Goal: Task Accomplishment & Management: Use online tool/utility

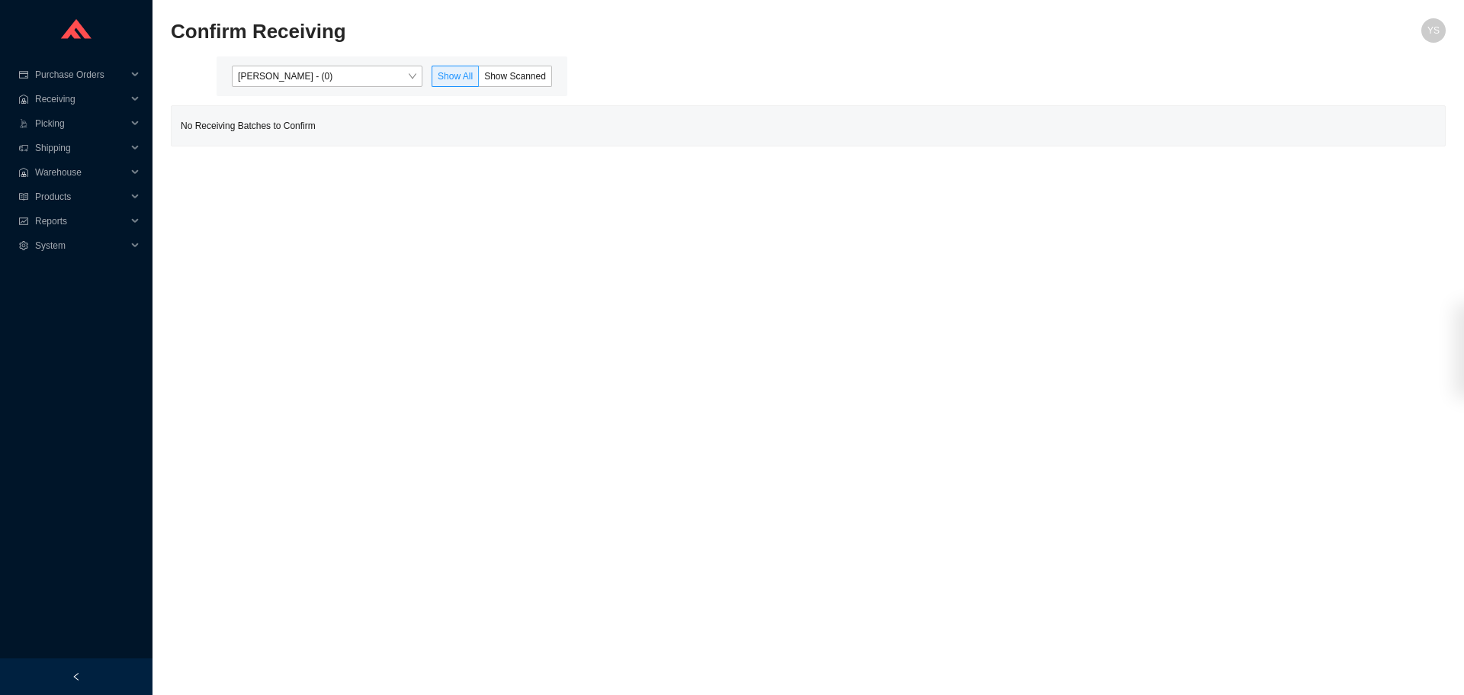
click at [266, 72] on span "Yossi Siff - (0)" at bounding box center [327, 76] width 178 height 20
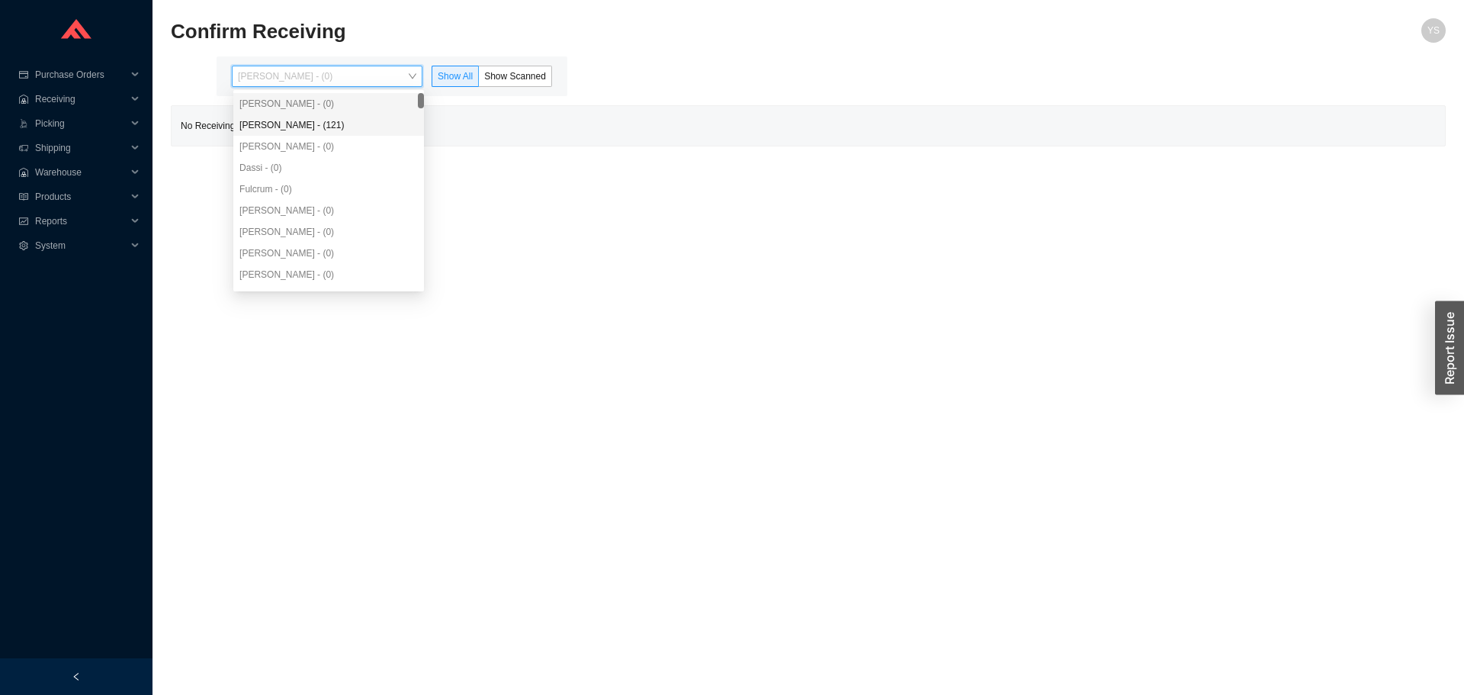
click at [257, 137] on div "[PERSON_NAME] - (0)" at bounding box center [328, 146] width 191 height 21
click at [257, 136] on div "[PERSON_NAME] - (0)" at bounding box center [328, 146] width 191 height 21
click at [287, 126] on div "Angel Negron - (121)" at bounding box center [328, 125] width 178 height 14
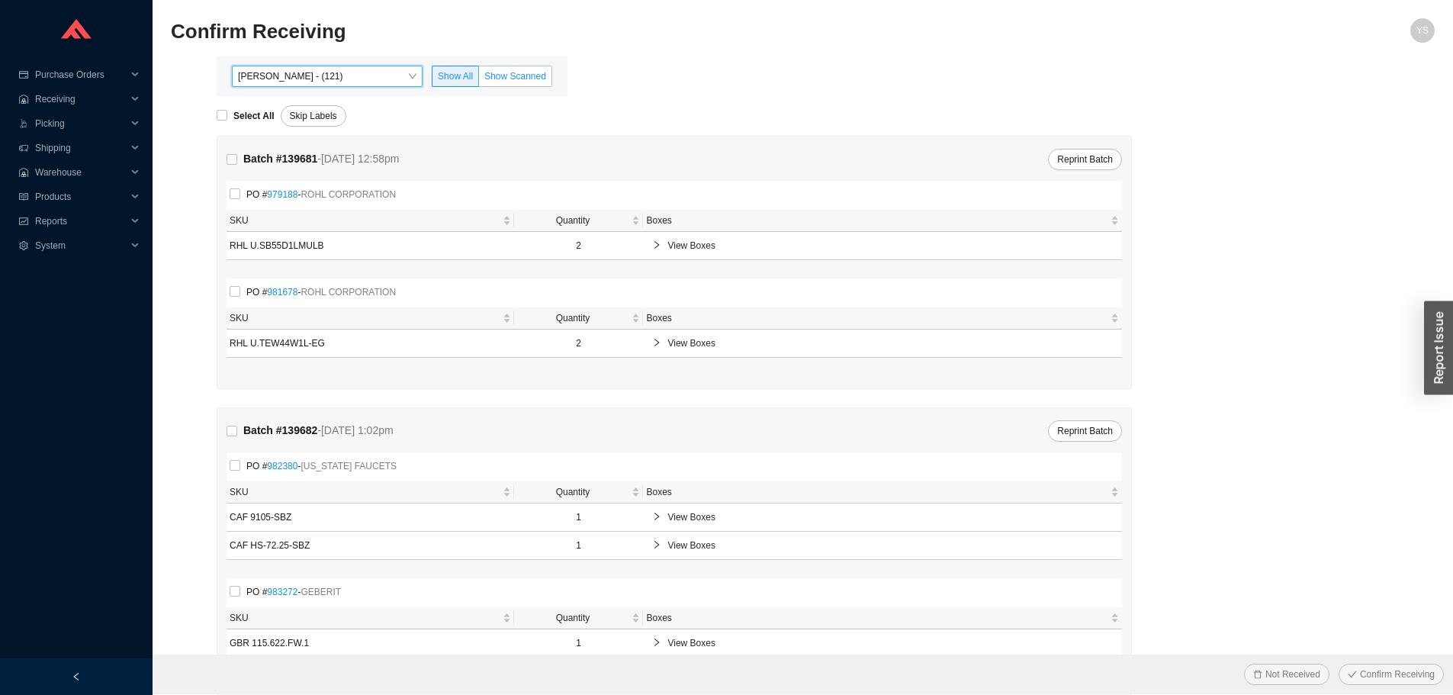
click at [519, 76] on span "Show Scanned" at bounding box center [515, 76] width 62 height 11
click at [479, 79] on input "Show Scanned" at bounding box center [479, 79] width 0 height 0
click at [227, 122] on label "Select All" at bounding box center [249, 115] width 64 height 15
click at [227, 121] on input "Select All" at bounding box center [222, 115] width 11 height 11
checkbox input "true"
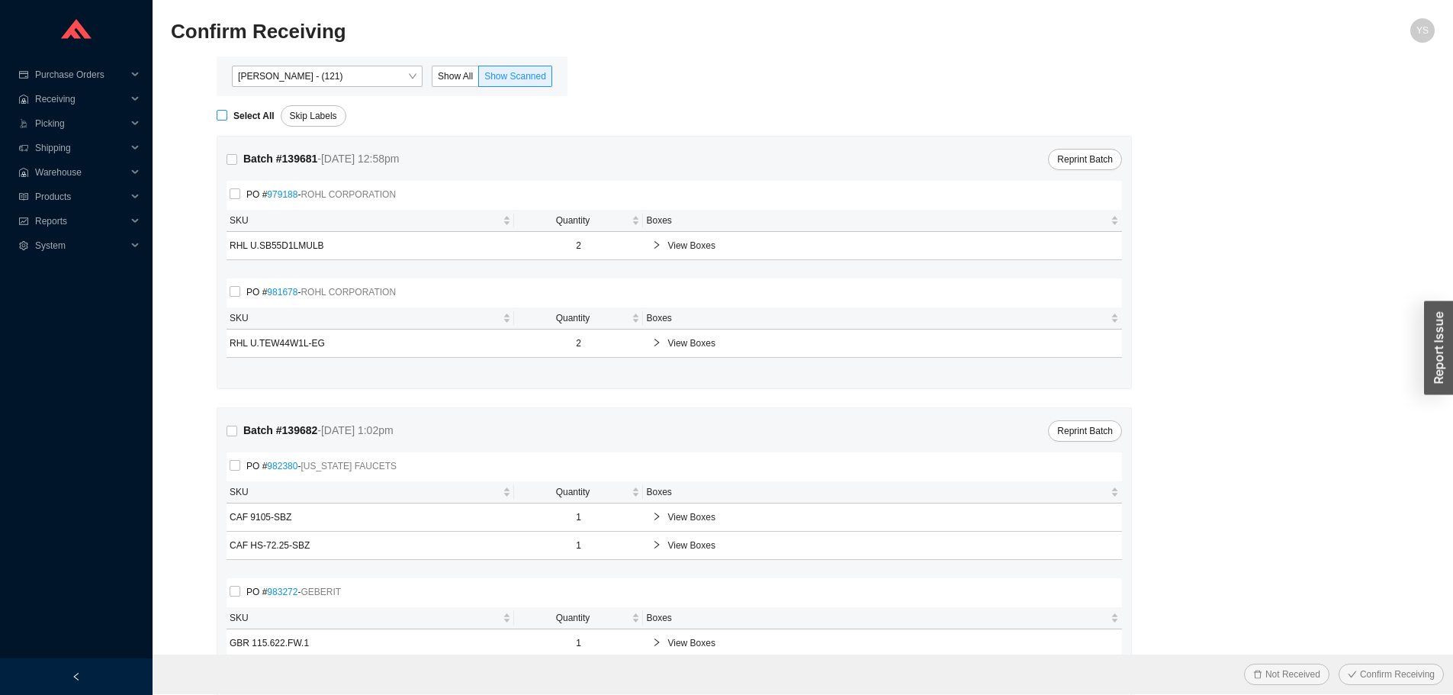
checkbox input "true"
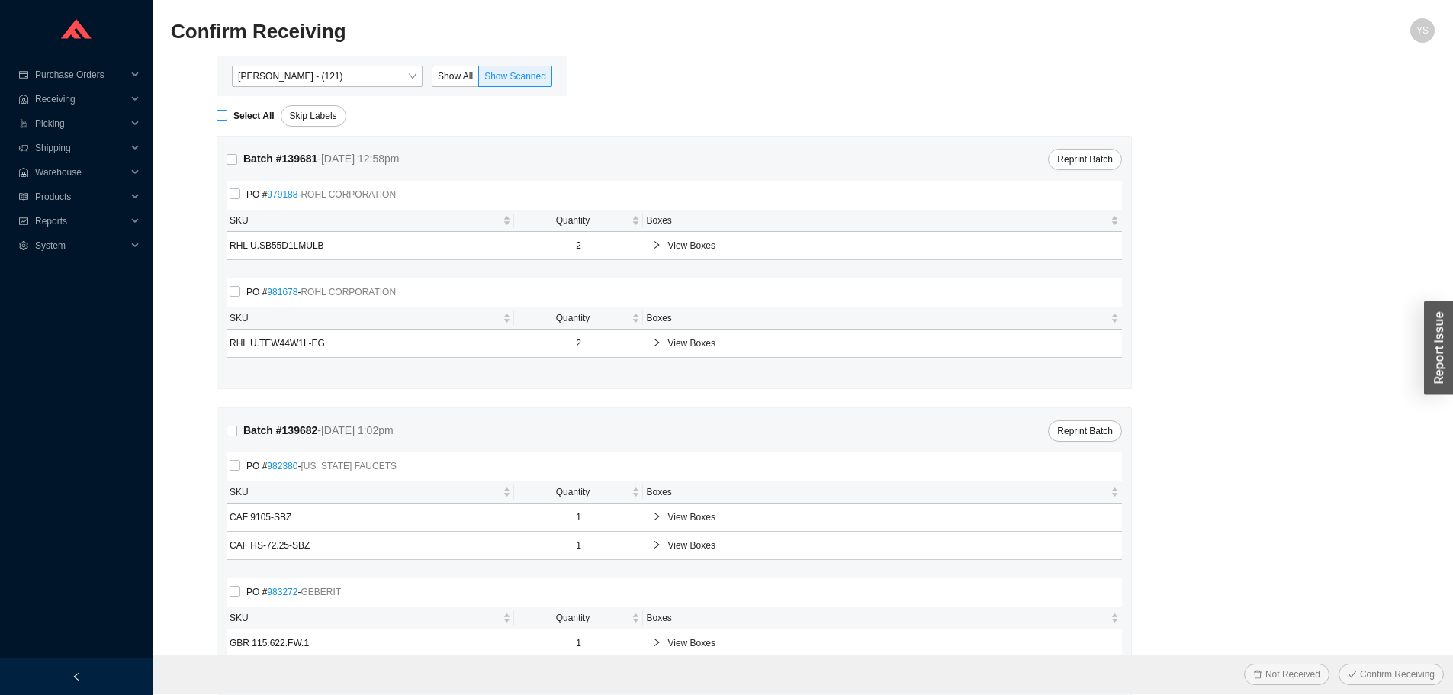
checkbox input "true"
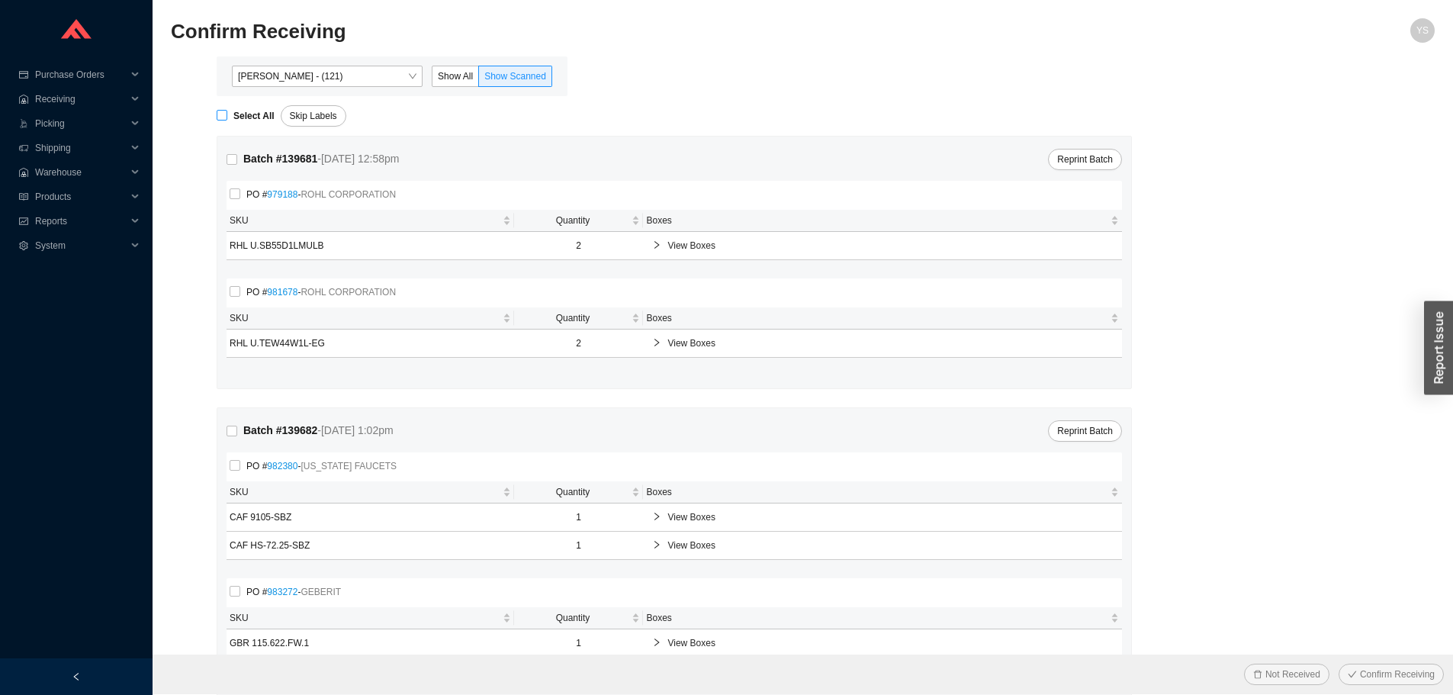
checkbox input "true"
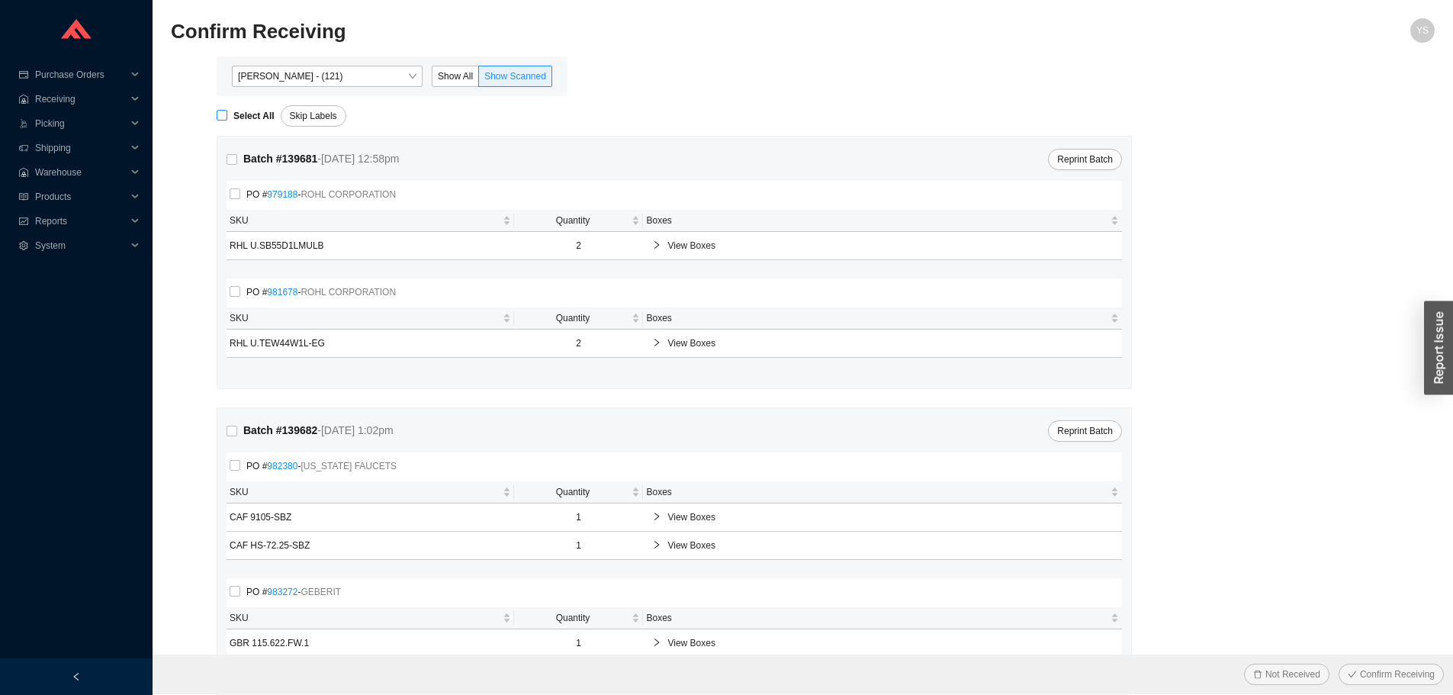
checkbox input "true"
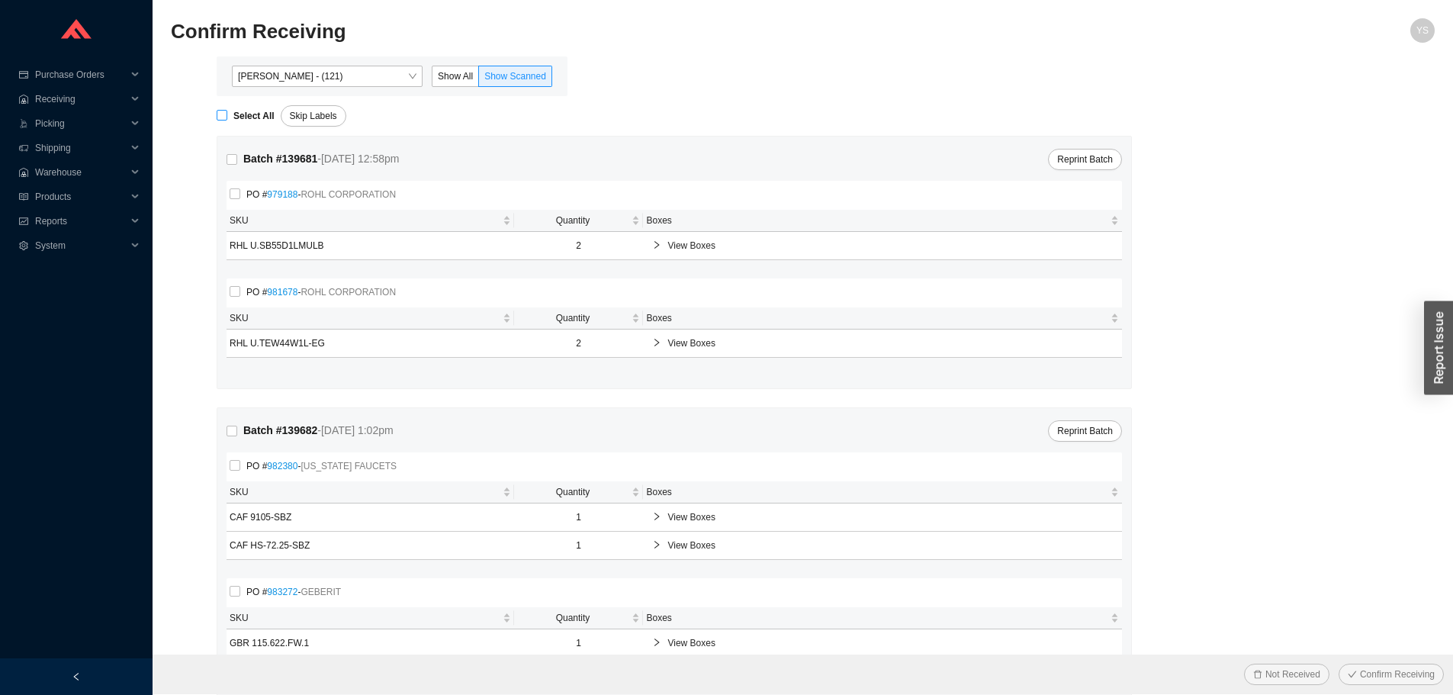
checkbox input "true"
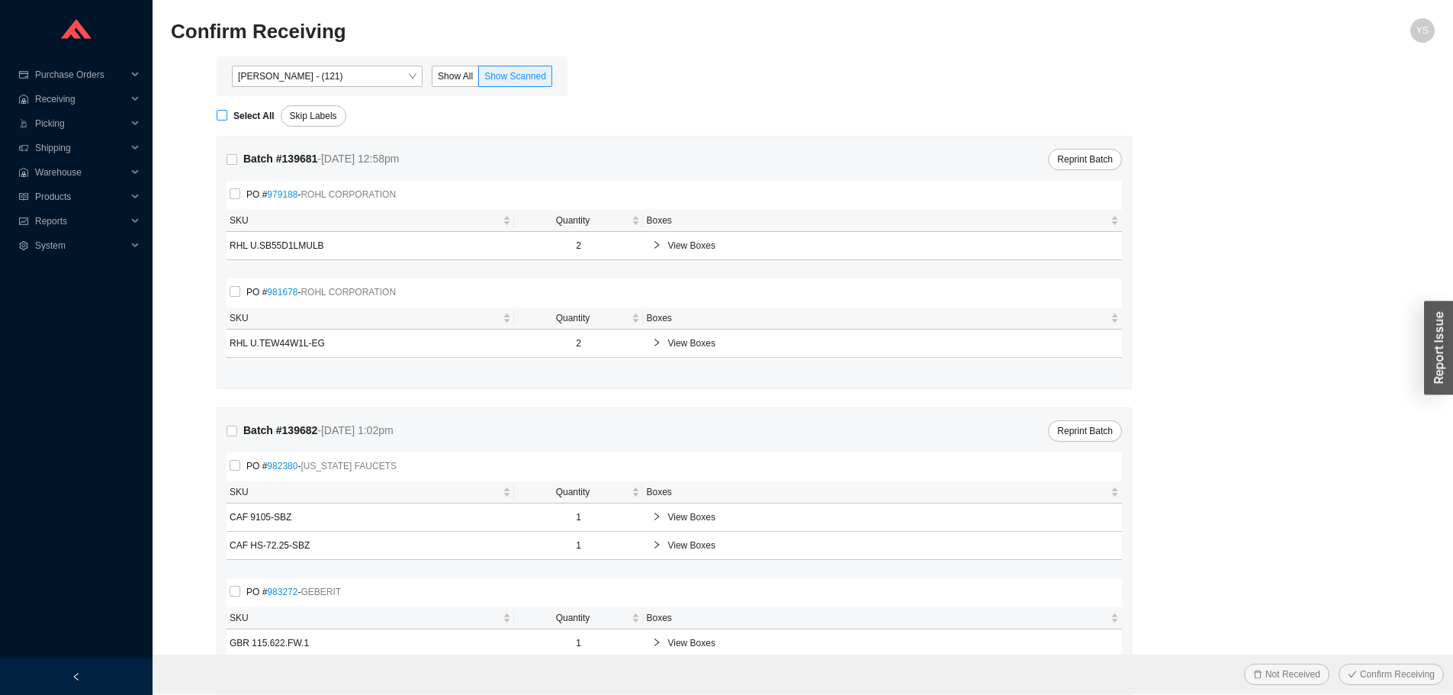
checkbox input "true"
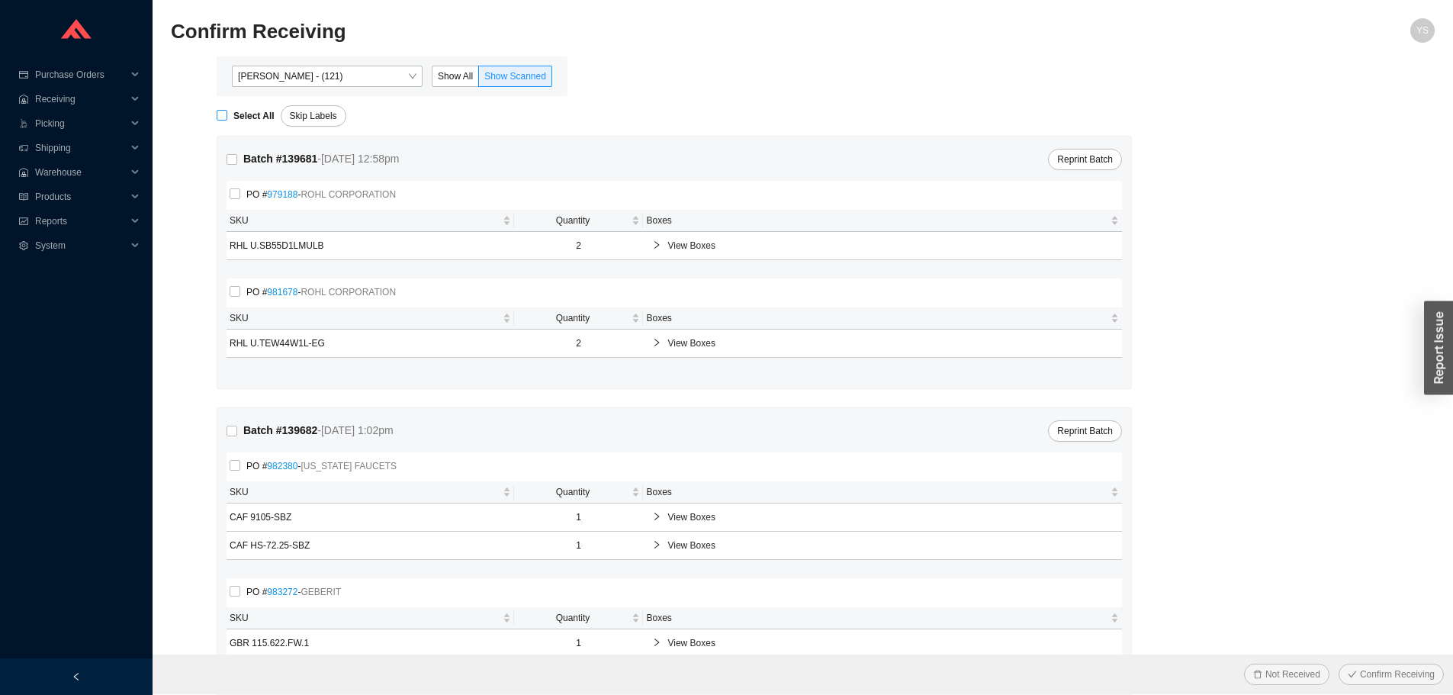
checkbox input "true"
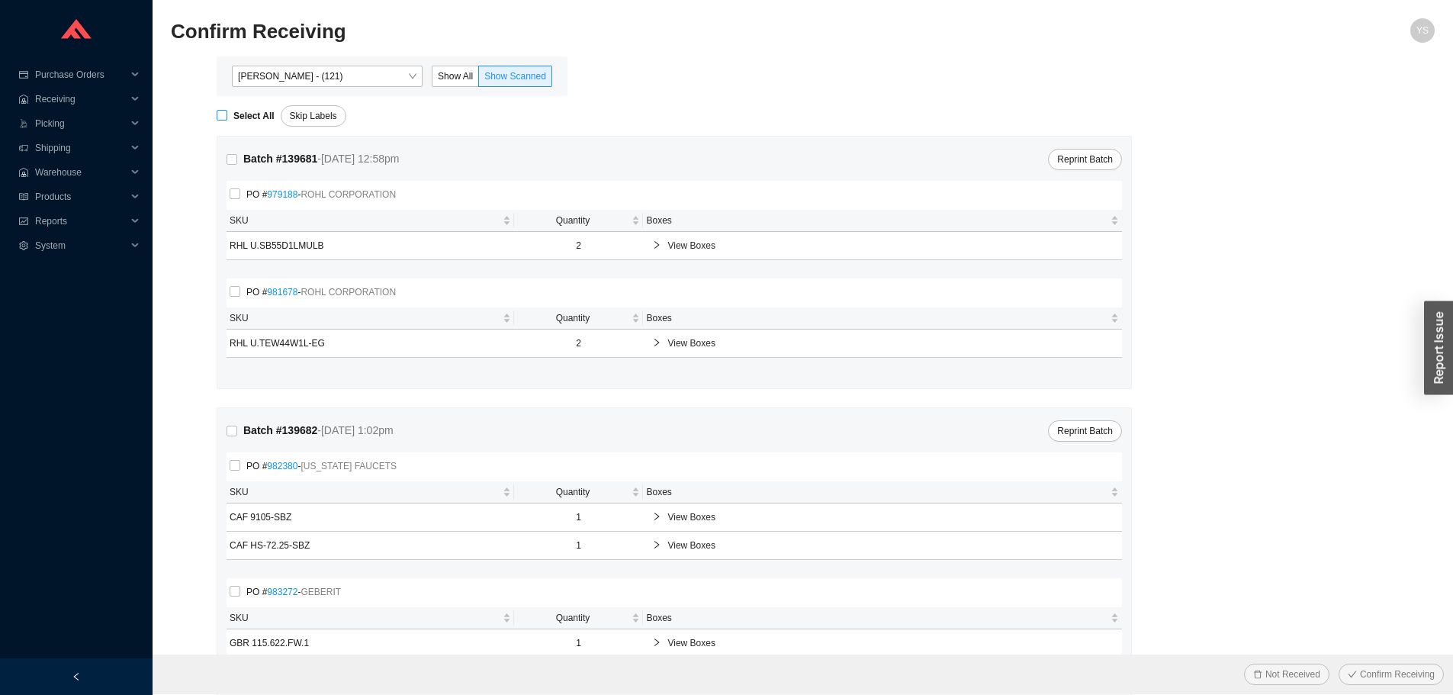
checkbox input "true"
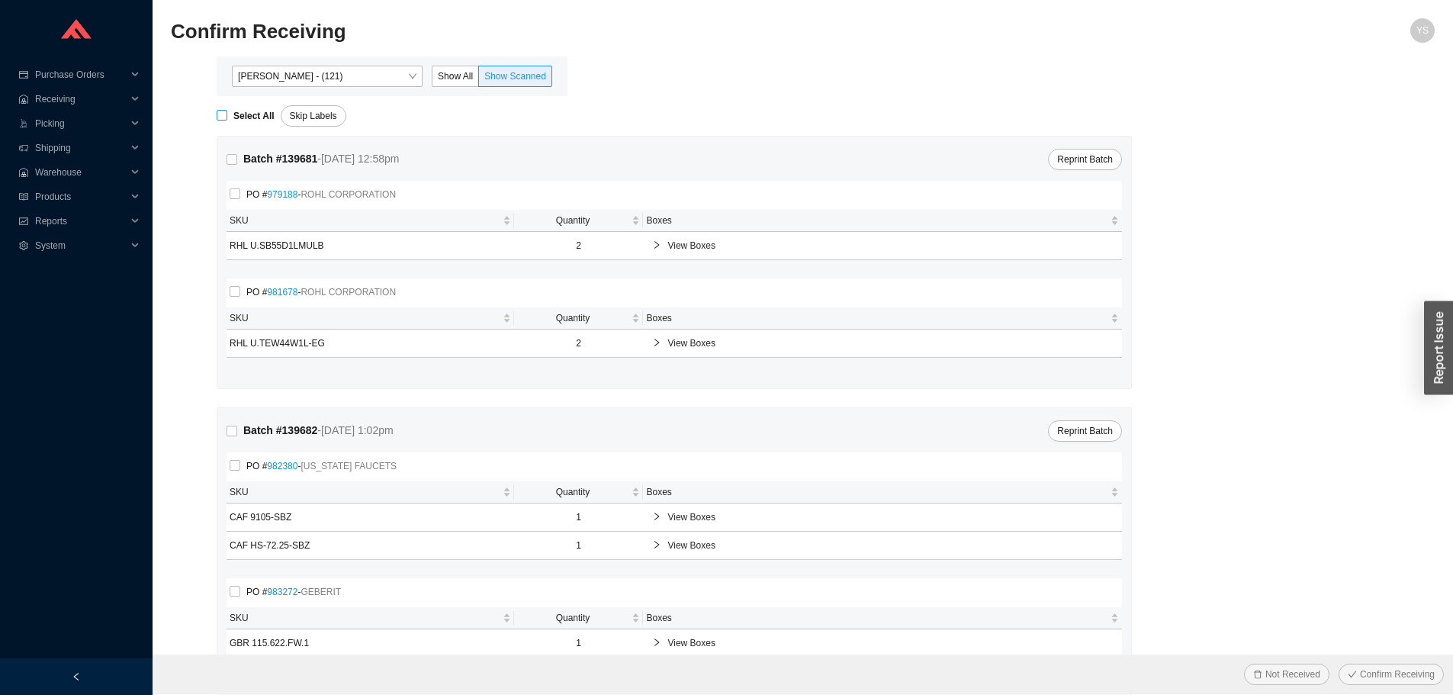
checkbox input "true"
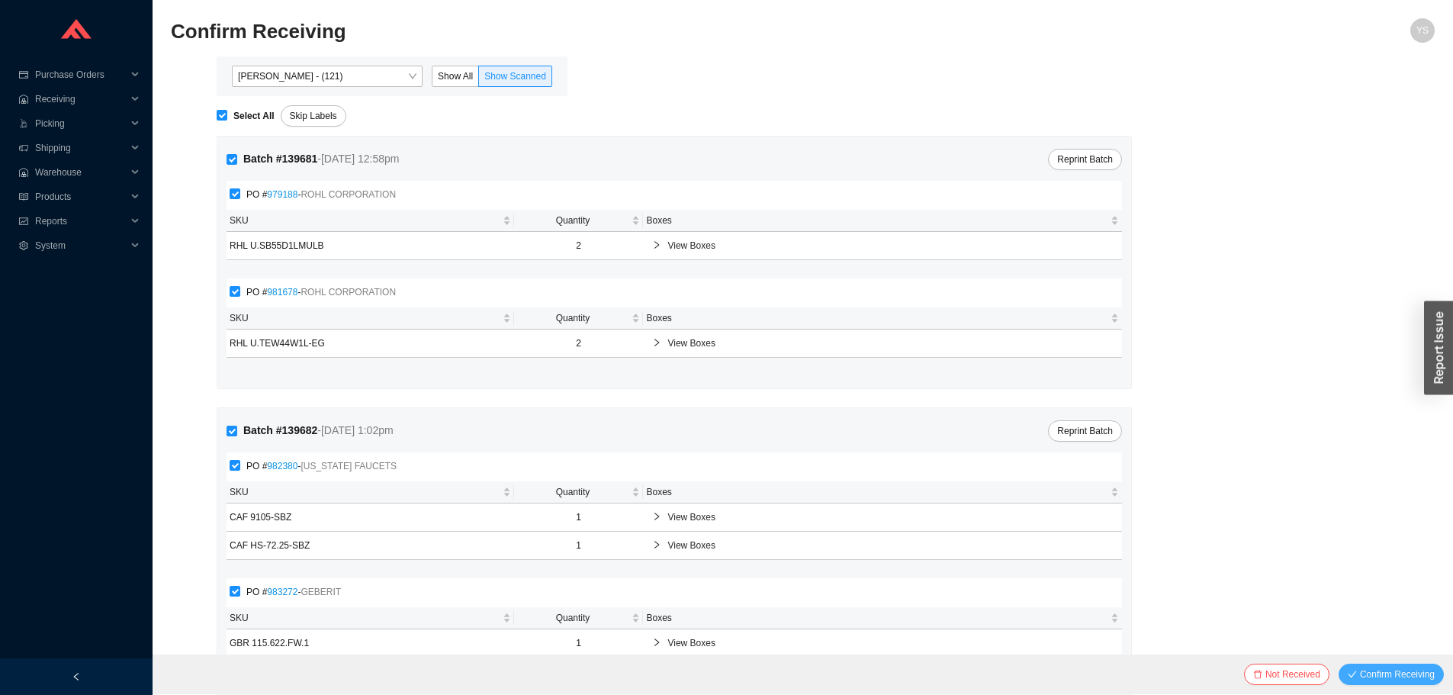
click at [1402, 665] on button "Confirm Receiving" at bounding box center [1391, 674] width 105 height 21
click at [317, 111] on span "Skip Labels" at bounding box center [313, 115] width 47 height 15
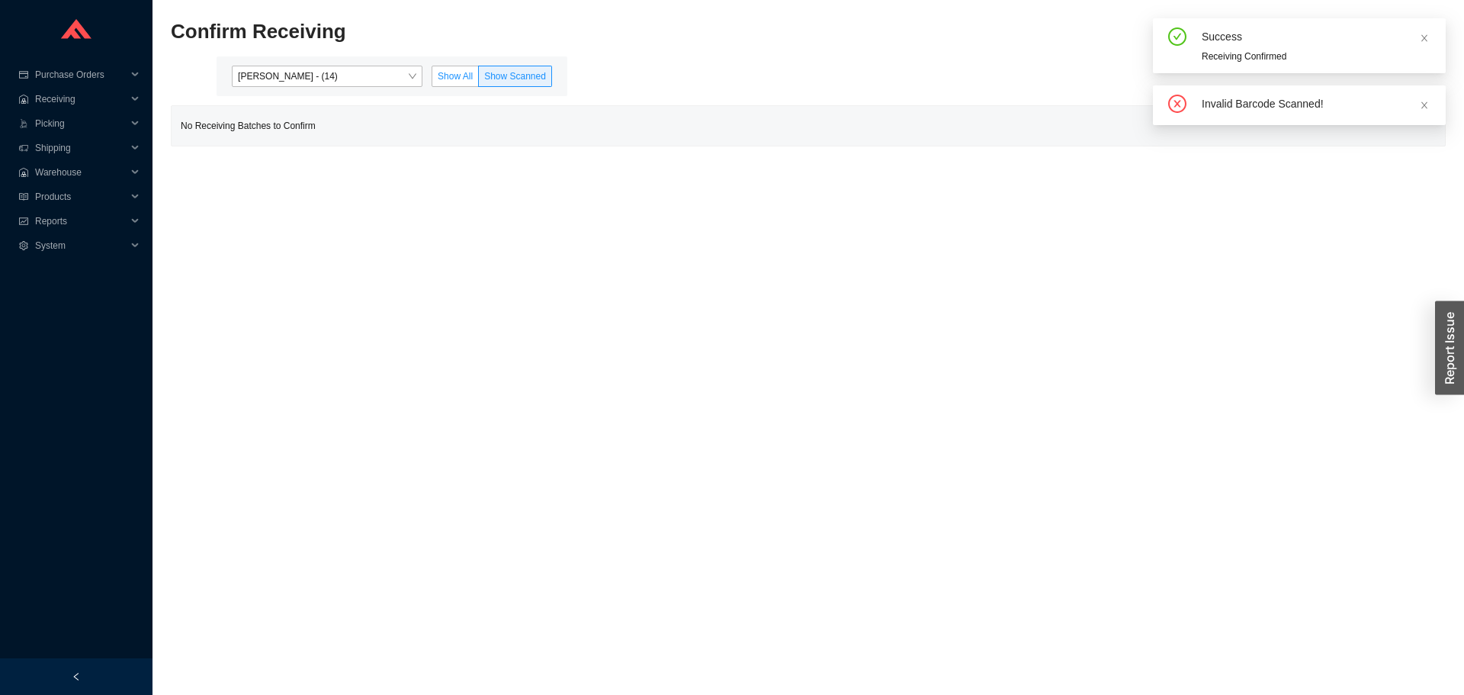
click at [444, 76] on span "Show All" at bounding box center [455, 76] width 35 height 11
click at [432, 79] on input "Show All" at bounding box center [432, 79] width 0 height 0
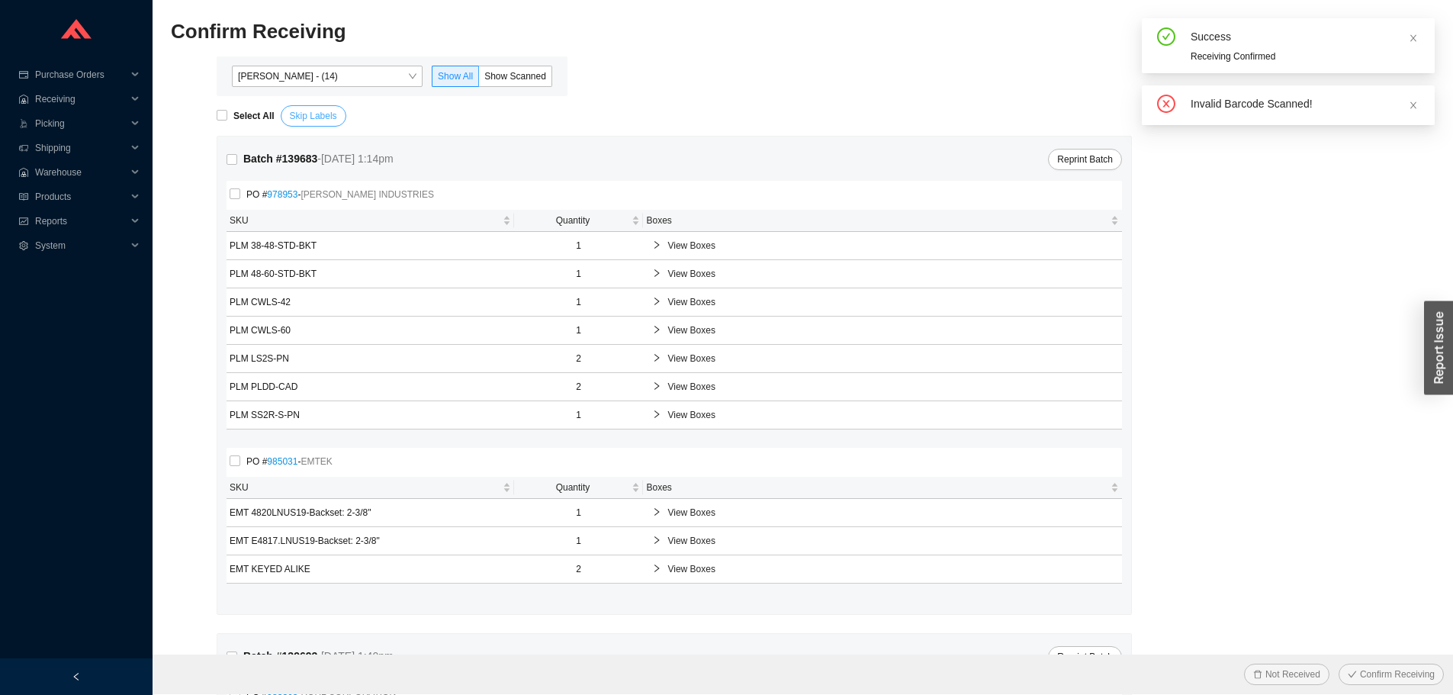
click at [329, 108] on button "Skip Labels" at bounding box center [314, 115] width 66 height 21
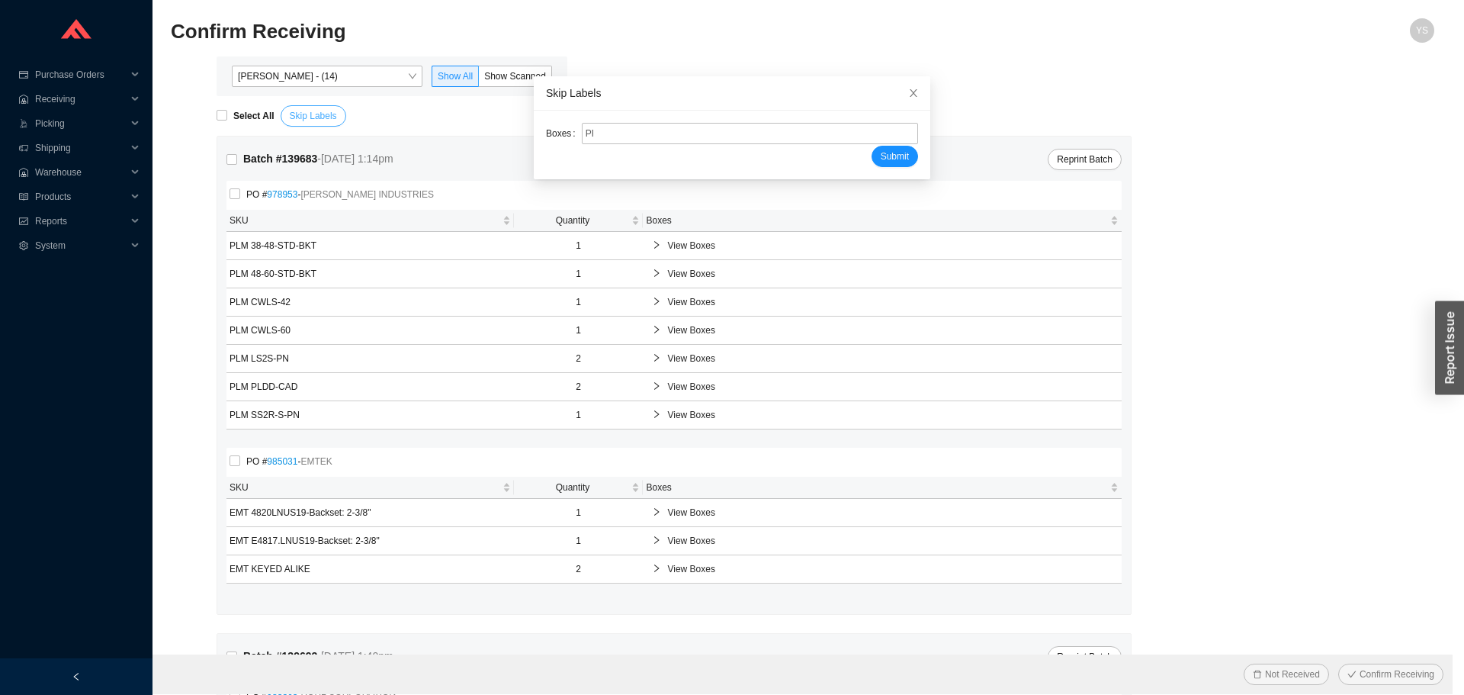
type input "PR2208951"
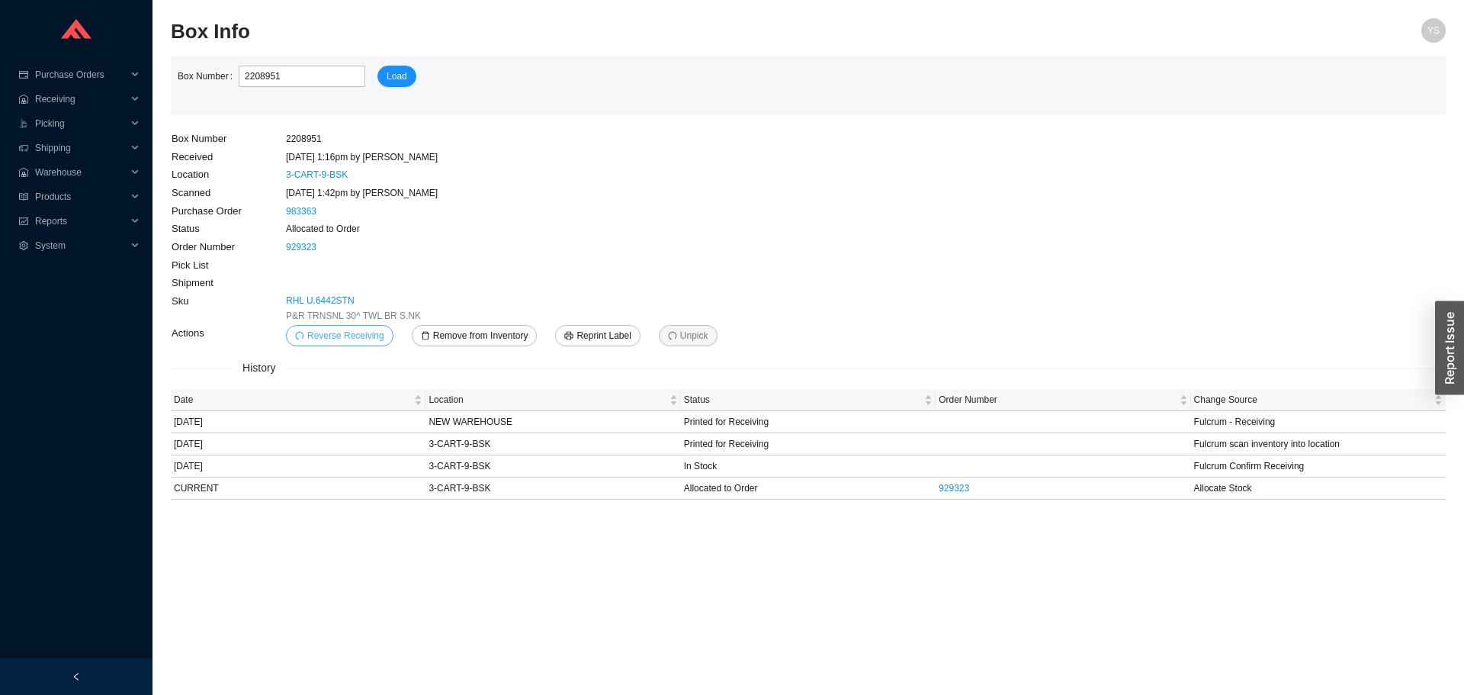
click at [355, 333] on span "Reverse Receiving" at bounding box center [345, 335] width 77 height 15
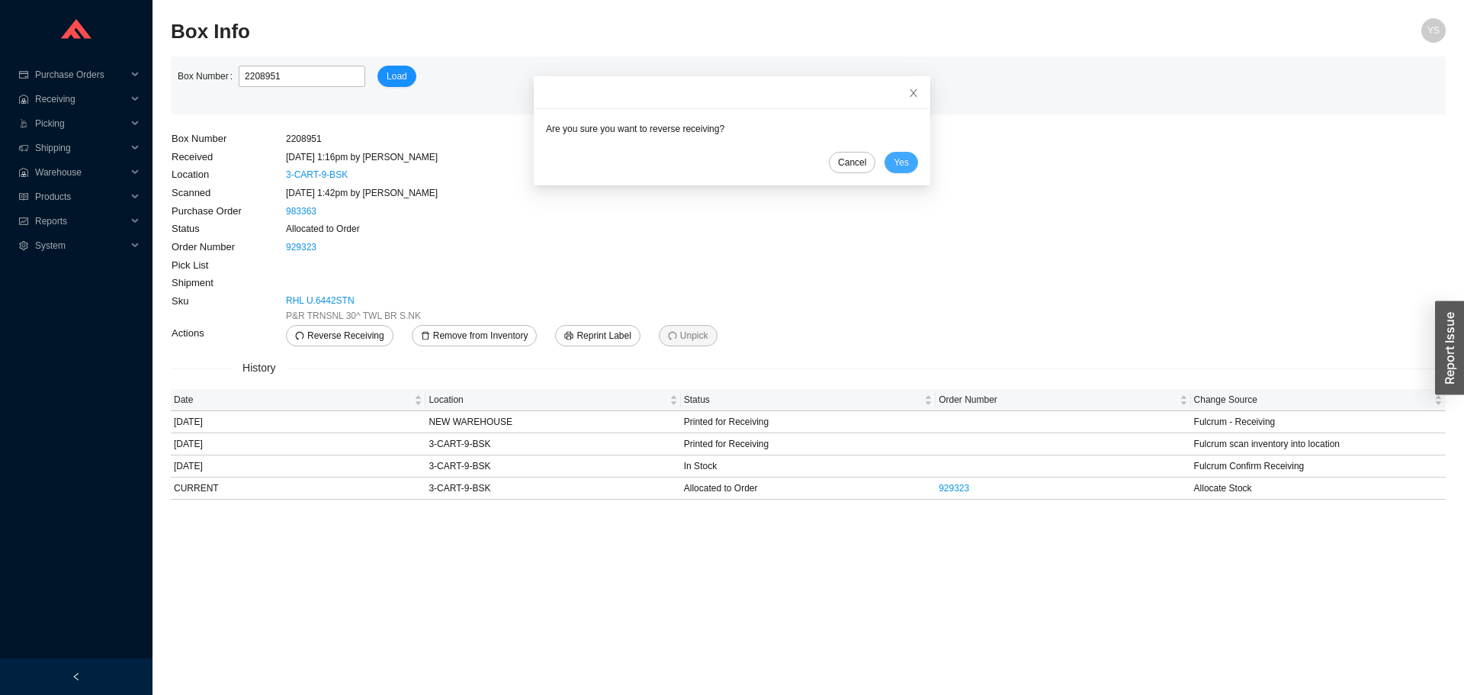
click at [894, 164] on span "Yes" at bounding box center [901, 162] width 15 height 15
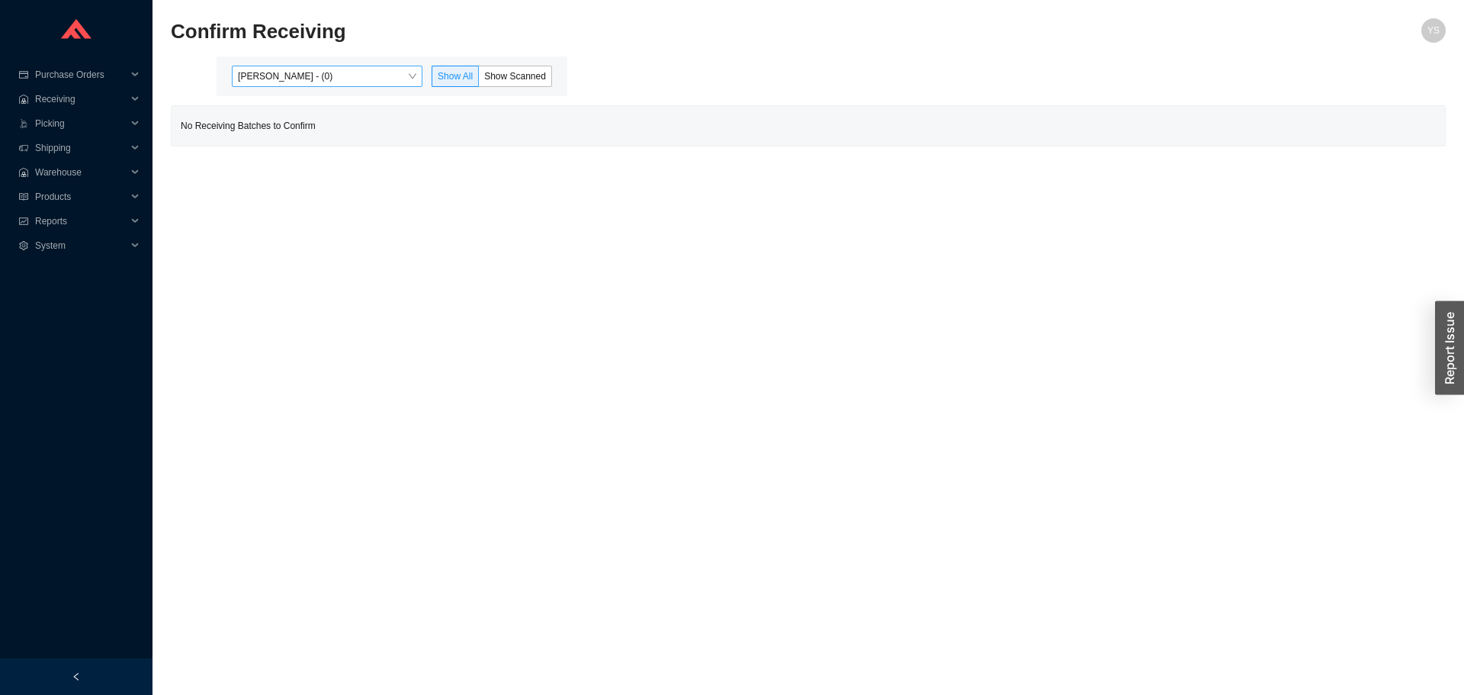
click at [264, 76] on span "[PERSON_NAME] - (0)" at bounding box center [327, 76] width 178 height 20
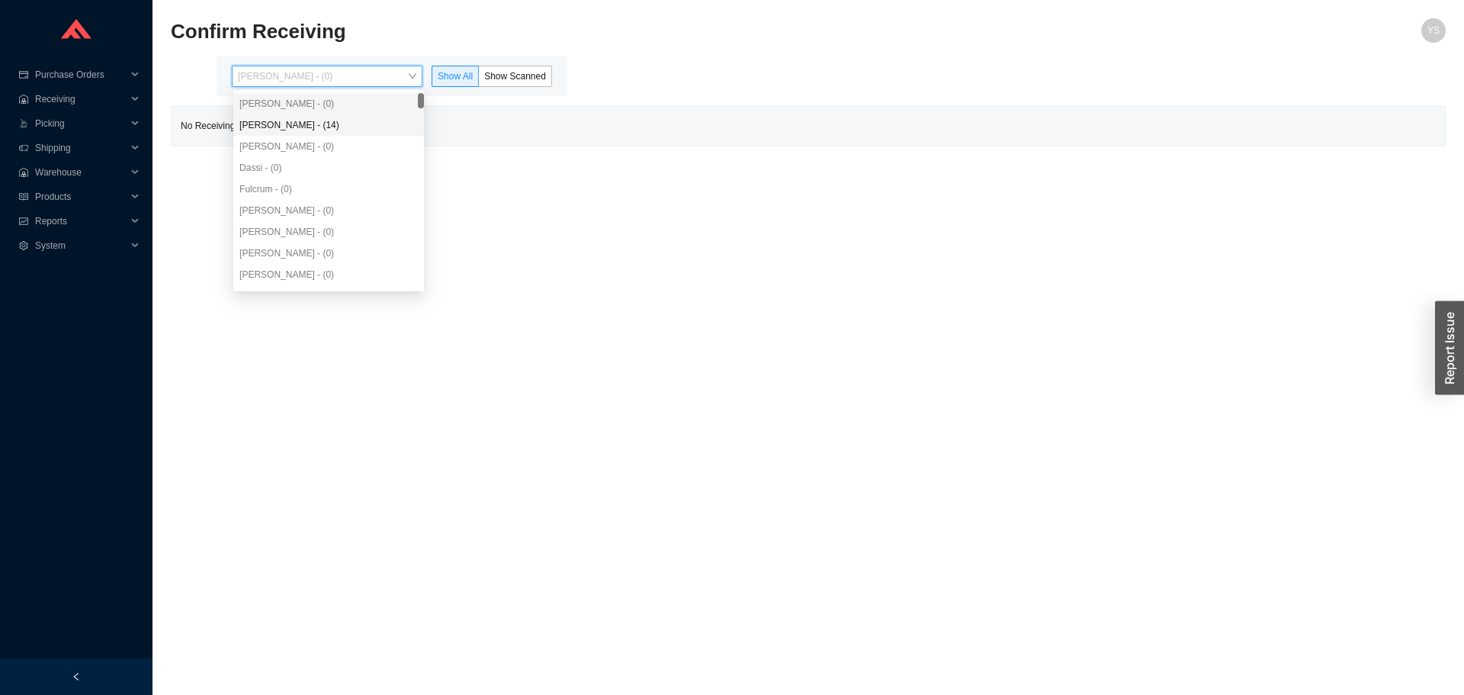
click at [265, 130] on div "[PERSON_NAME] - (14)" at bounding box center [328, 125] width 178 height 14
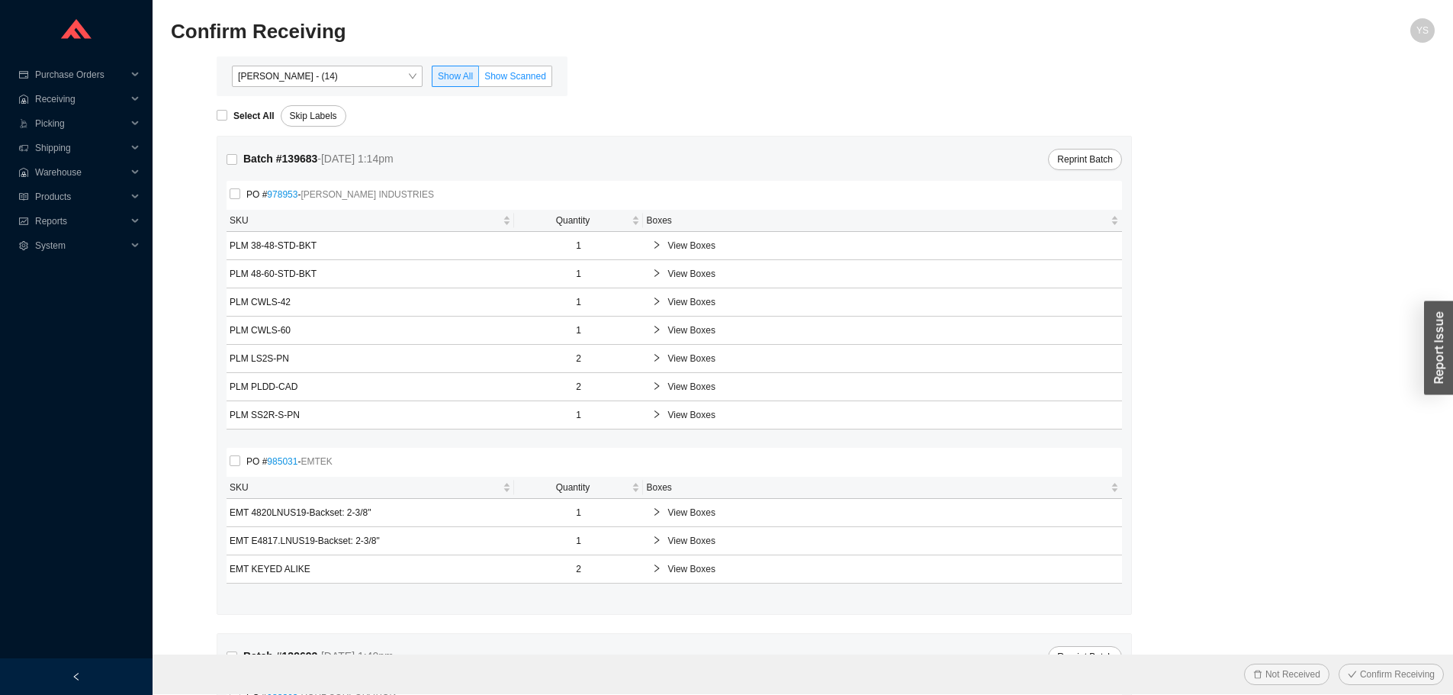
click at [520, 79] on span "Show Scanned" at bounding box center [515, 76] width 62 height 11
click at [479, 79] on input "Show Scanned" at bounding box center [479, 79] width 0 height 0
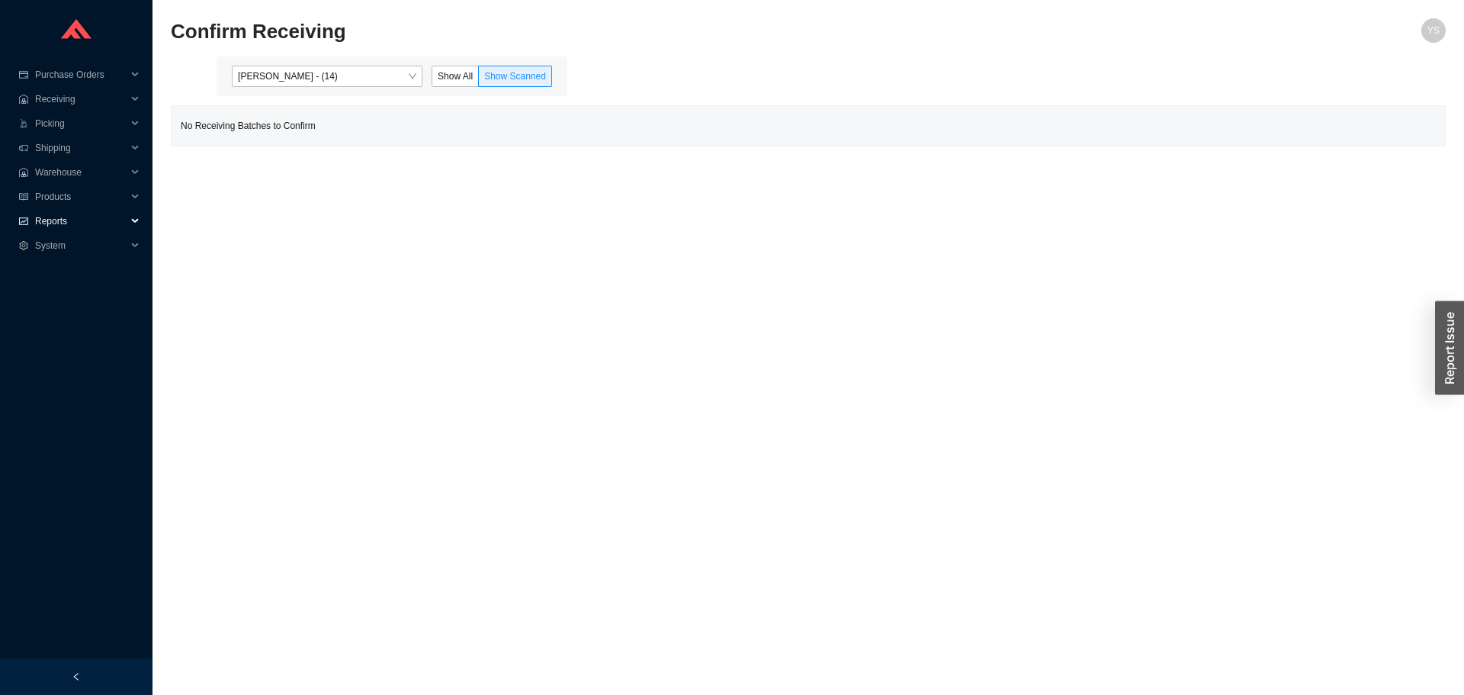
click at [58, 220] on span "Reports" at bounding box center [81, 221] width 92 height 24
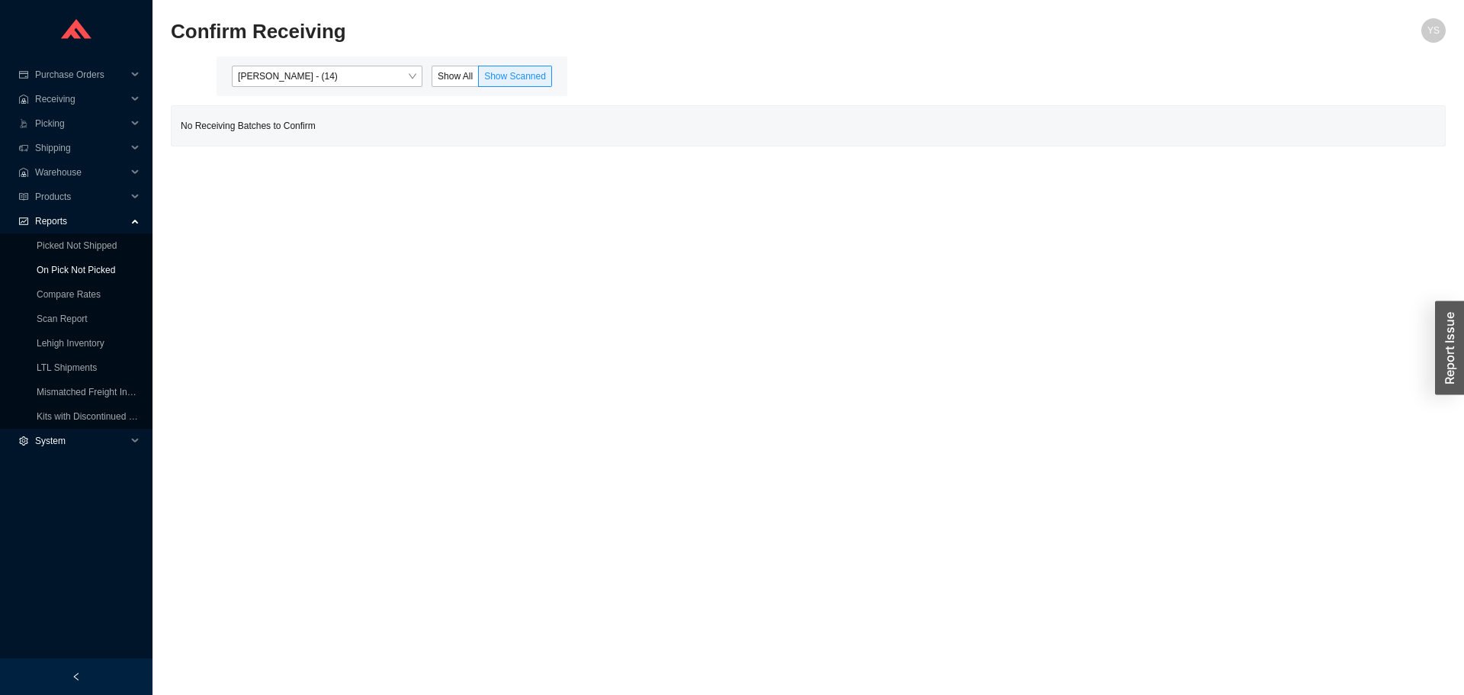
click at [59, 265] on link "On Pick Not Picked" at bounding box center [76, 270] width 79 height 11
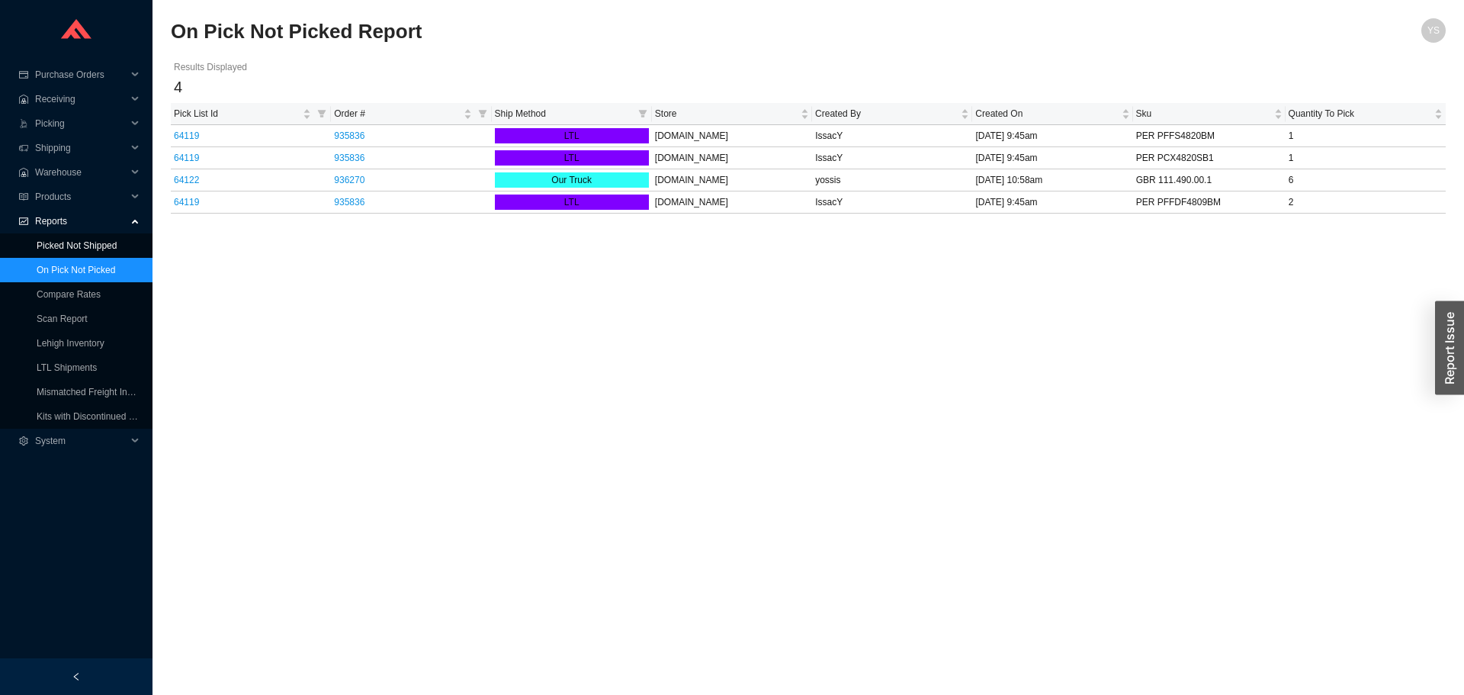
click at [91, 243] on link "Picked Not Shipped" at bounding box center [77, 245] width 80 height 11
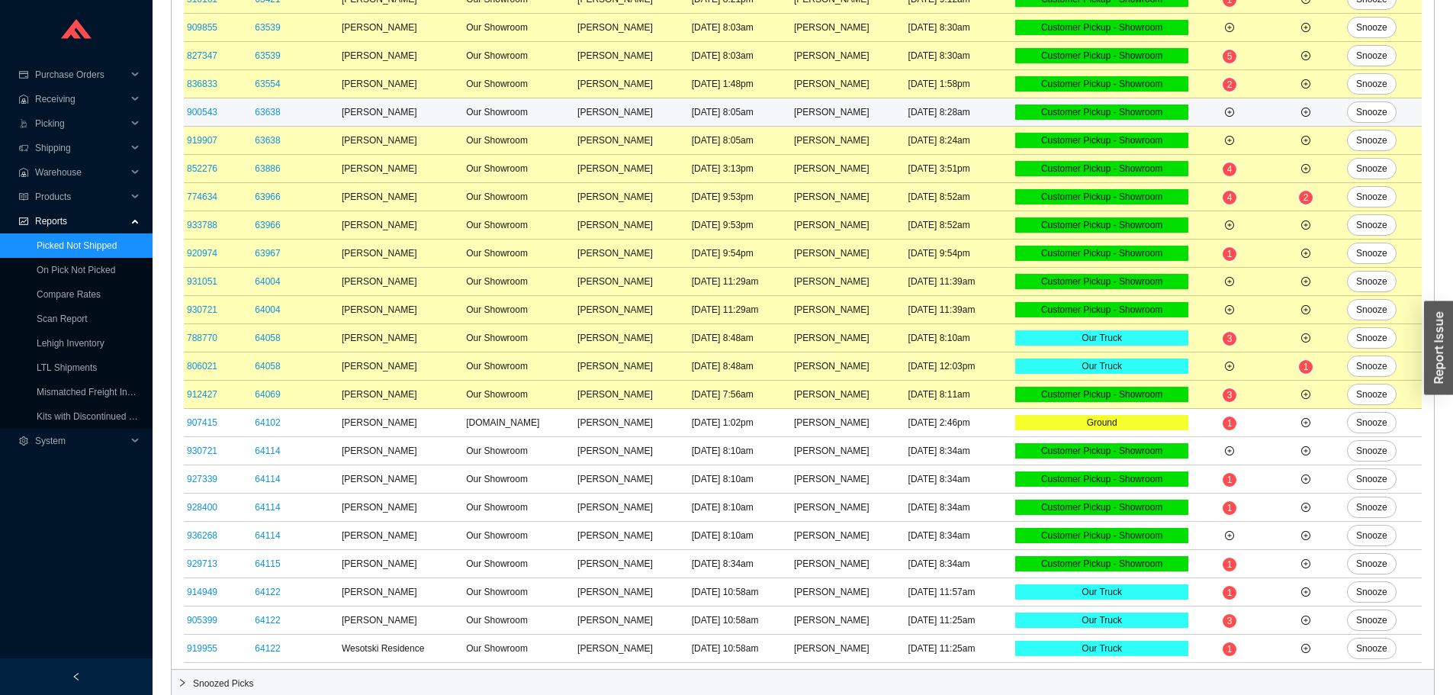
scroll to position [641, 0]
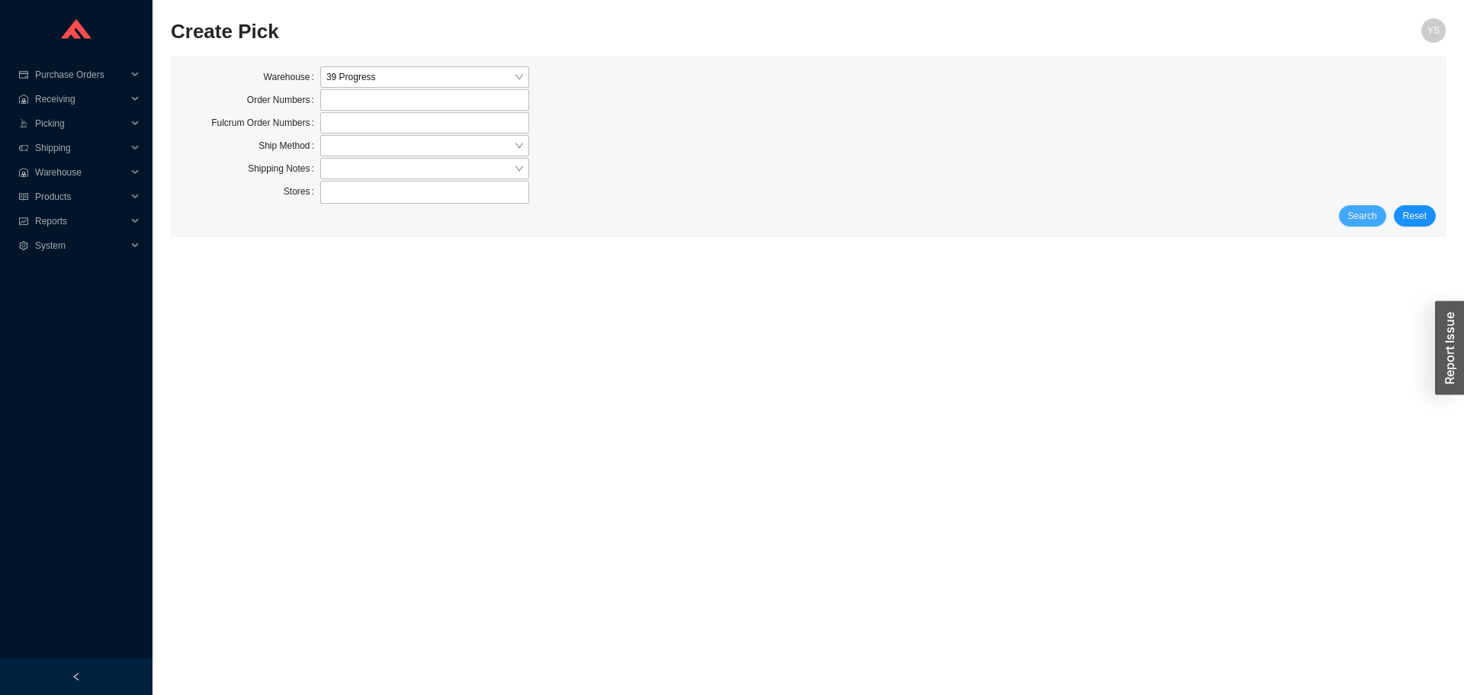
click at [1357, 214] on span "Search" at bounding box center [1362, 215] width 29 height 15
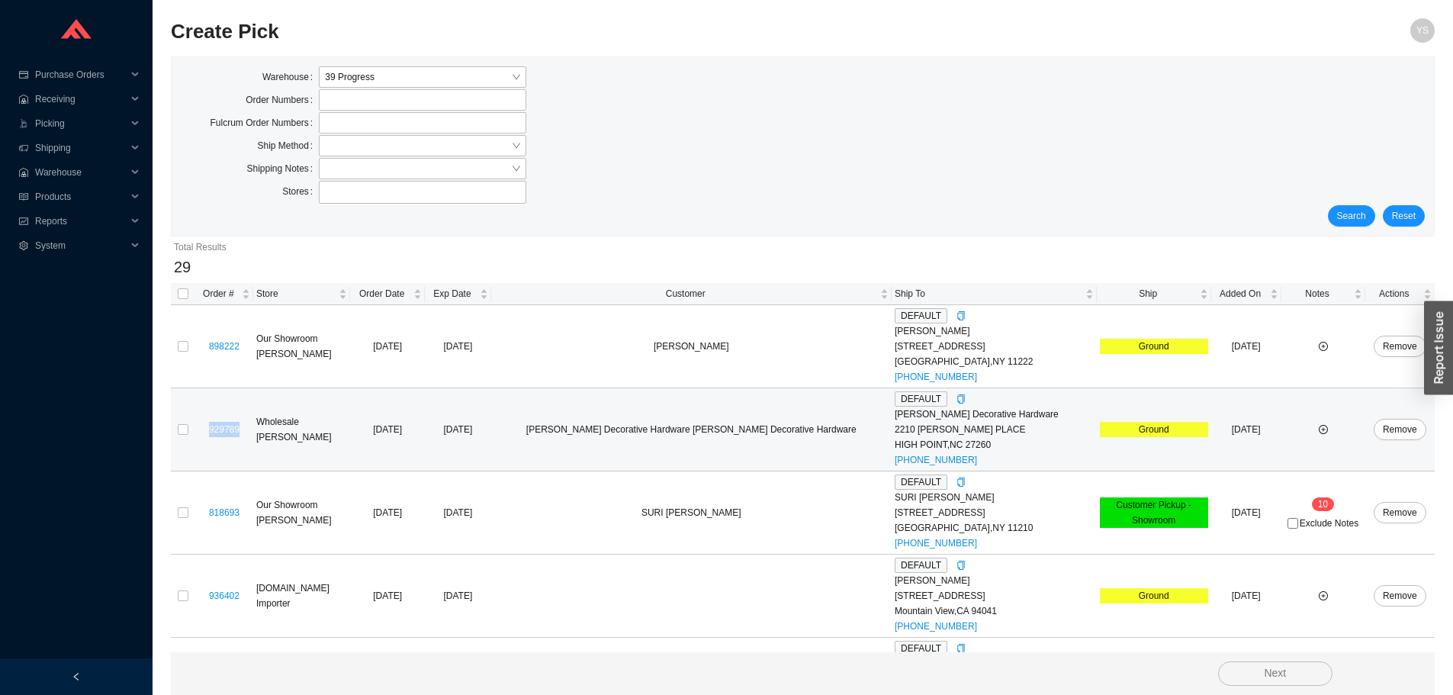
drag, startPoint x: 253, startPoint y: 432, endPoint x: 206, endPoint y: 439, distance: 47.8
click at [206, 439] on td "929789" at bounding box center [224, 429] width 58 height 83
copy link "929789"
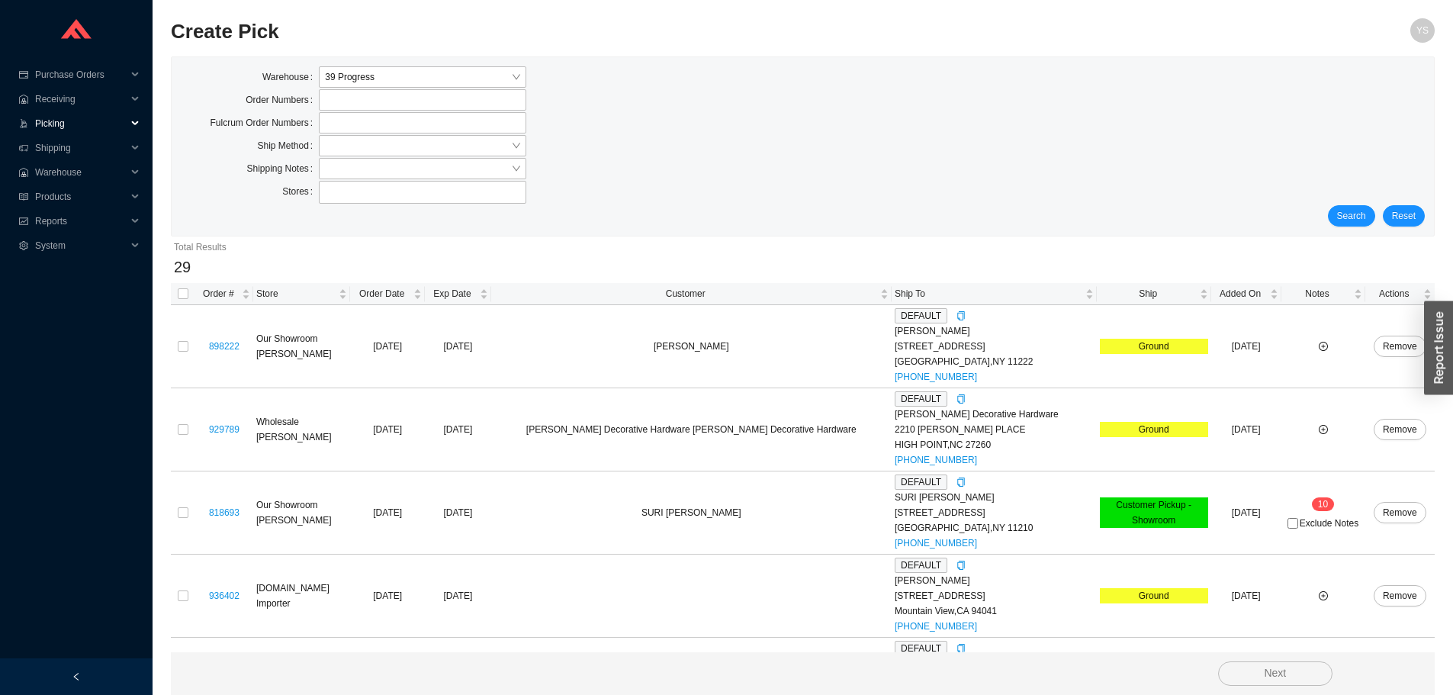
click at [56, 127] on span "Picking" at bounding box center [81, 123] width 92 height 24
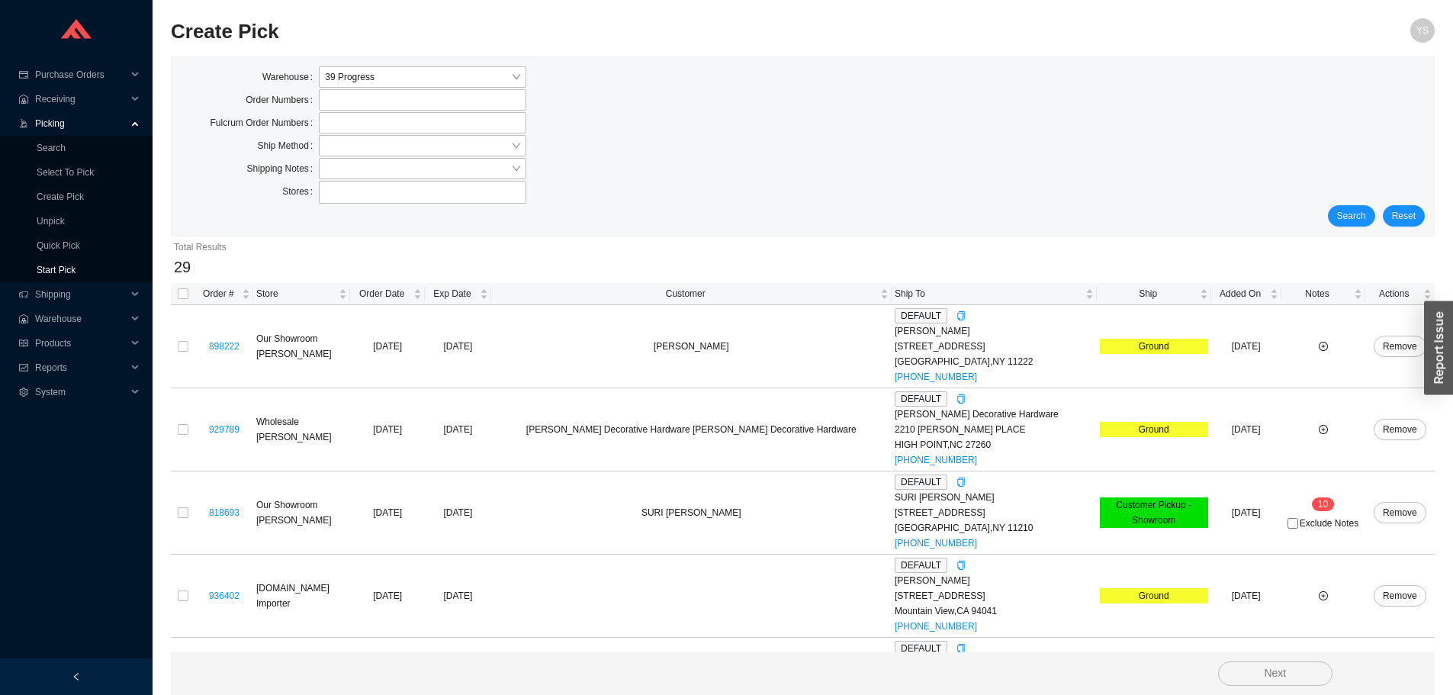
click at [59, 272] on link "Start Pick" at bounding box center [56, 270] width 39 height 11
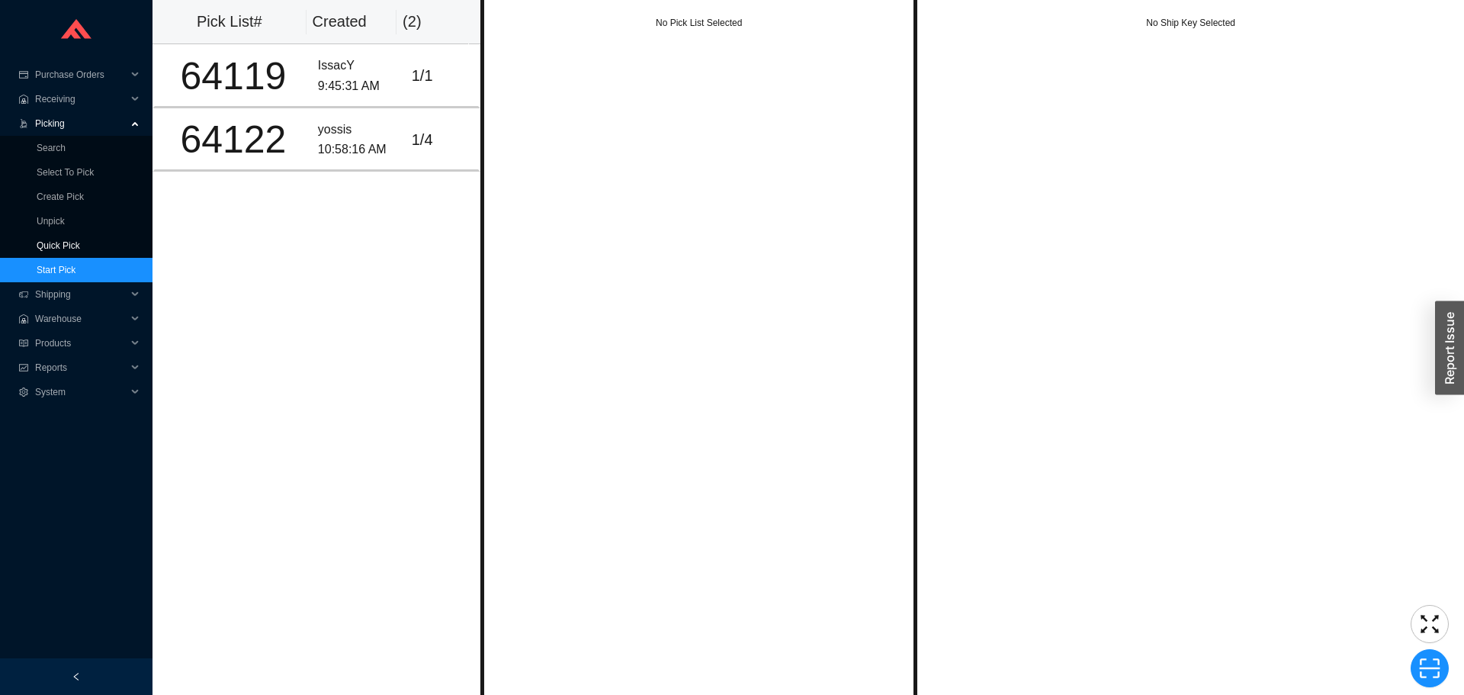
click at [66, 245] on link "Quick Pick" at bounding box center [58, 245] width 43 height 11
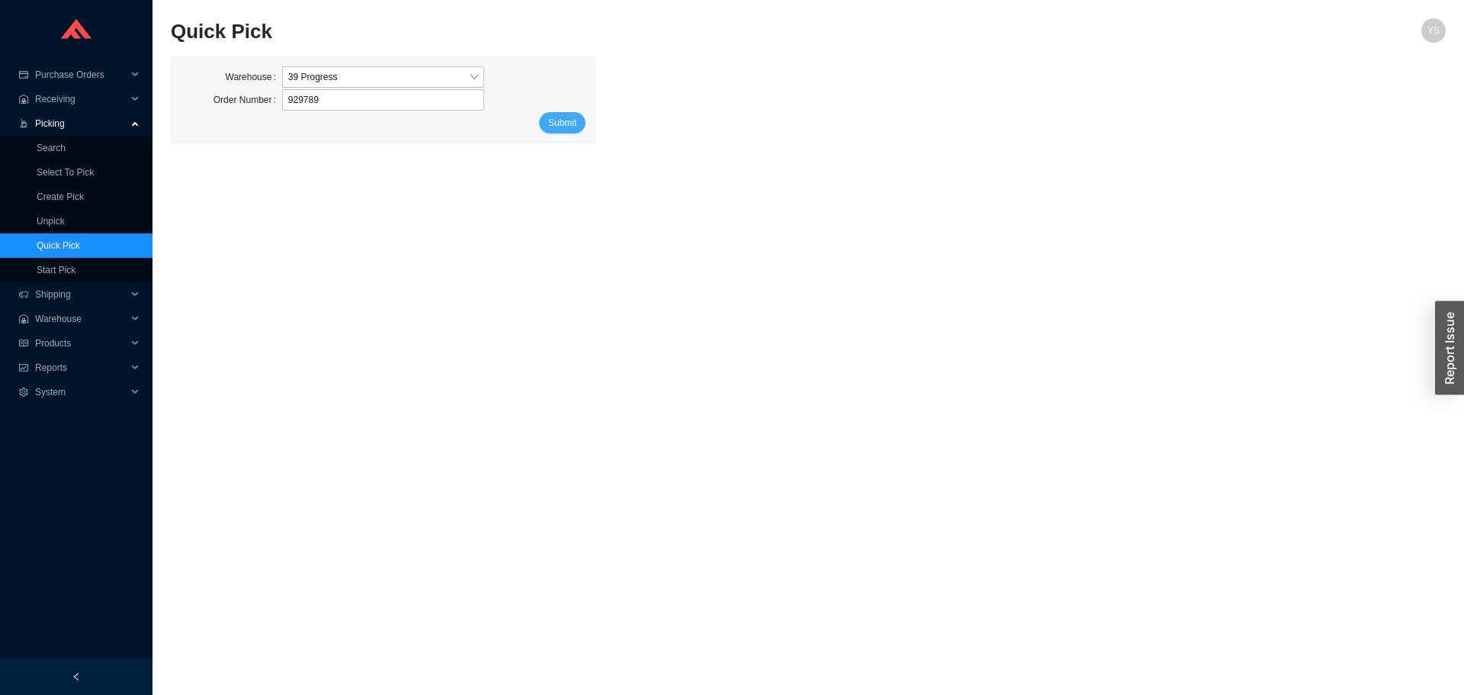
type input "929789"
click at [550, 112] on form "Warehouse 39 Progress Order Number 929789 Submit" at bounding box center [383, 99] width 405 height 67
click at [555, 117] on span "Submit" at bounding box center [562, 122] width 28 height 15
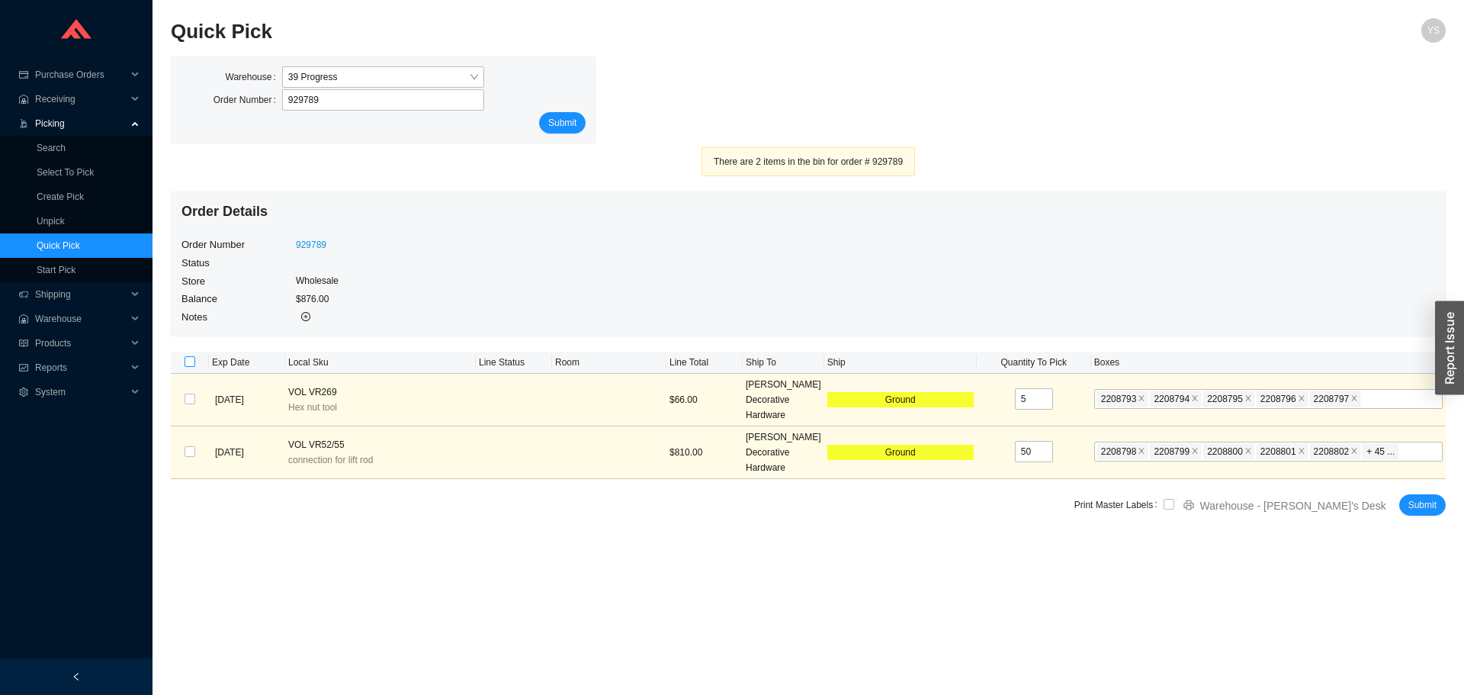
click at [192, 356] on input "checkbox" at bounding box center [190, 361] width 11 height 11
checkbox input "true"
click at [1175, 506] on input "checkbox" at bounding box center [1169, 504] width 11 height 11
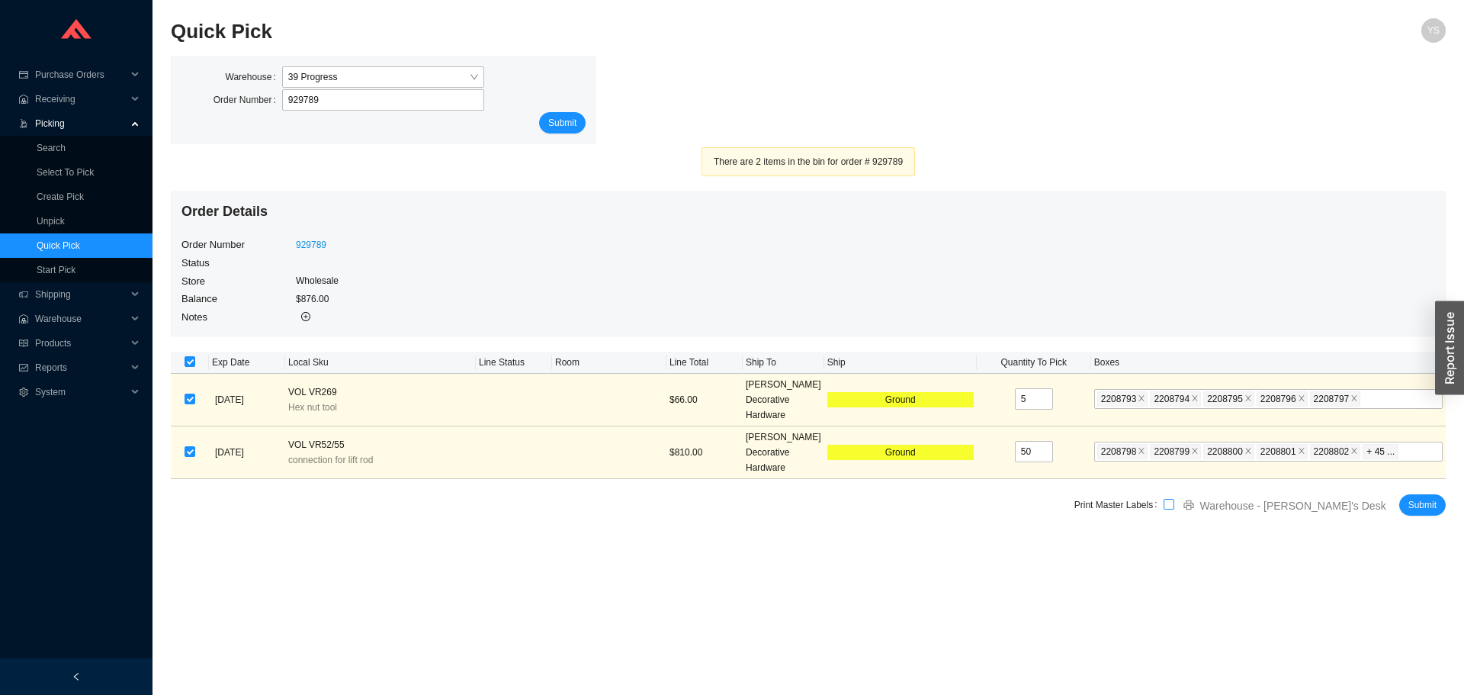
checkbox input "true"
click at [1403, 501] on button "Submit" at bounding box center [1423, 504] width 47 height 21
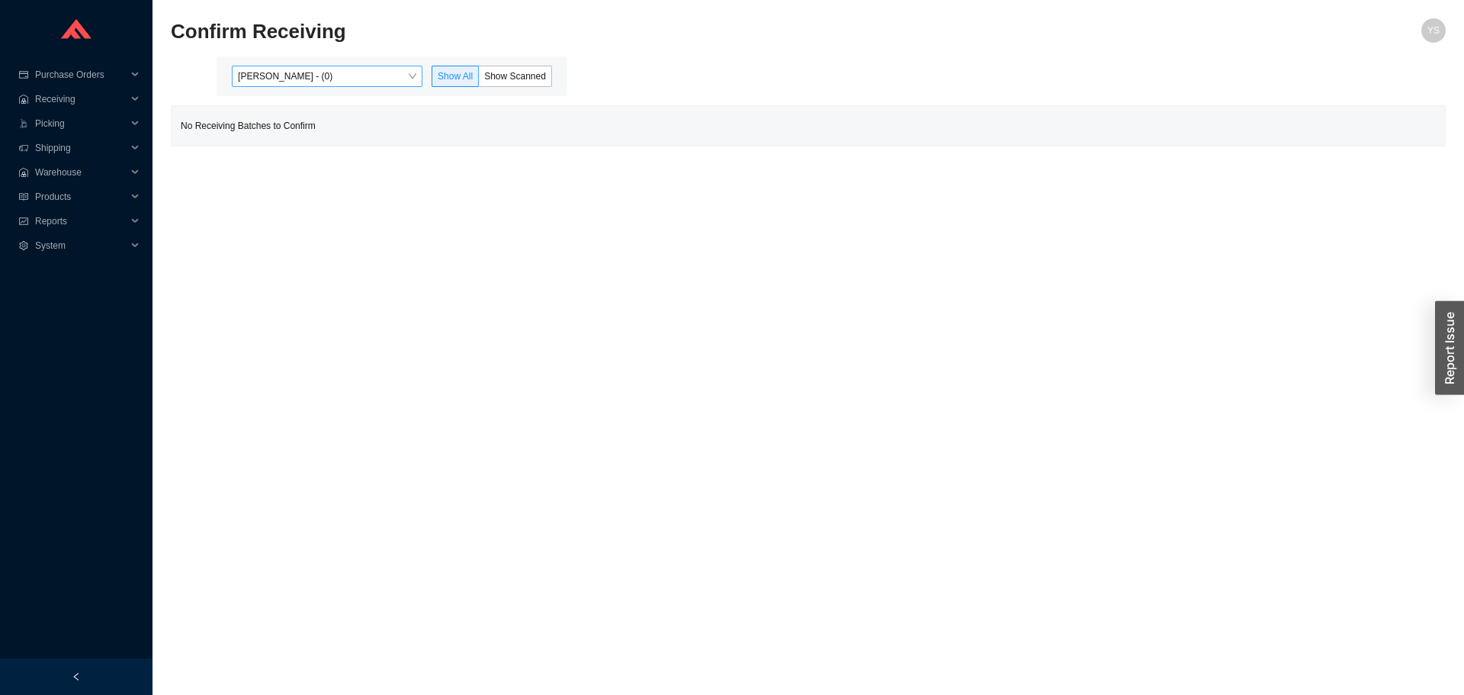
click at [287, 72] on span "[PERSON_NAME] - (0)" at bounding box center [327, 76] width 178 height 20
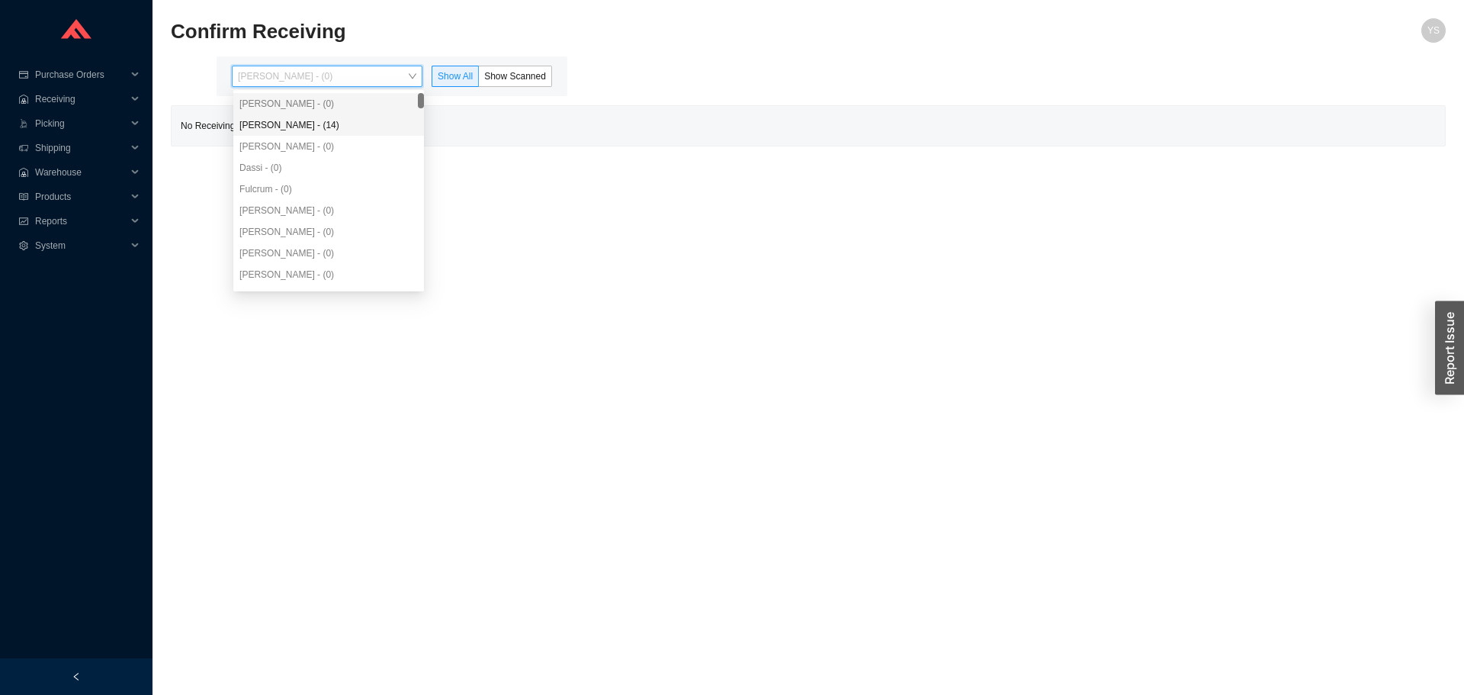
click at [299, 126] on div "[PERSON_NAME] - (14)" at bounding box center [328, 125] width 178 height 14
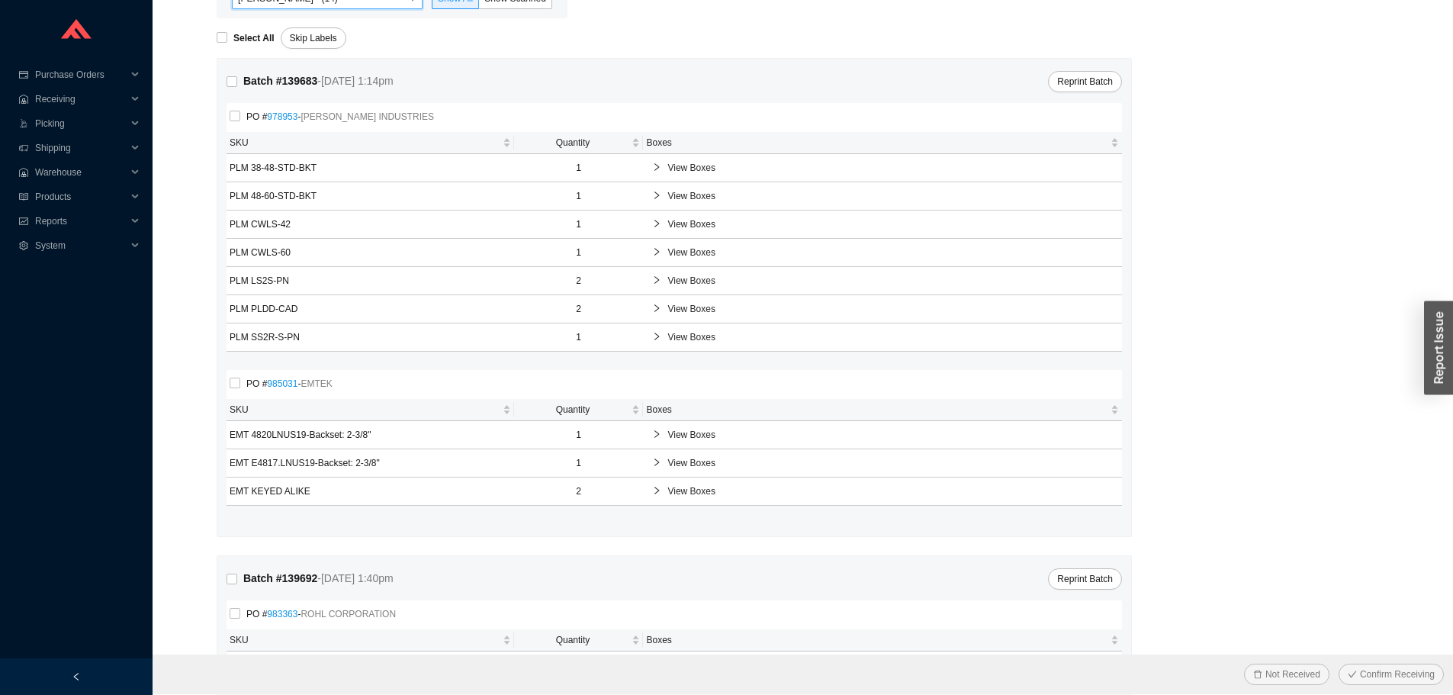
scroll to position [152, 0]
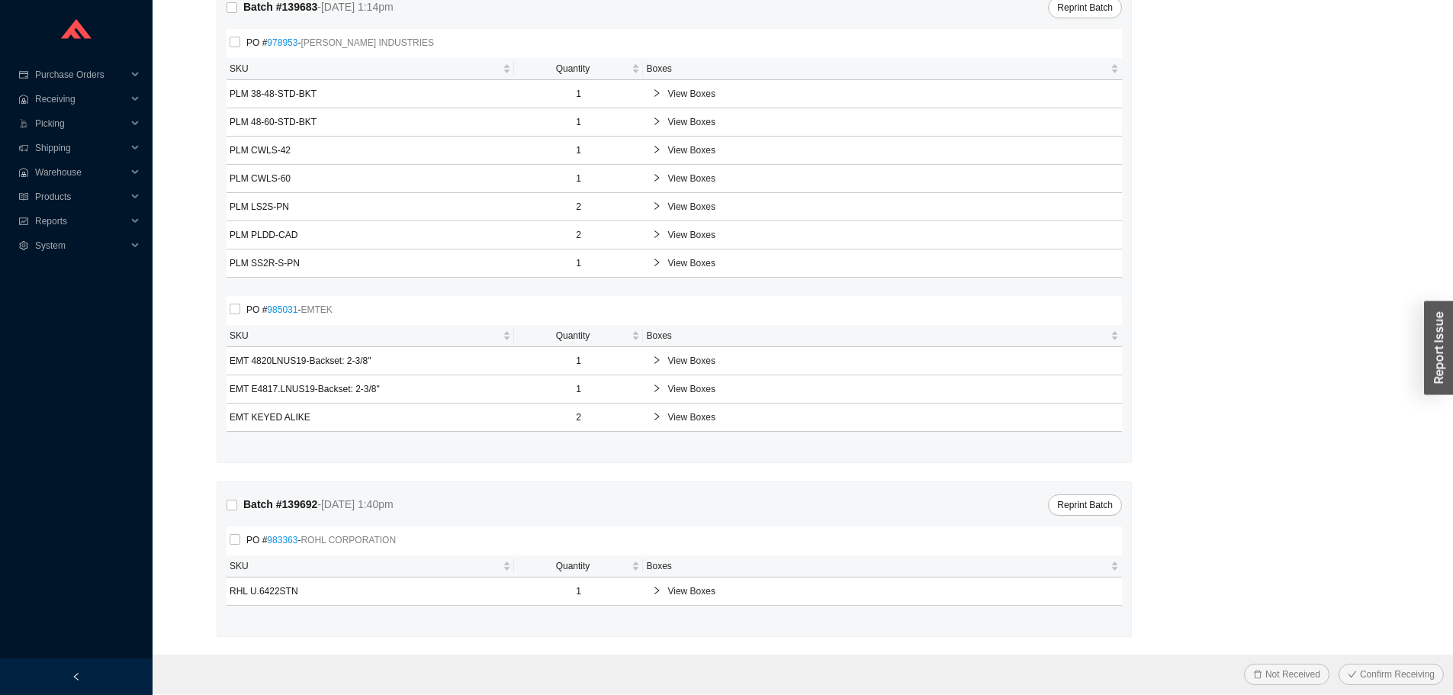
click at [734, 592] on span "View Boxes" at bounding box center [889, 590] width 445 height 15
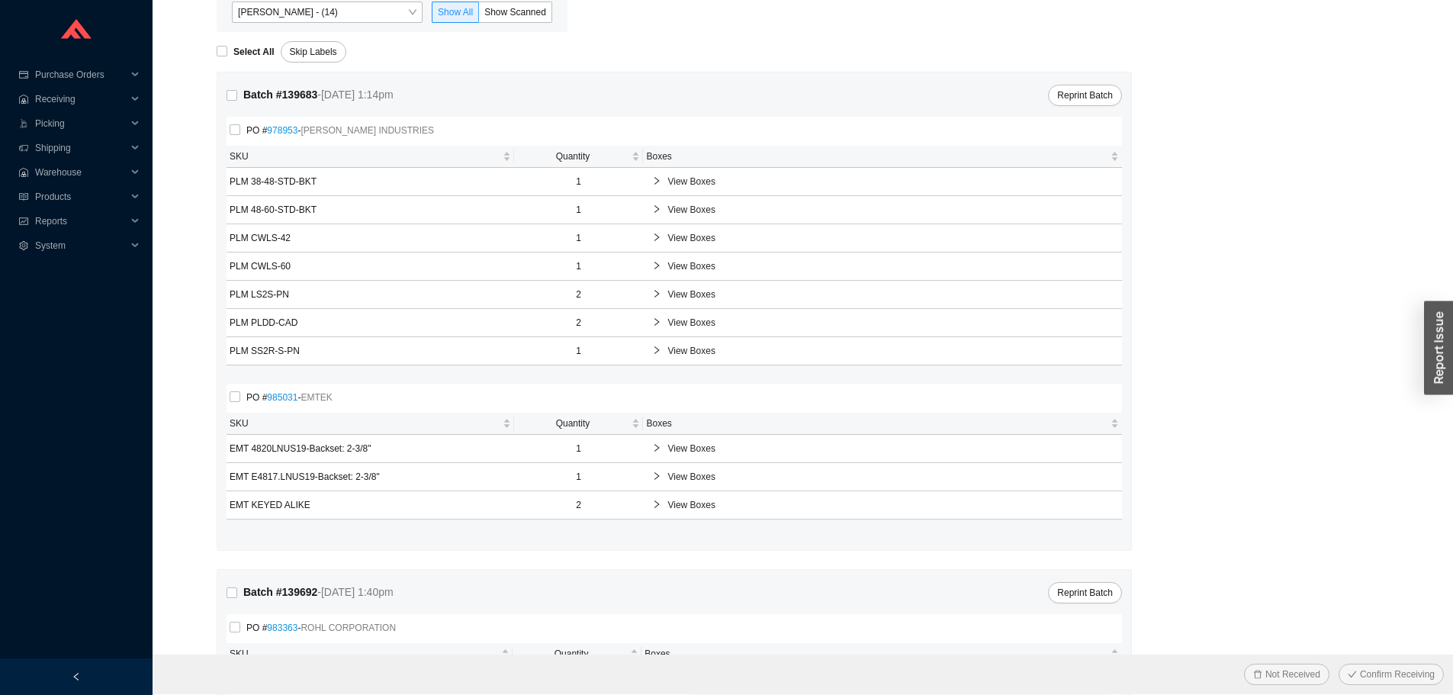
scroll to position [0, 0]
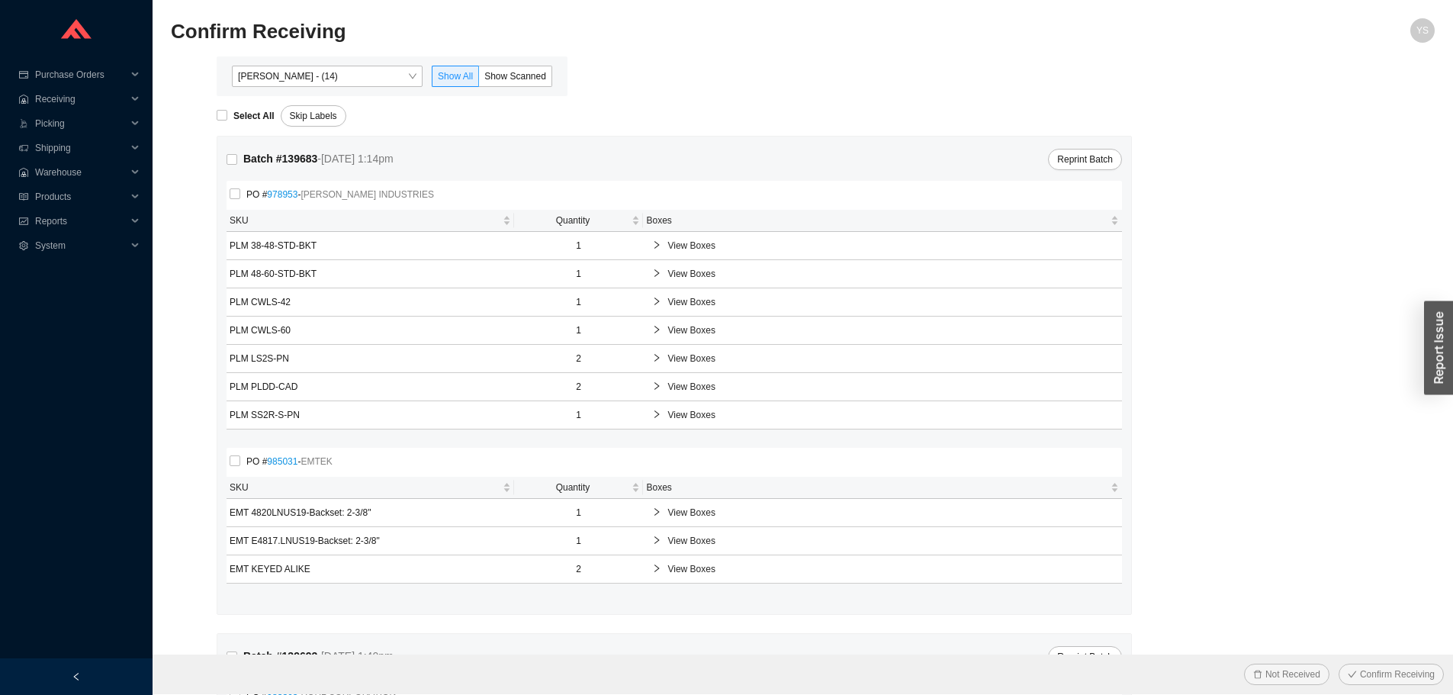
click at [499, 92] on div "[PERSON_NAME] - (14) Show All Show Scanned" at bounding box center [392, 76] width 351 height 40
click at [499, 78] on span "Show Scanned" at bounding box center [515, 76] width 62 height 11
click at [479, 79] on input "Show Scanned" at bounding box center [479, 79] width 0 height 0
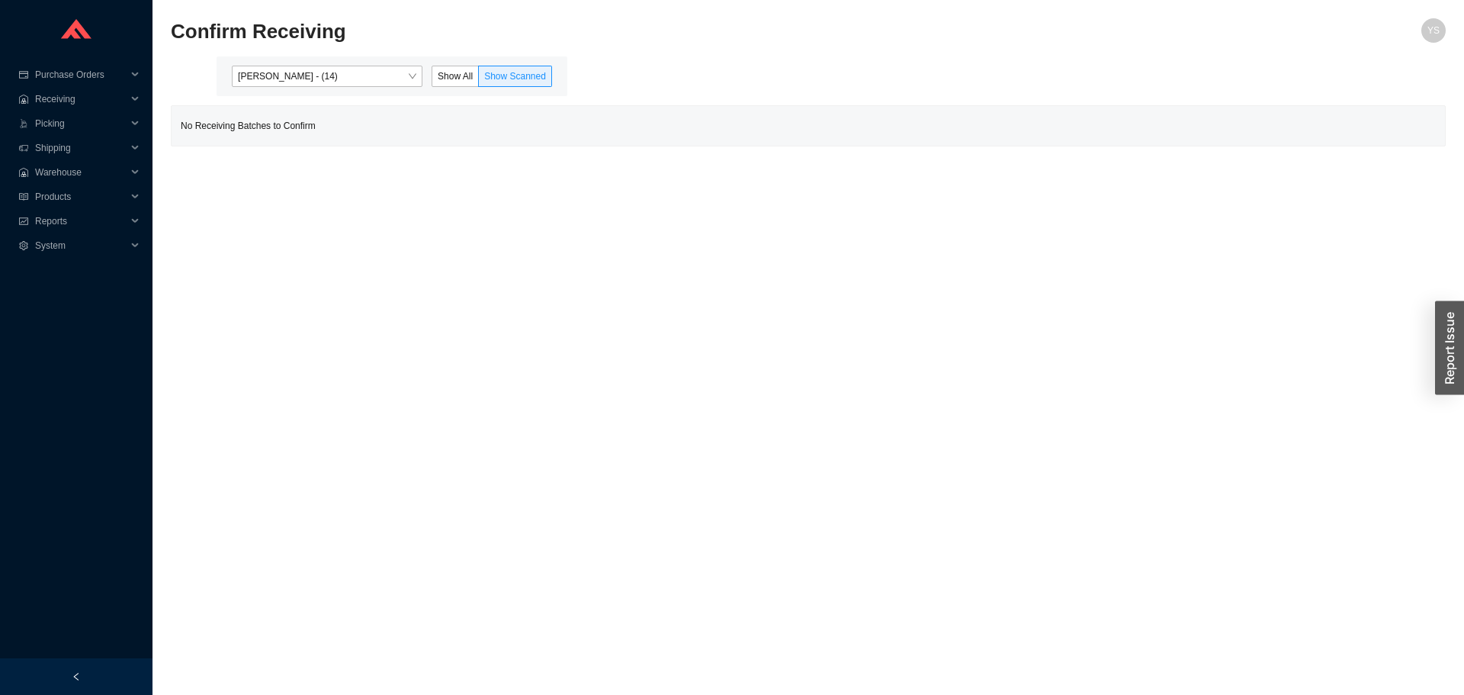
click at [432, 69] on div "Angel Negron - (14) Show All Show Scanned" at bounding box center [392, 76] width 333 height 21
click at [446, 69] on label "Show All" at bounding box center [455, 76] width 47 height 21
click at [432, 79] on input "Show All" at bounding box center [432, 79] width 0 height 0
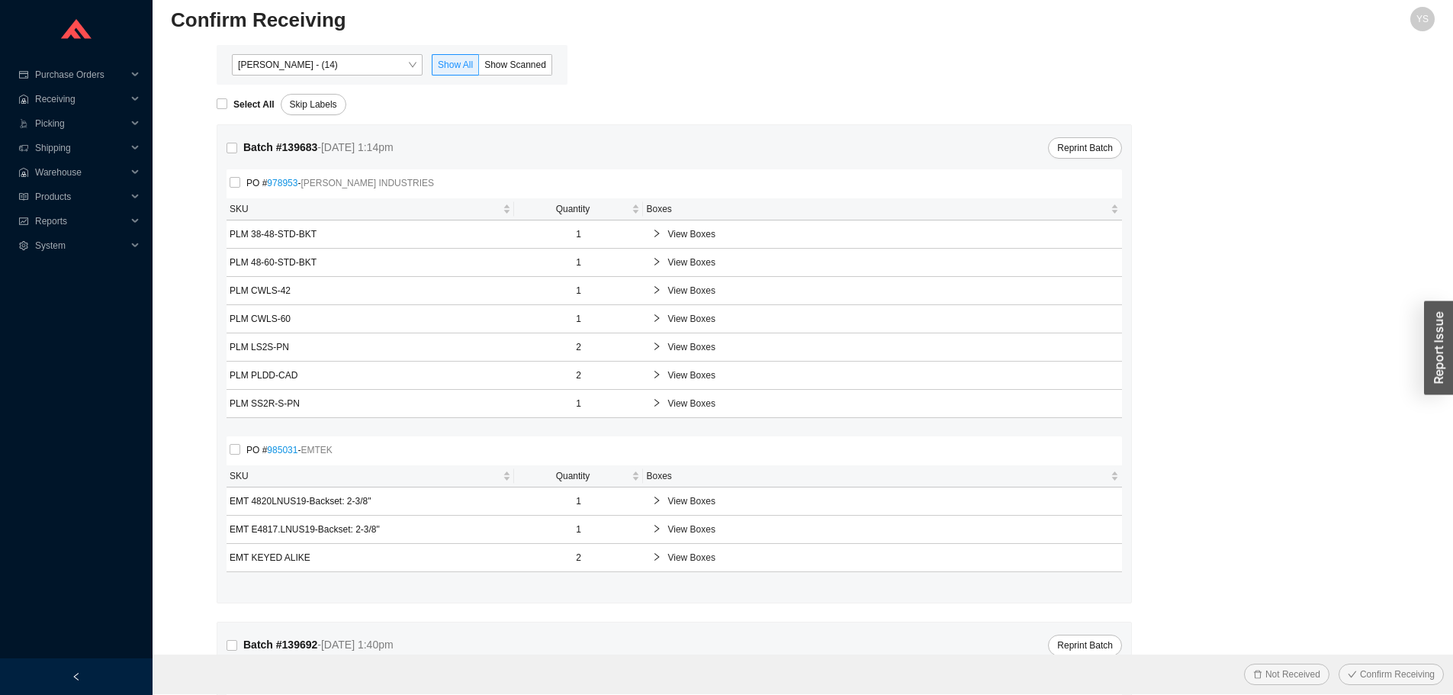
scroll to position [152, 0]
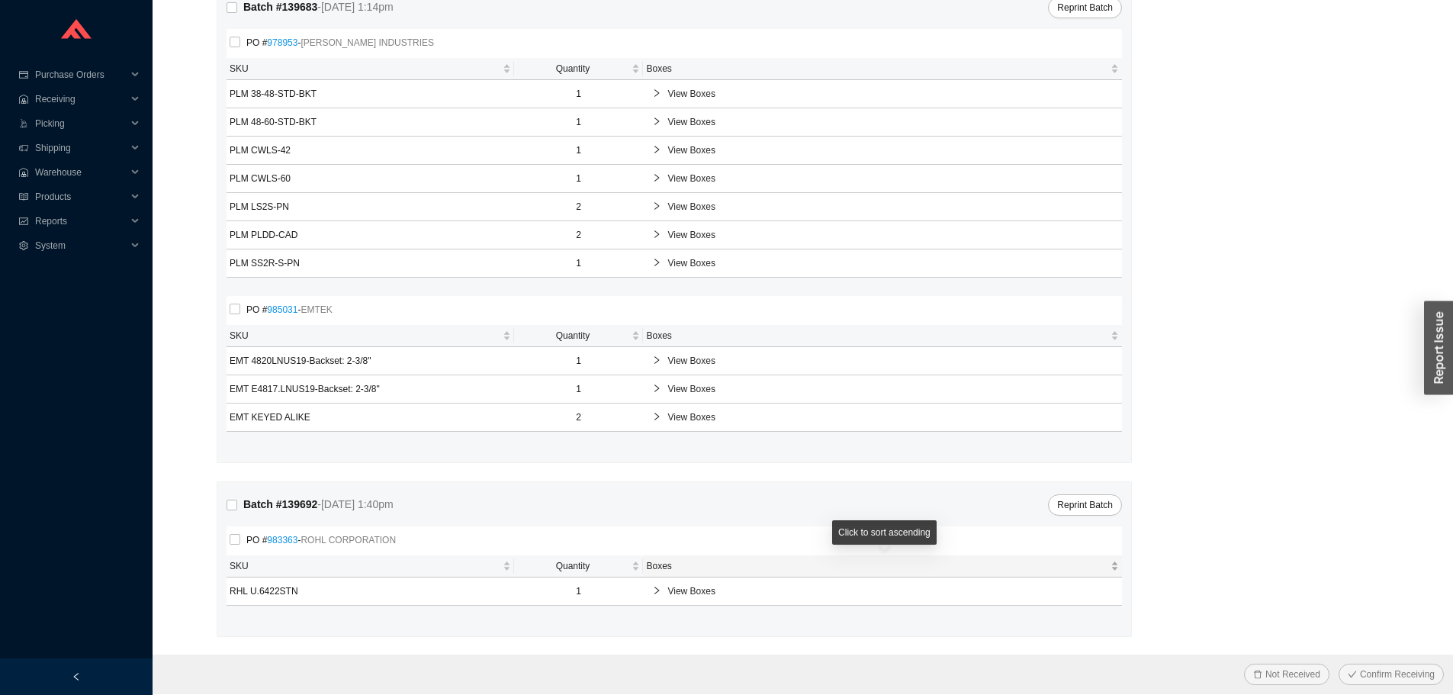
click at [674, 574] on div "Boxes" at bounding box center [882, 565] width 473 height 15
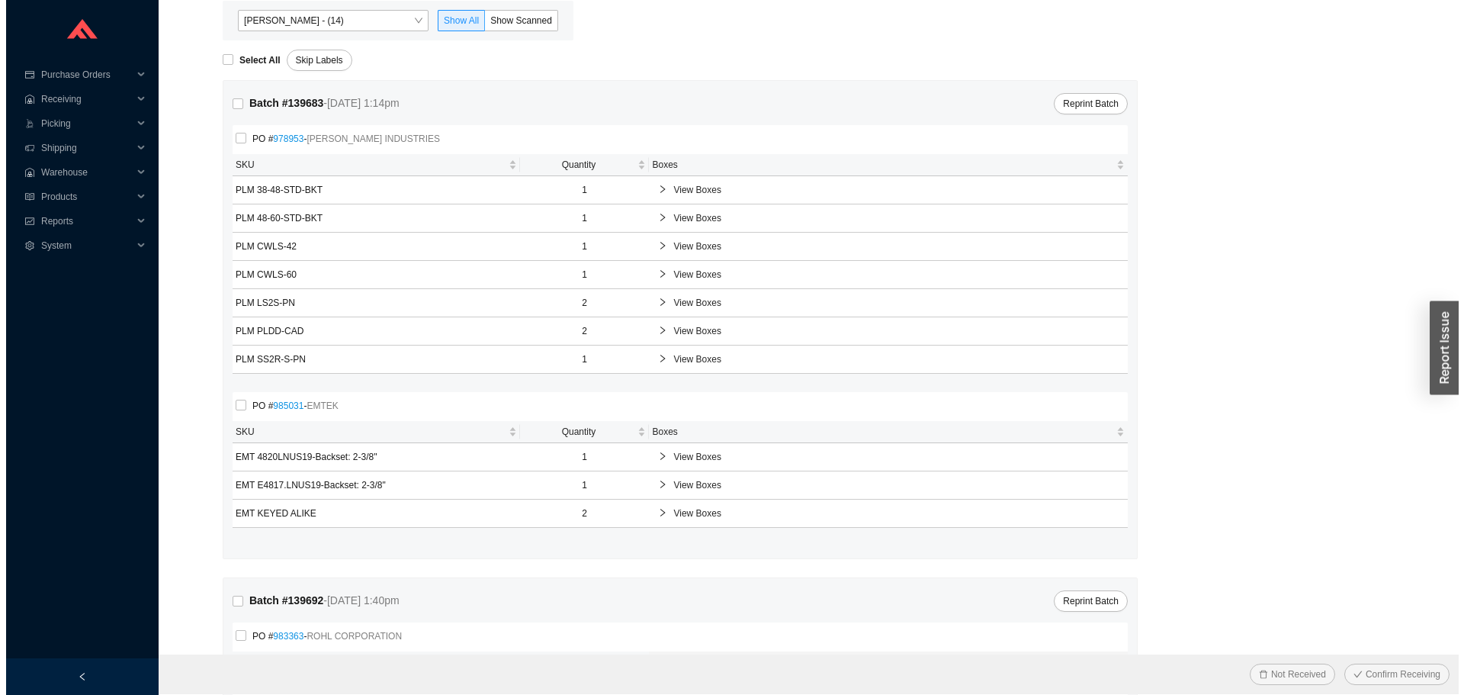
scroll to position [0, 0]
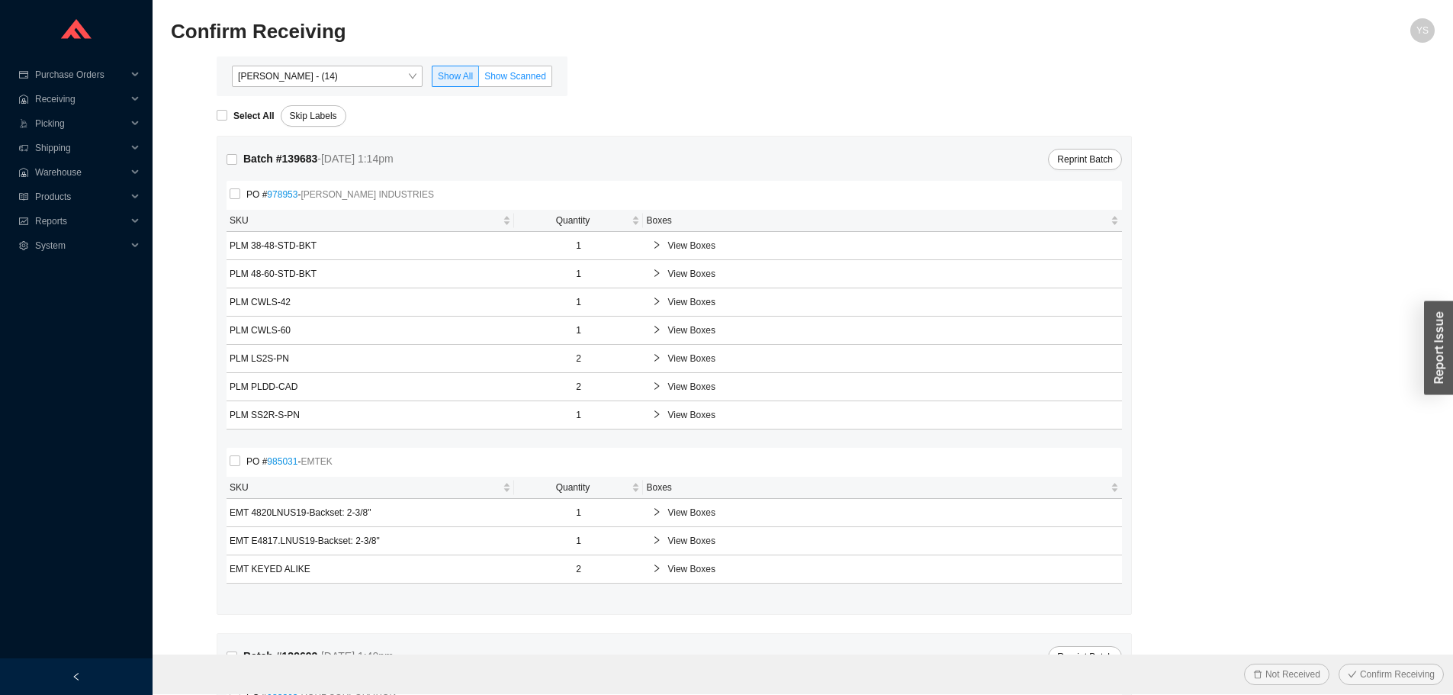
click at [533, 75] on span "Show Scanned" at bounding box center [515, 76] width 62 height 11
click at [479, 79] on input "Show Scanned" at bounding box center [479, 79] width 0 height 0
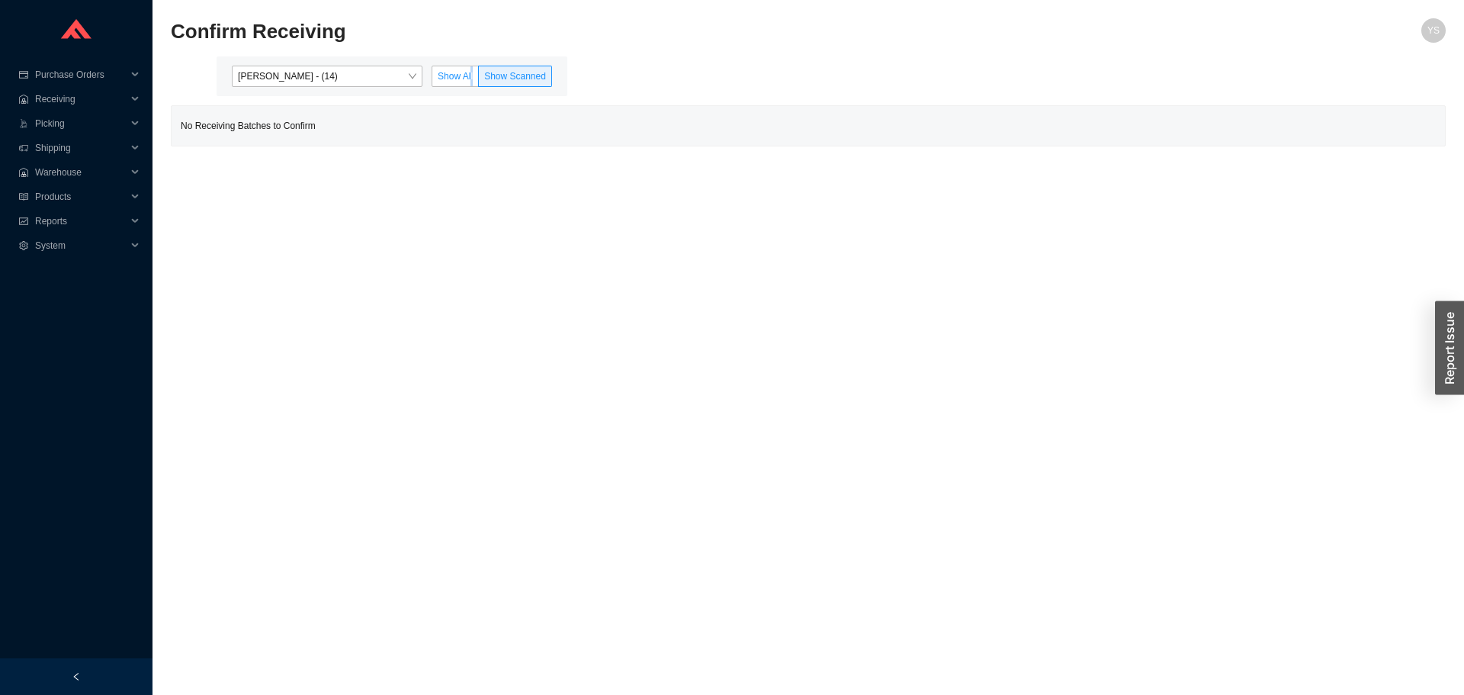
drag, startPoint x: 477, startPoint y: 72, endPoint x: 464, endPoint y: 72, distance: 12.2
click at [468, 72] on label "Show All" at bounding box center [455, 76] width 47 height 21
click at [464, 72] on span "Show All" at bounding box center [455, 76] width 35 height 11
click at [432, 79] on input "Show All" at bounding box center [432, 79] width 0 height 0
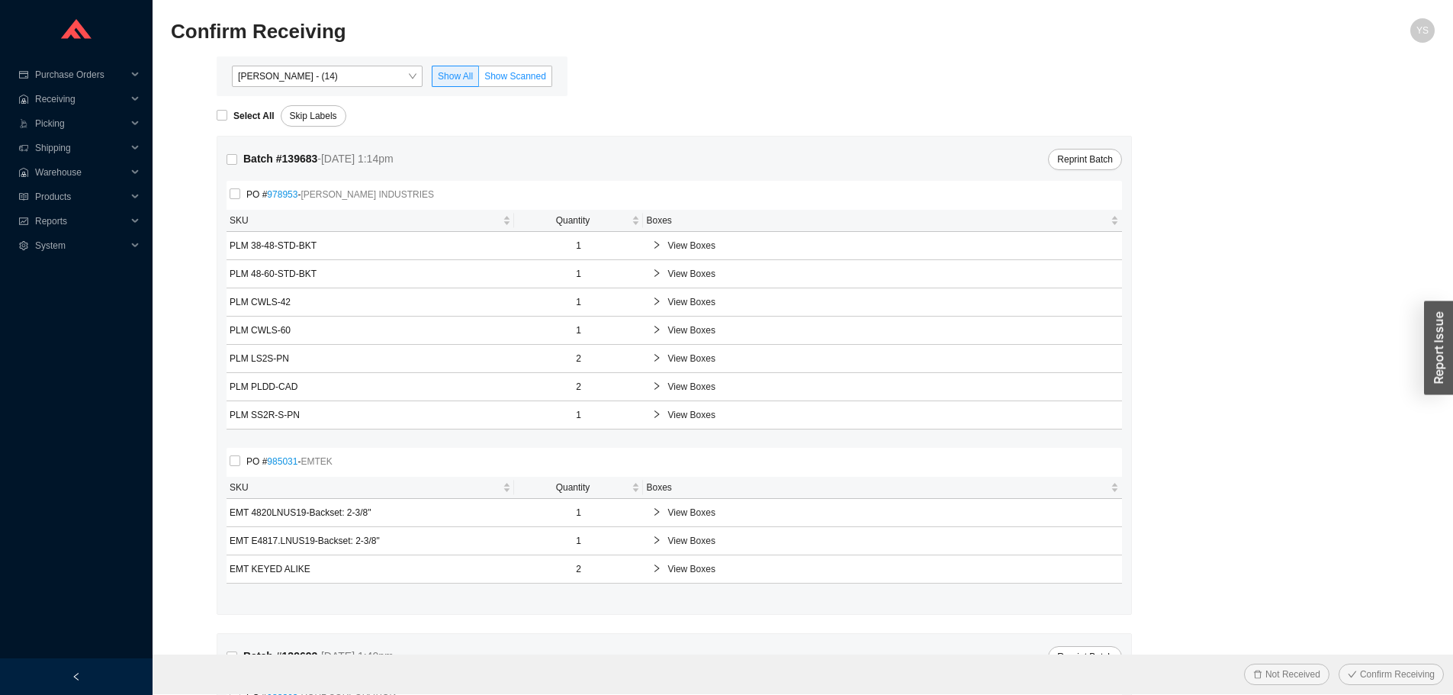
click at [510, 85] on label "Show Scanned" at bounding box center [515, 76] width 73 height 21
click at [479, 79] on input "Show Scanned" at bounding box center [479, 79] width 0 height 0
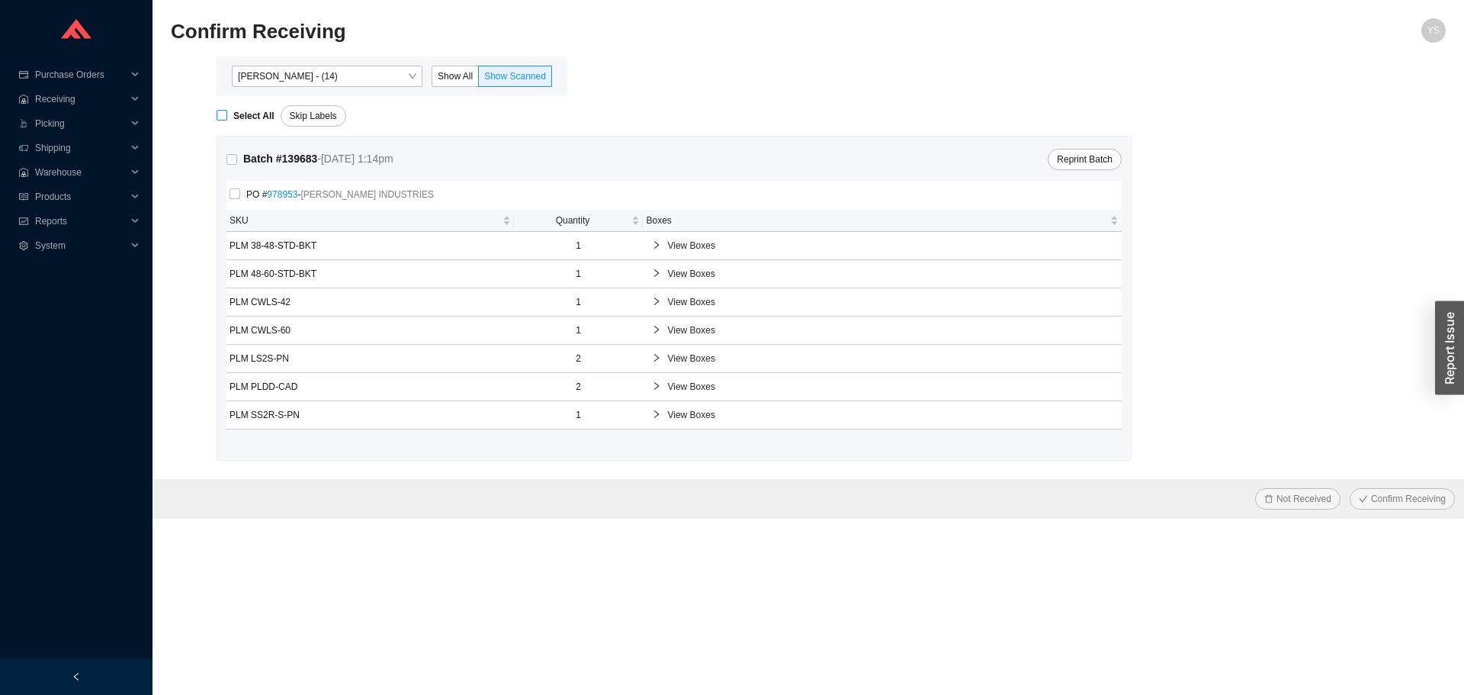
click at [236, 117] on strong "Select All" at bounding box center [253, 116] width 41 height 11
click at [227, 117] on input "Select All" at bounding box center [222, 115] width 11 height 11
checkbox input "true"
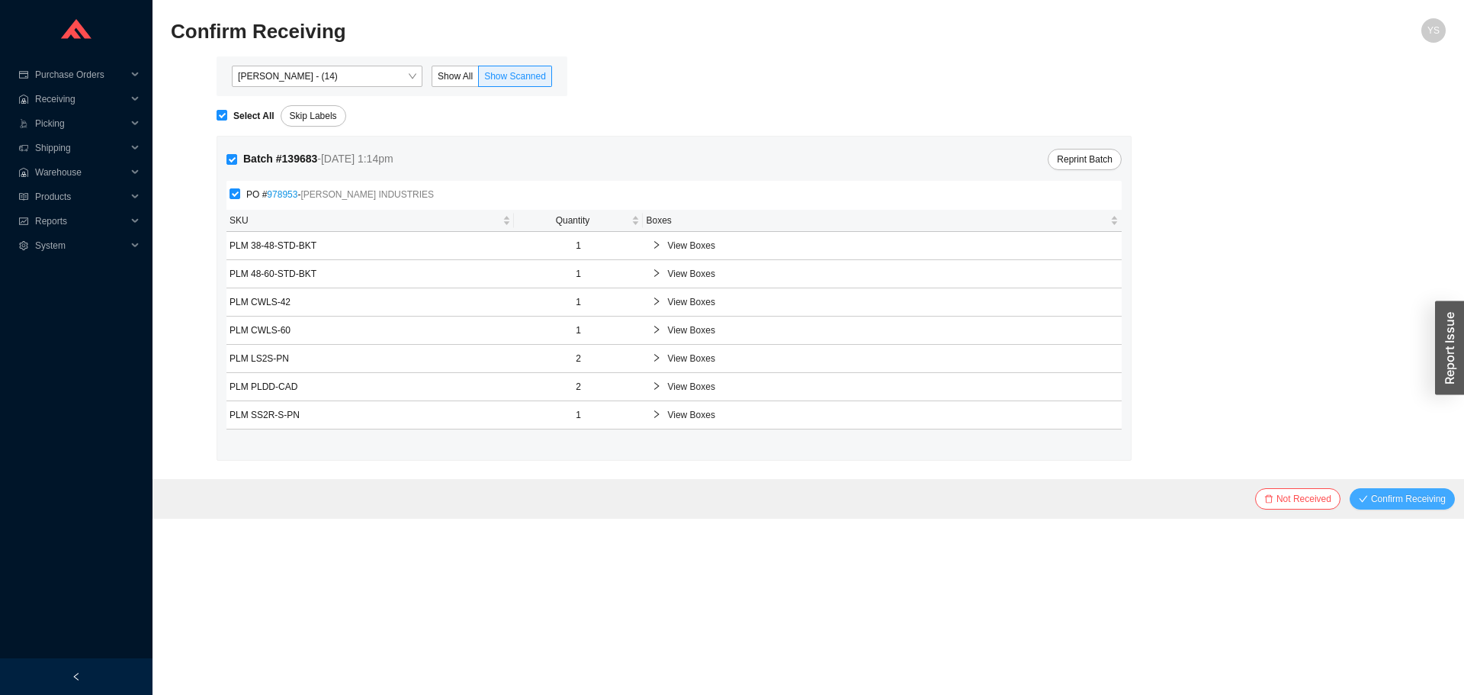
click at [1396, 500] on span "Confirm Receiving" at bounding box center [1408, 498] width 75 height 15
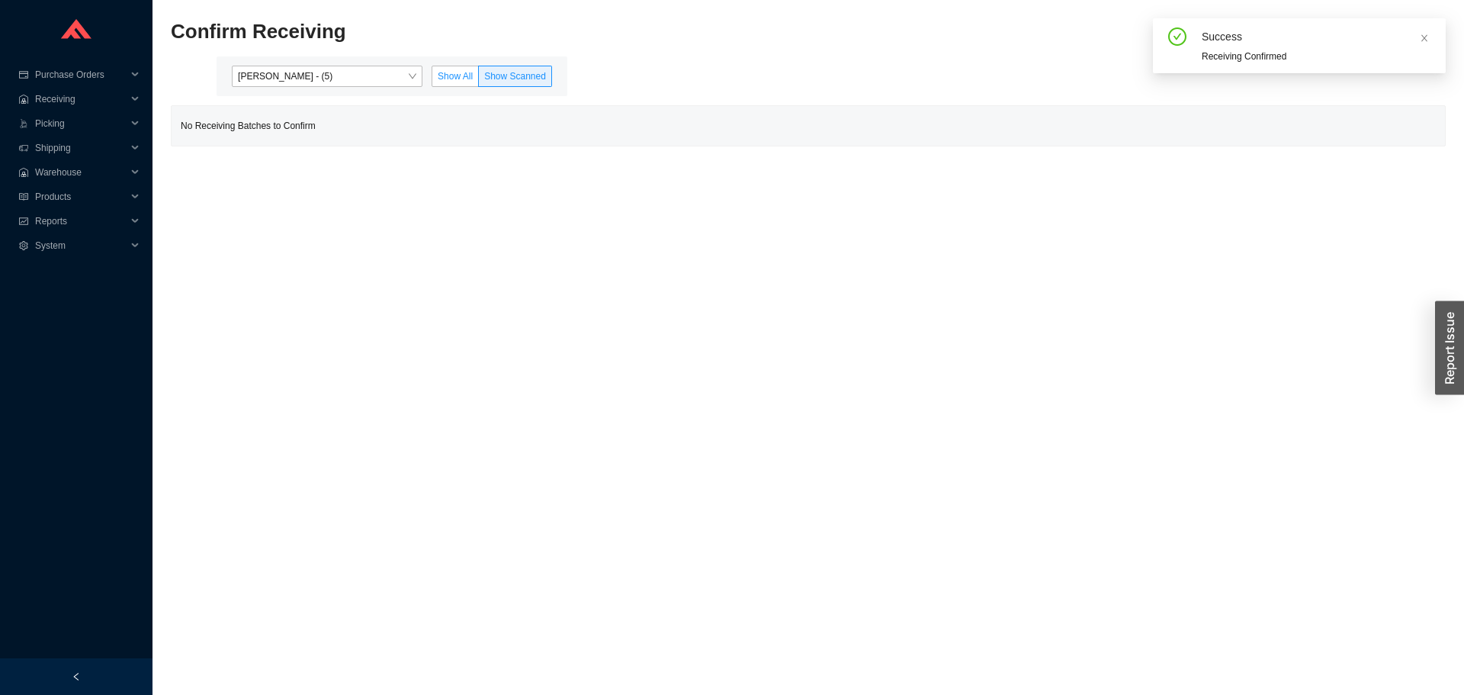
click at [456, 71] on span "Show All" at bounding box center [455, 76] width 35 height 11
click at [432, 79] on input "Show All" at bounding box center [432, 79] width 0 height 0
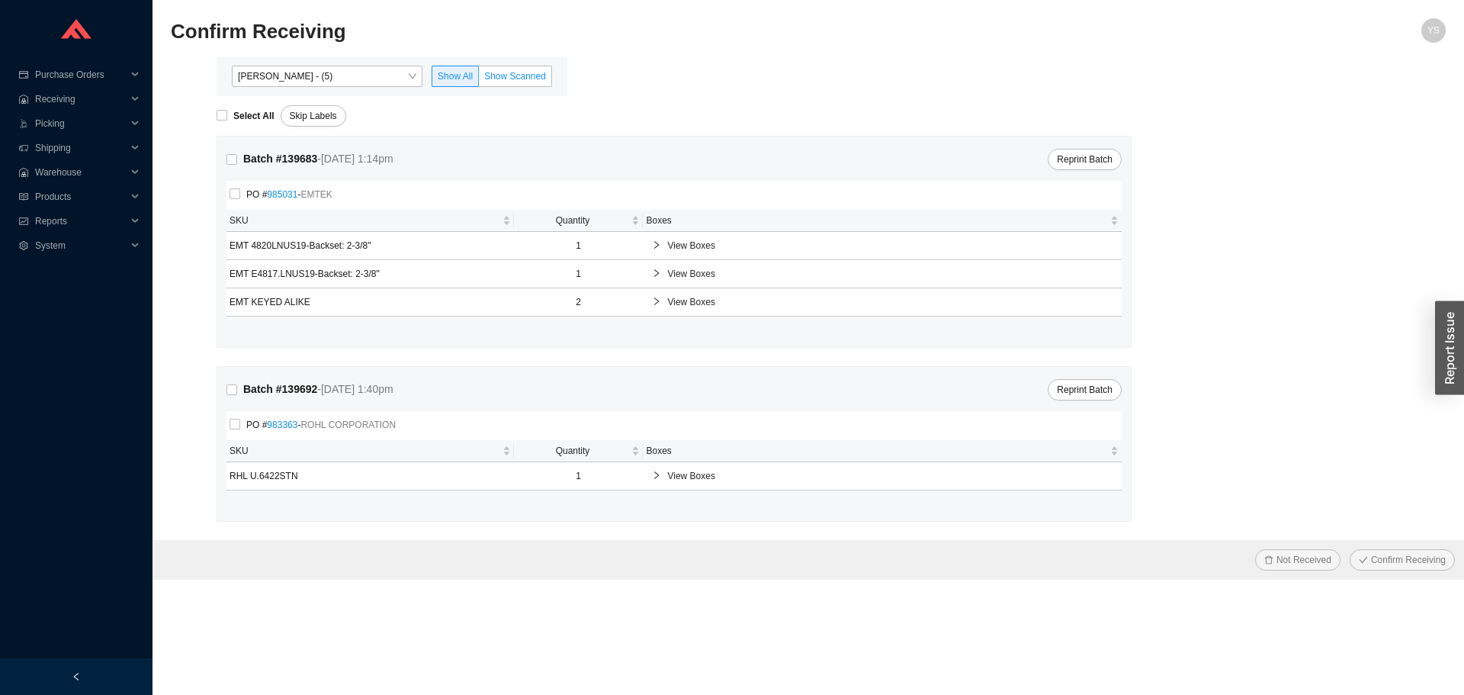
click at [506, 67] on label "Show Scanned" at bounding box center [515, 76] width 73 height 21
click at [479, 79] on input "Show Scanned" at bounding box center [479, 79] width 0 height 0
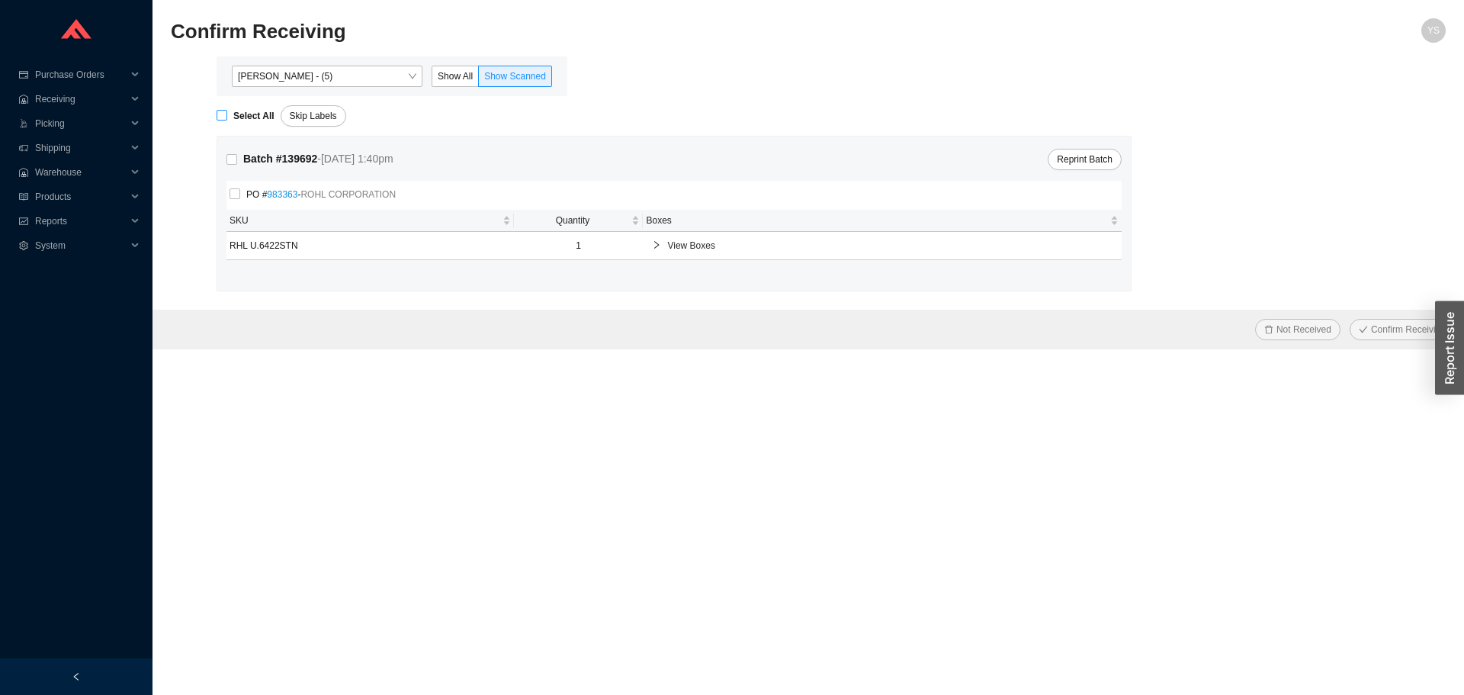
click at [245, 120] on strong "Select All" at bounding box center [253, 116] width 41 height 11
click at [227, 120] on input "Select All" at bounding box center [222, 115] width 11 height 11
checkbox input "true"
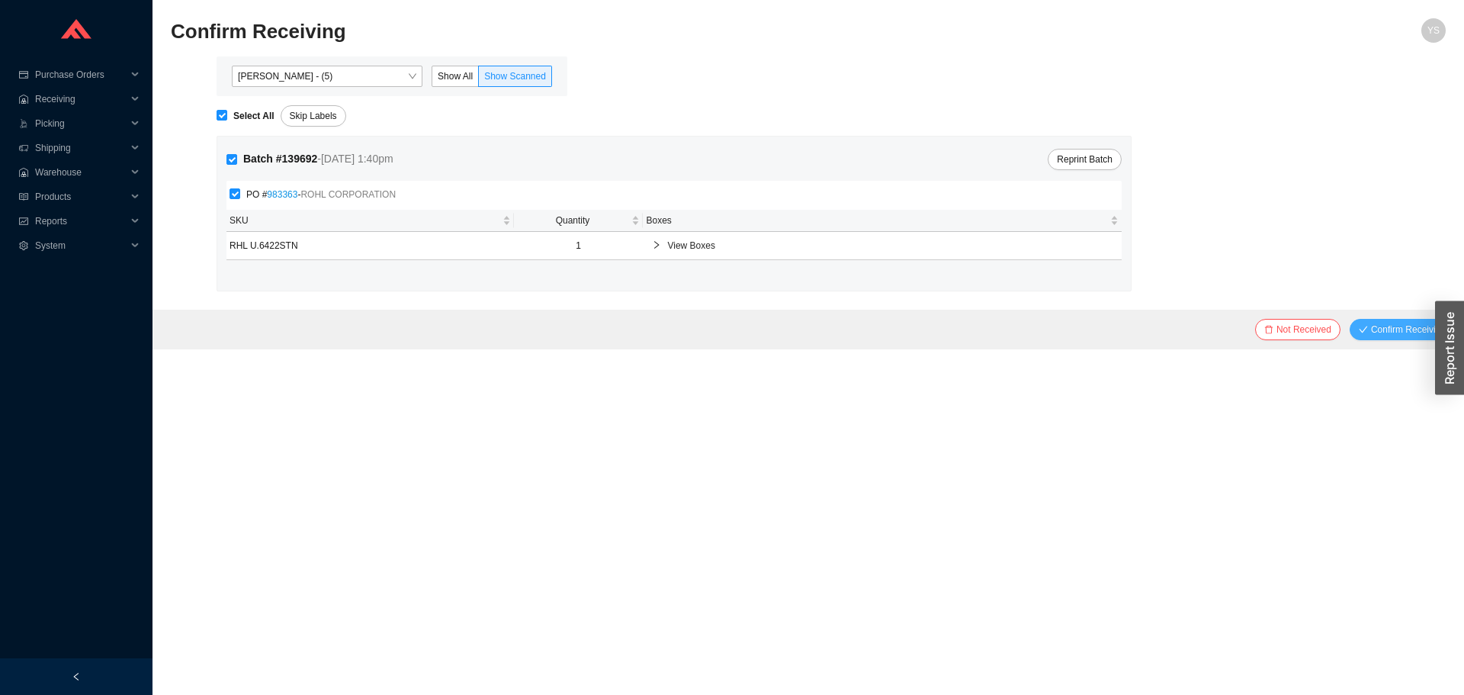
click at [1416, 334] on span "Confirm Receiving" at bounding box center [1408, 329] width 75 height 15
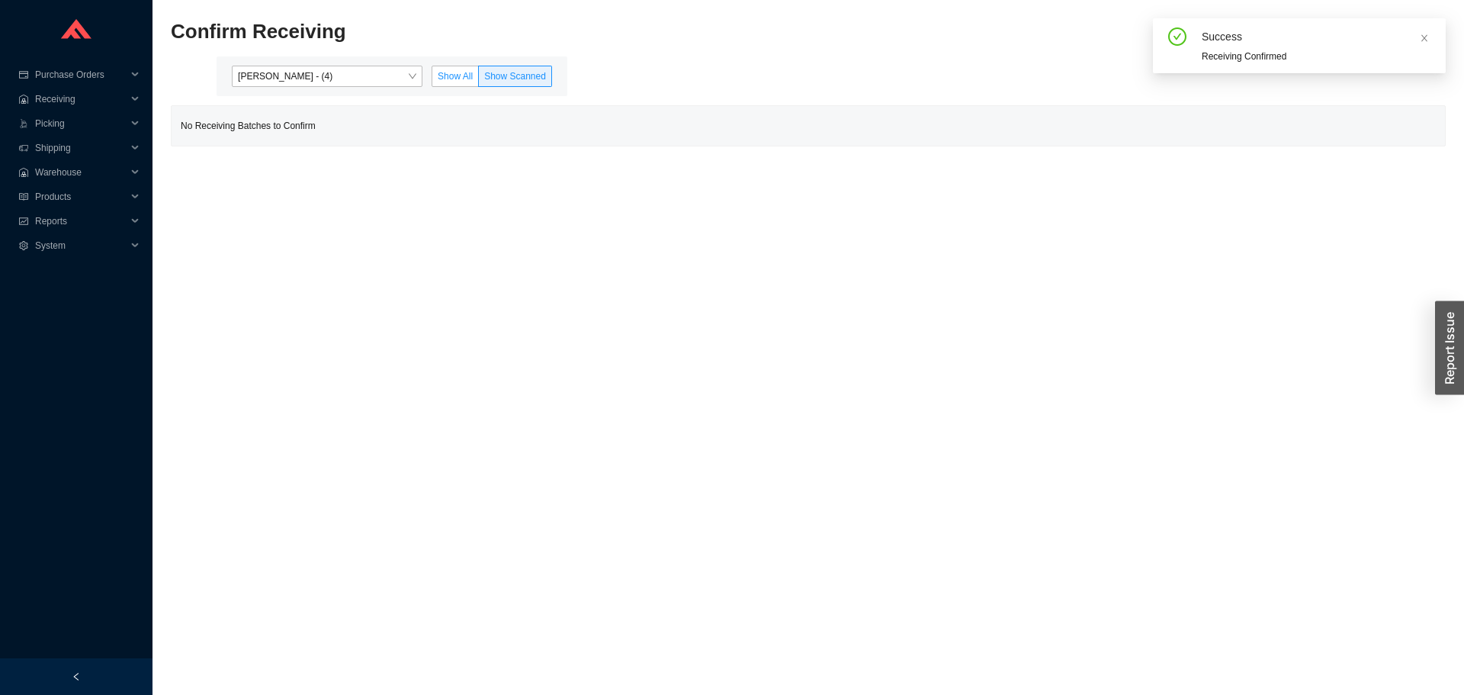
click at [461, 75] on span "Show All" at bounding box center [455, 76] width 35 height 11
click at [432, 79] on input "Show All" at bounding box center [432, 79] width 0 height 0
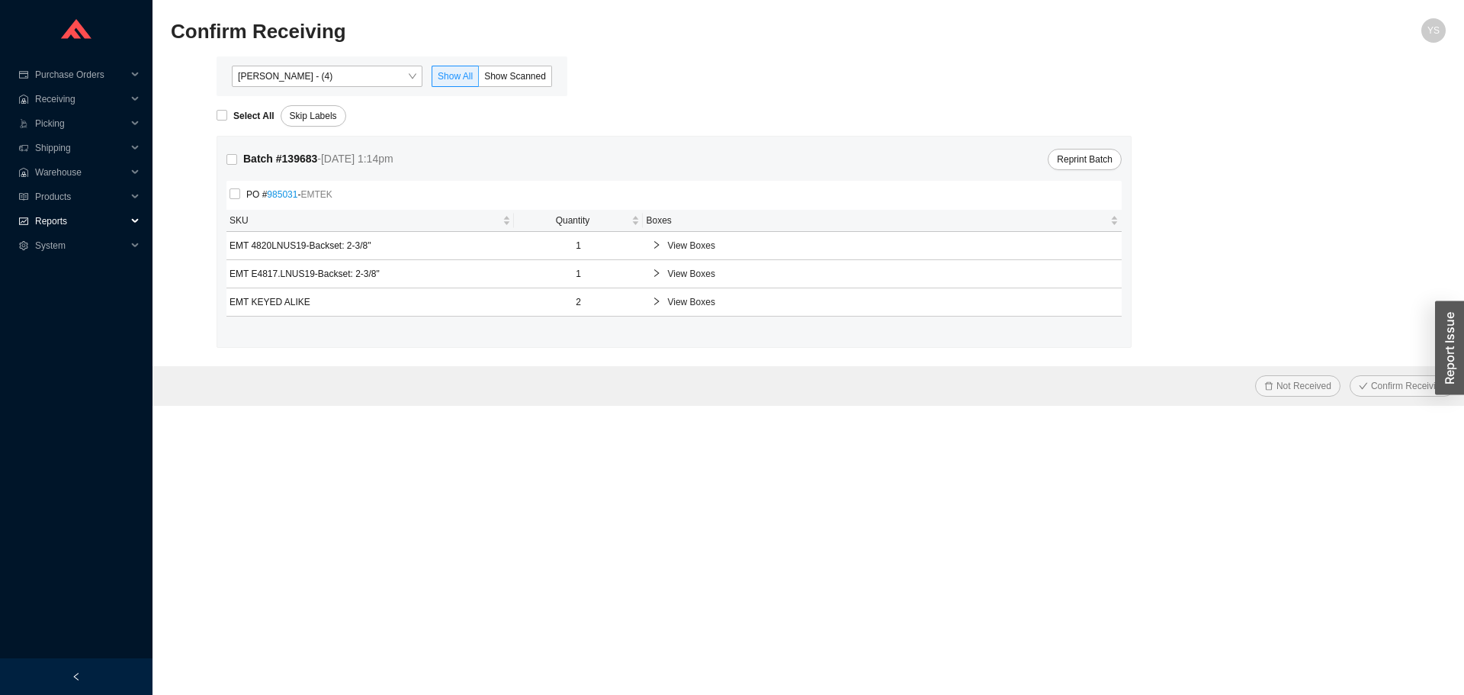
click at [31, 209] on div "Reports" at bounding box center [76, 221] width 153 height 24
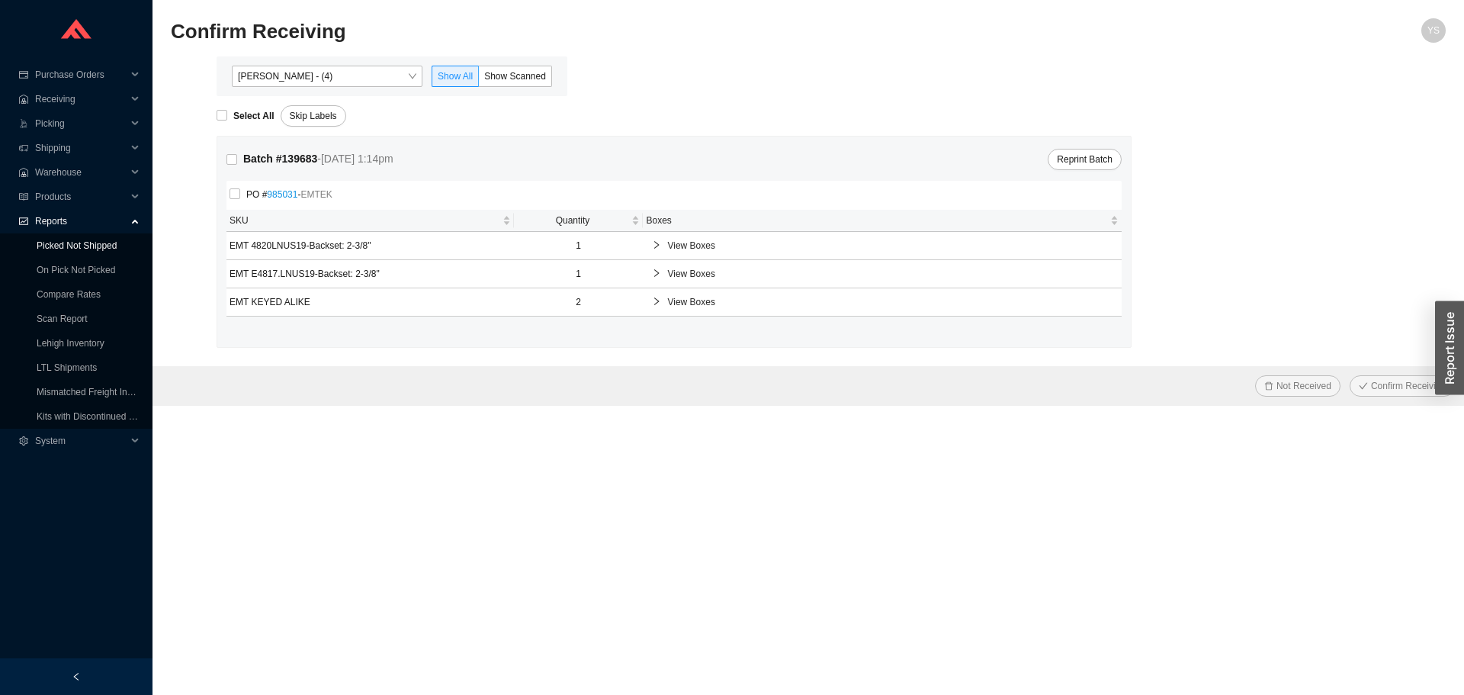
click at [44, 249] on link "Picked Not Shipped" at bounding box center [77, 245] width 80 height 11
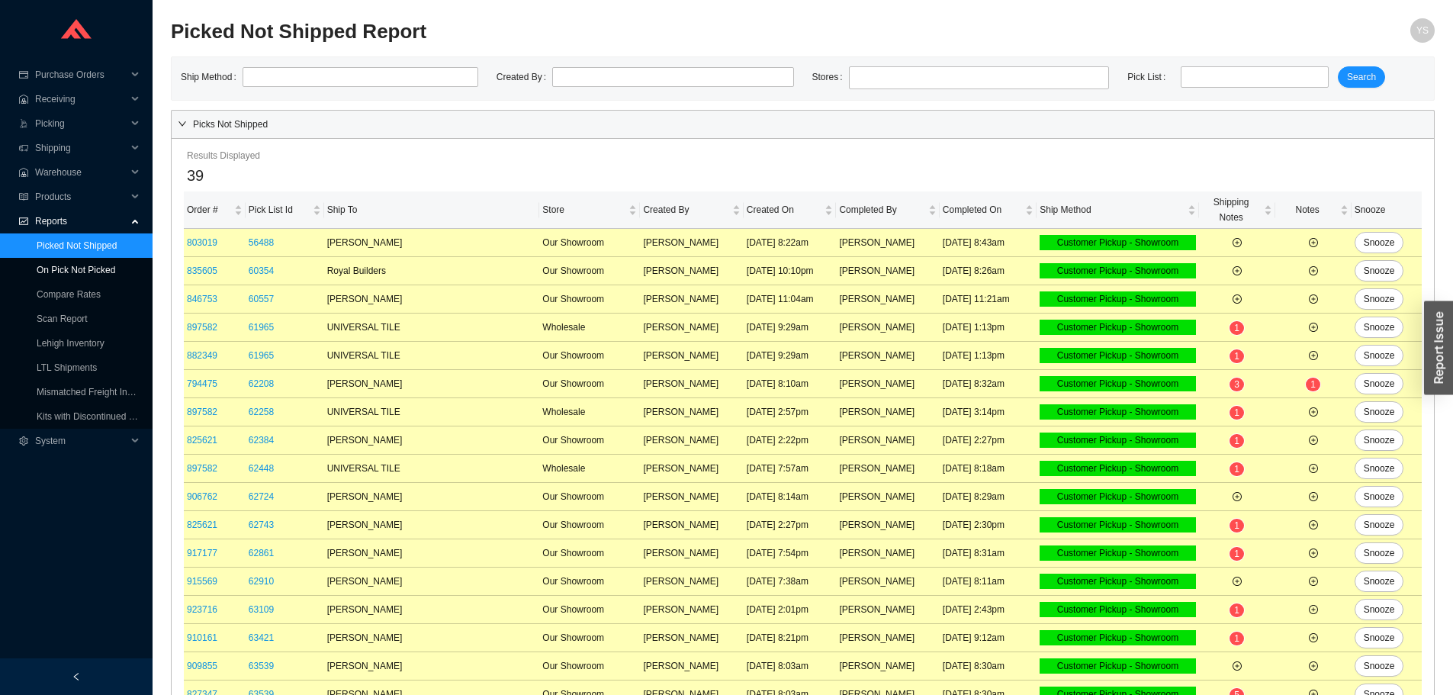
click at [53, 269] on link "On Pick Not Picked" at bounding box center [76, 270] width 79 height 11
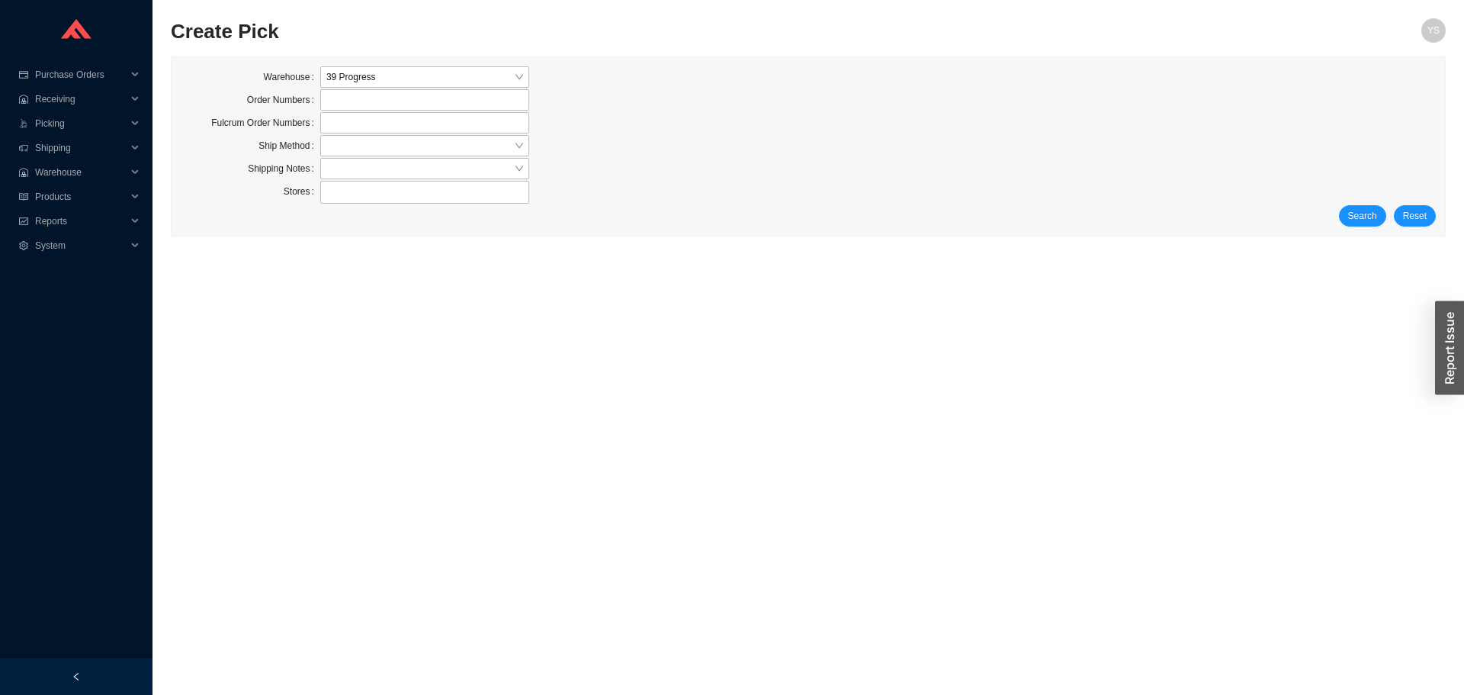
click at [1353, 227] on div "Warehouse 39 Progress Order Numbers Fulcrum Order Numbers Ship Method Shipping …" at bounding box center [809, 146] width 1274 height 178
click at [1354, 221] on span "Search" at bounding box center [1362, 215] width 29 height 15
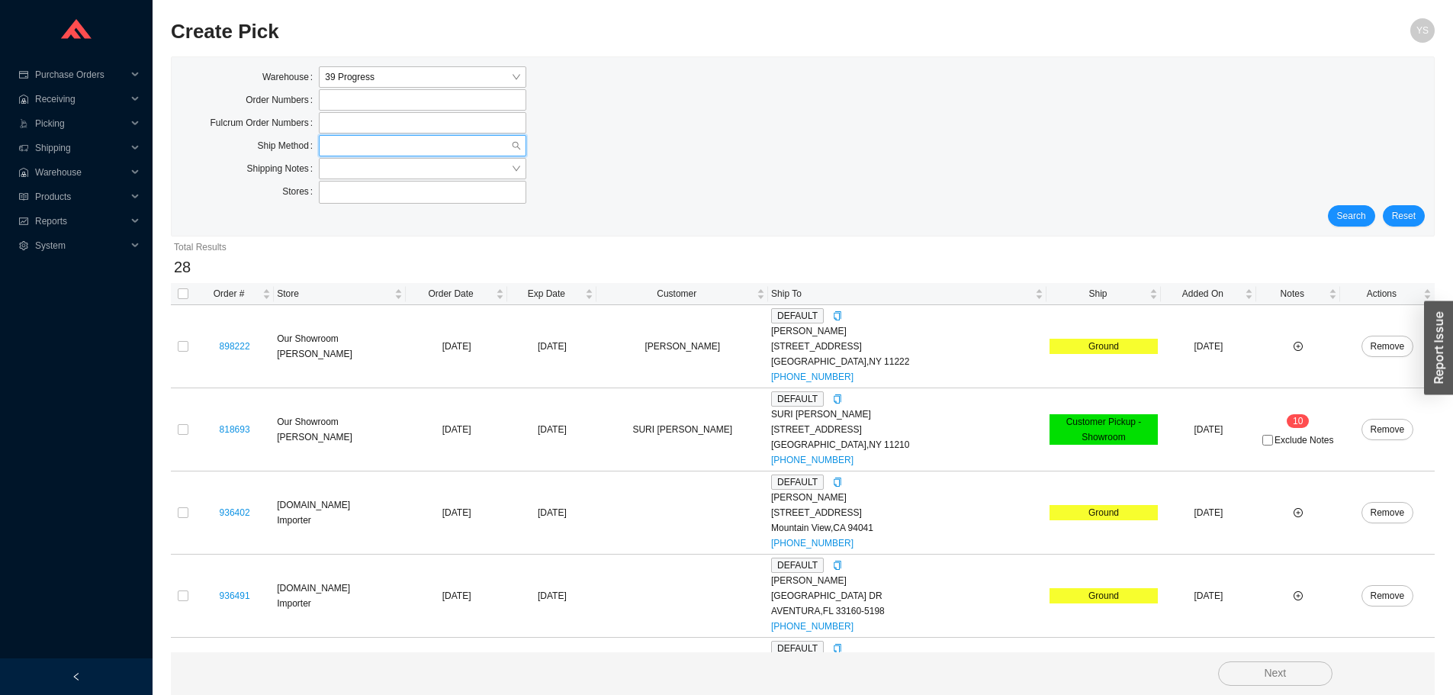
click at [335, 142] on input "search" at bounding box center [418, 146] width 186 height 20
click at [352, 253] on div "UPS" at bounding box center [422, 259] width 195 height 14
click at [1350, 211] on form "Warehouse 39 Progress Order Numbers Fulcrum Order Numbers Ship Method UPS UPS S…" at bounding box center [803, 146] width 1244 height 160
click at [1351, 213] on span "Search" at bounding box center [1351, 215] width 29 height 15
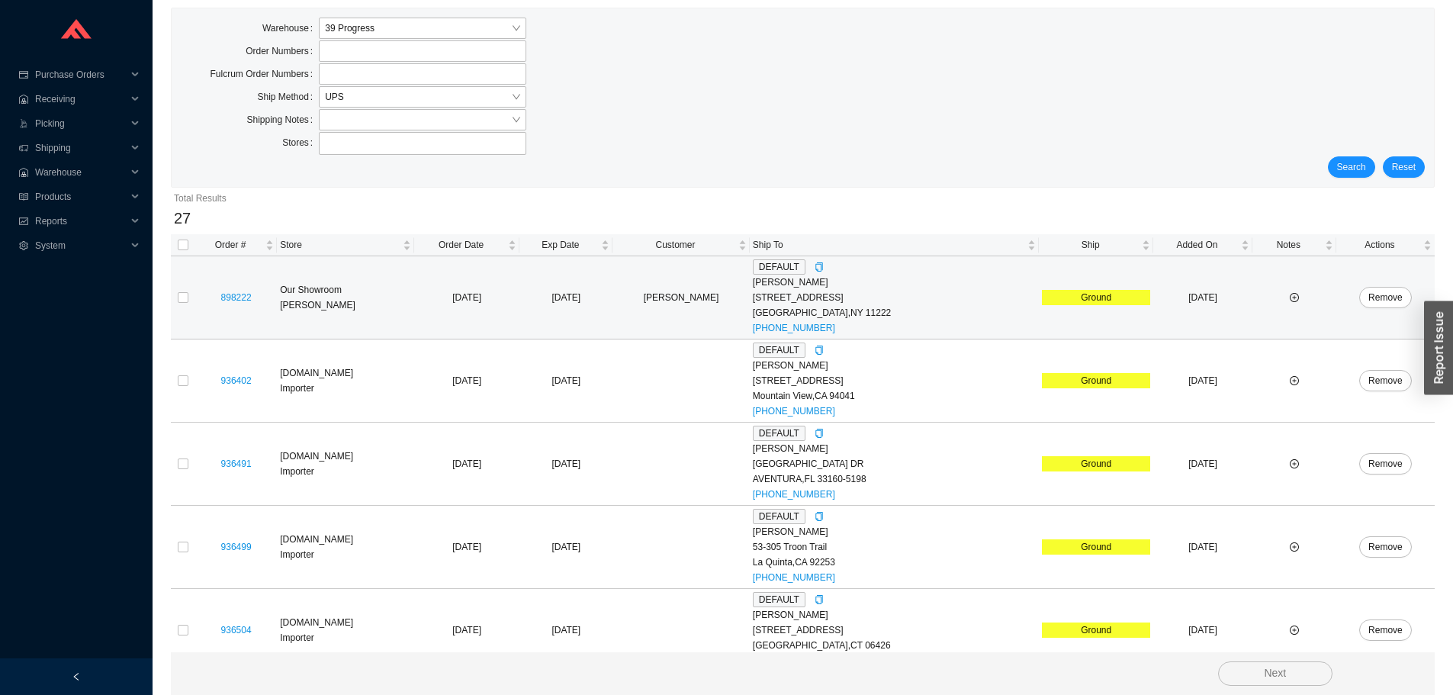
scroll to position [76, 0]
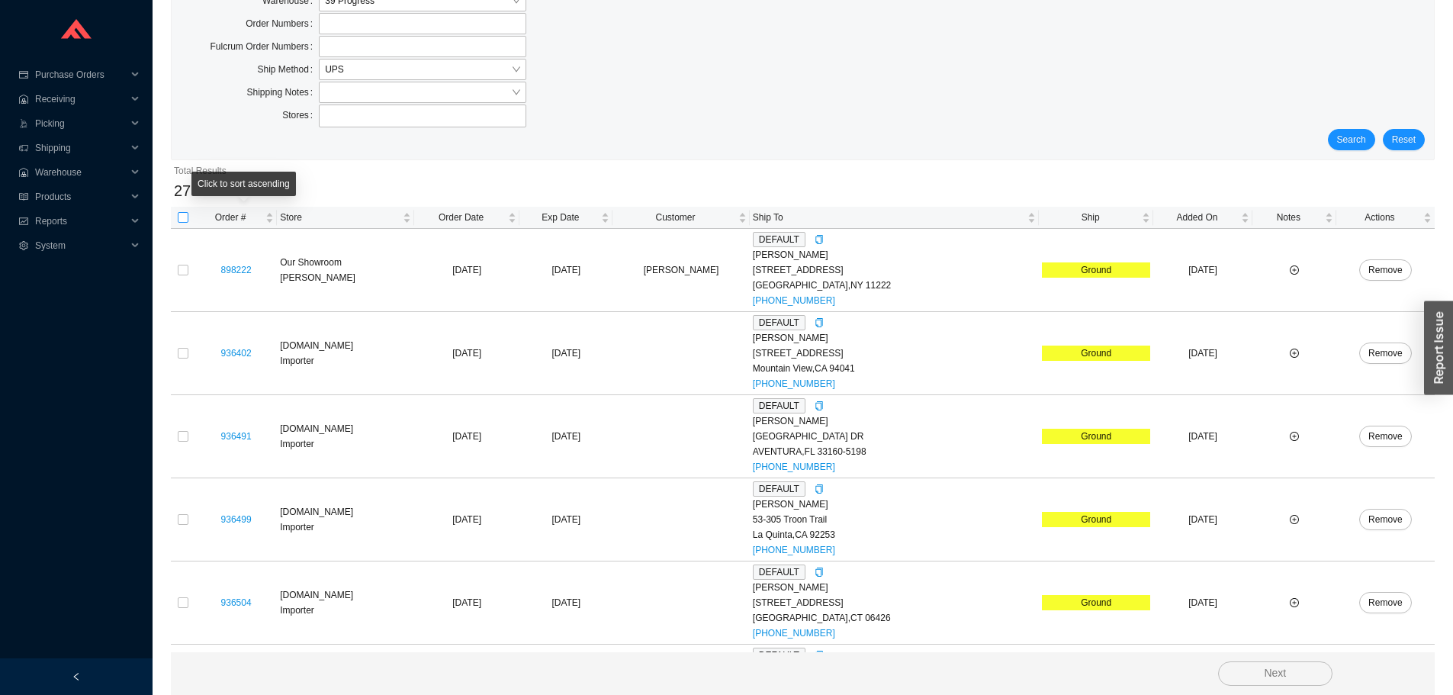
click at [184, 219] on input "checkbox" at bounding box center [183, 217] width 11 height 11
checkbox input "true"
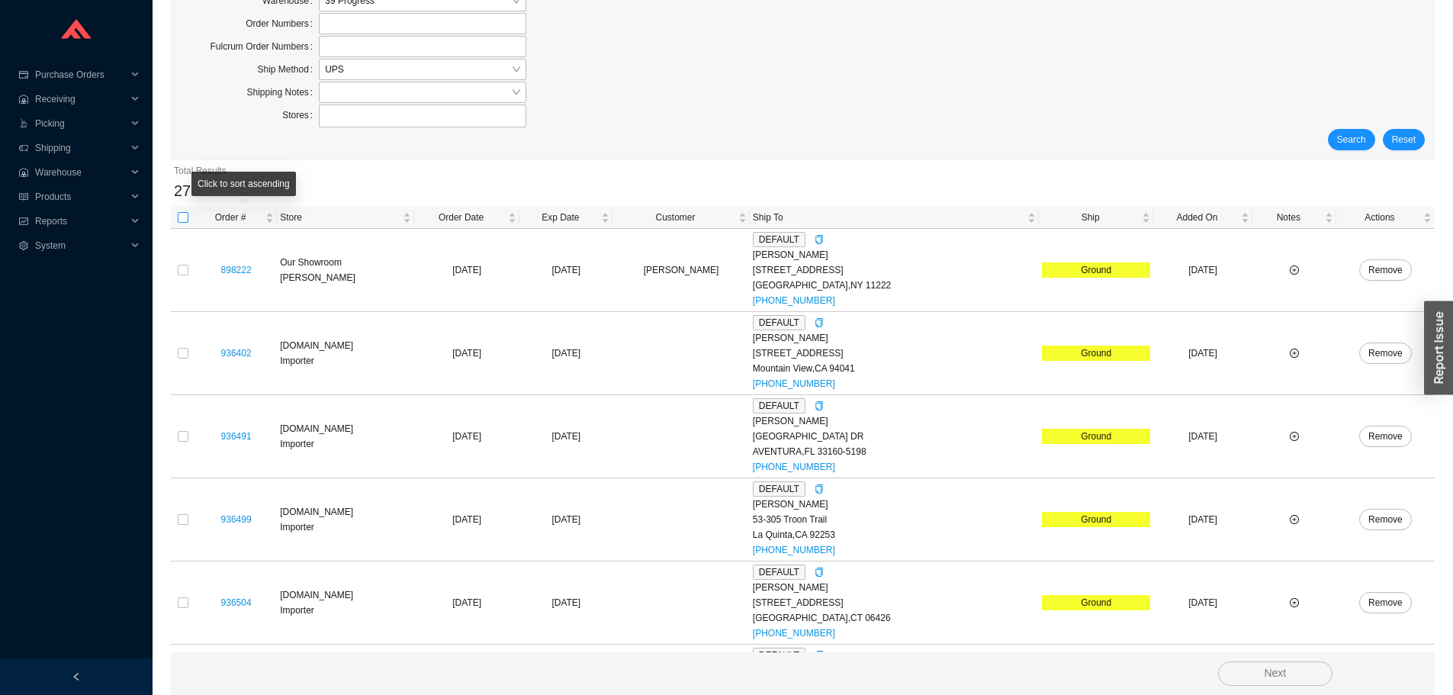
checkbox input "true"
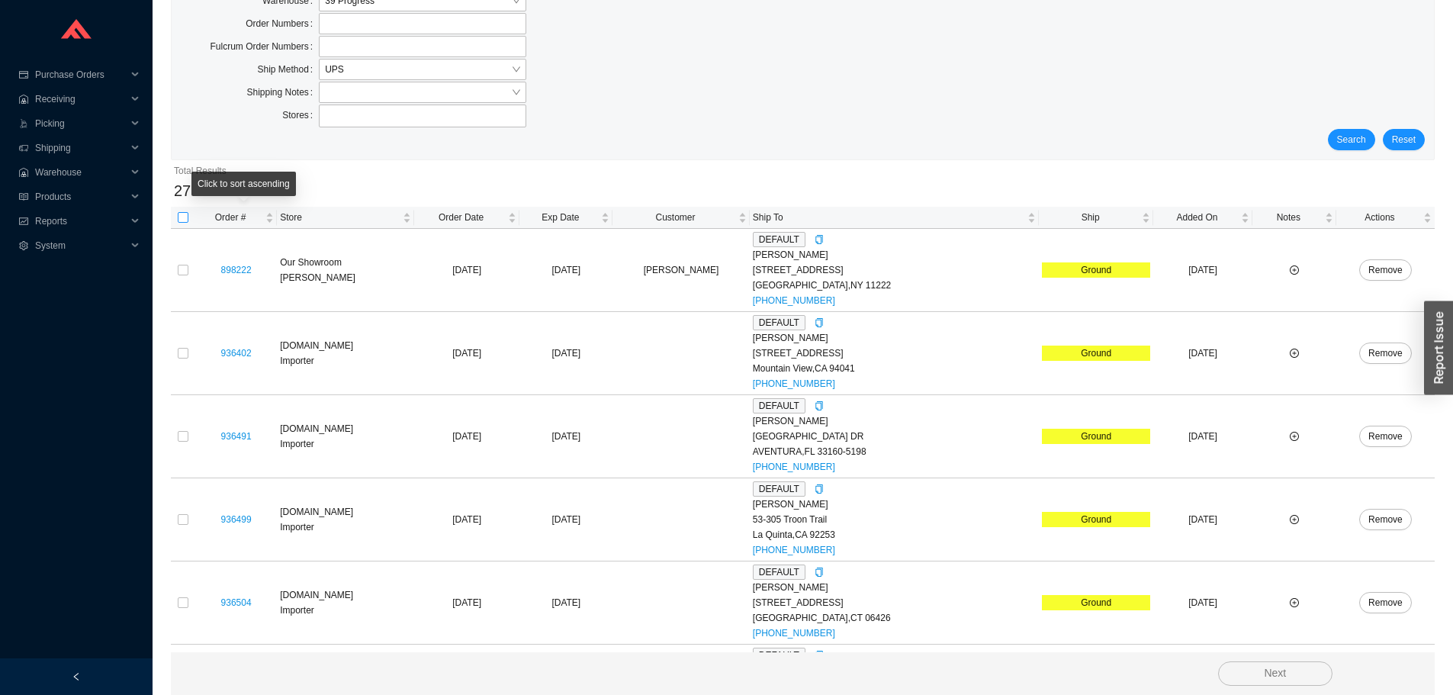
checkbox input "true"
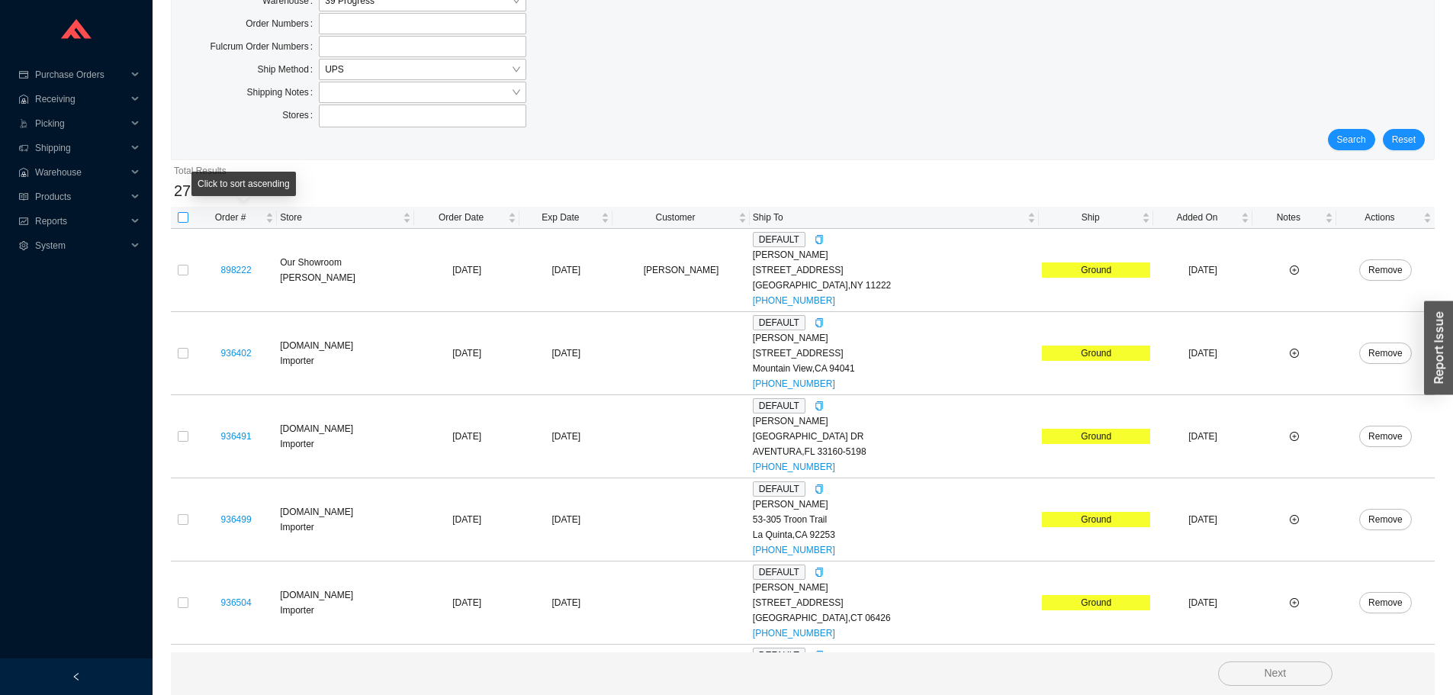
checkbox input "true"
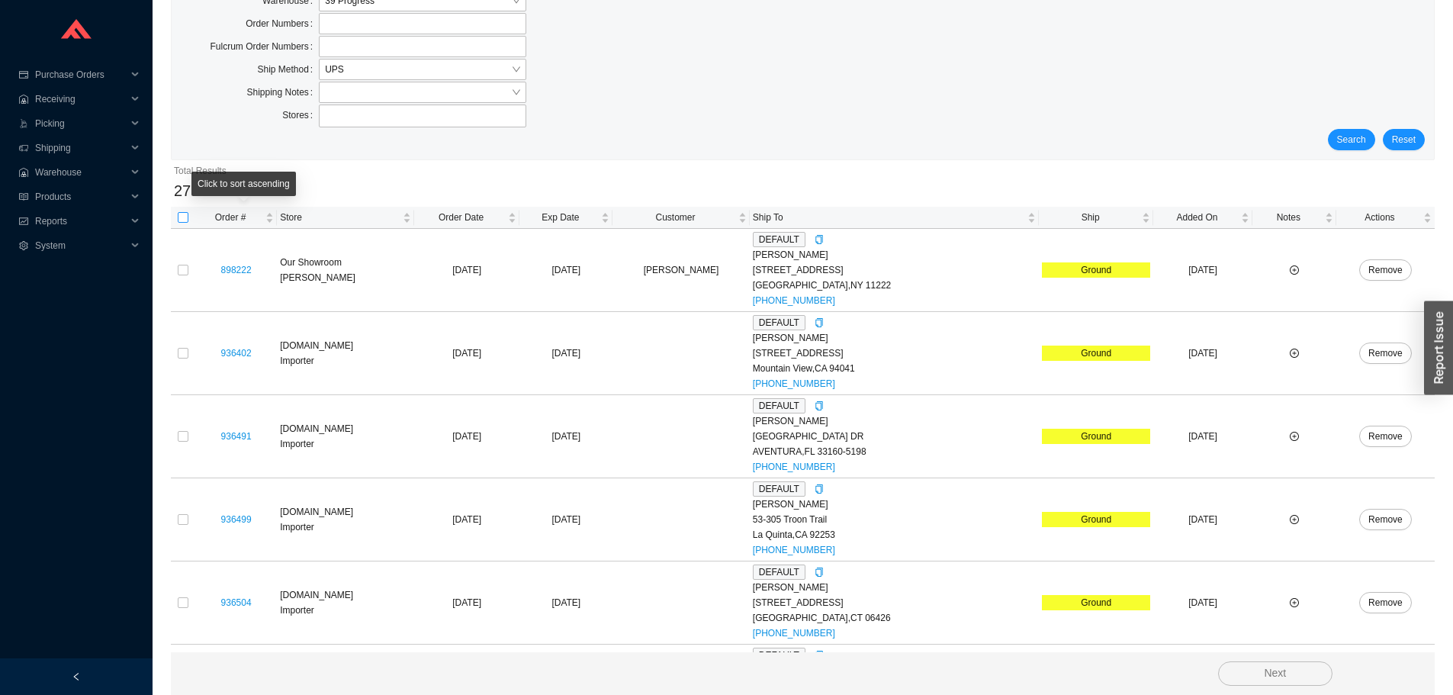
checkbox input "true"
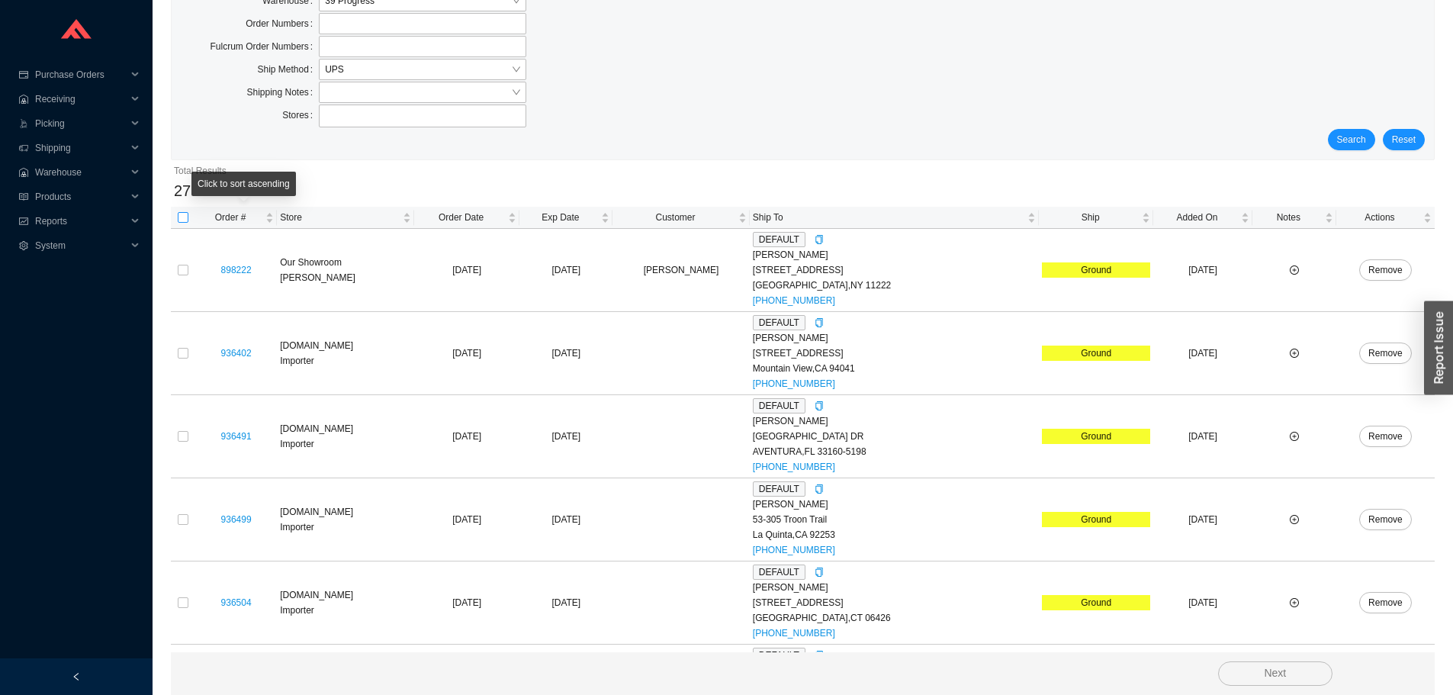
checkbox input "true"
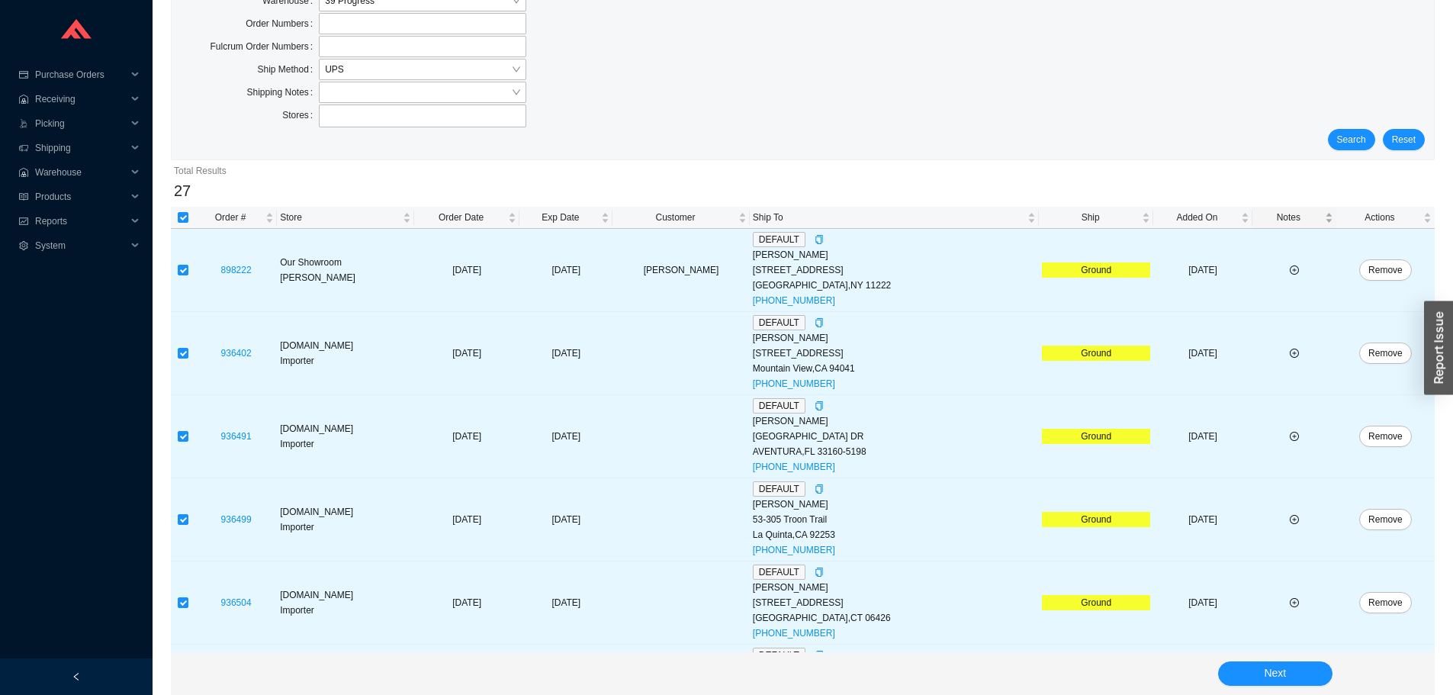
click at [1279, 218] on span "Notes" at bounding box center [1288, 217] width 66 height 15
click at [1281, 217] on span "Notes" at bounding box center [1288, 217] width 66 height 15
click at [1267, 652] on div "Next" at bounding box center [803, 673] width 1264 height 43
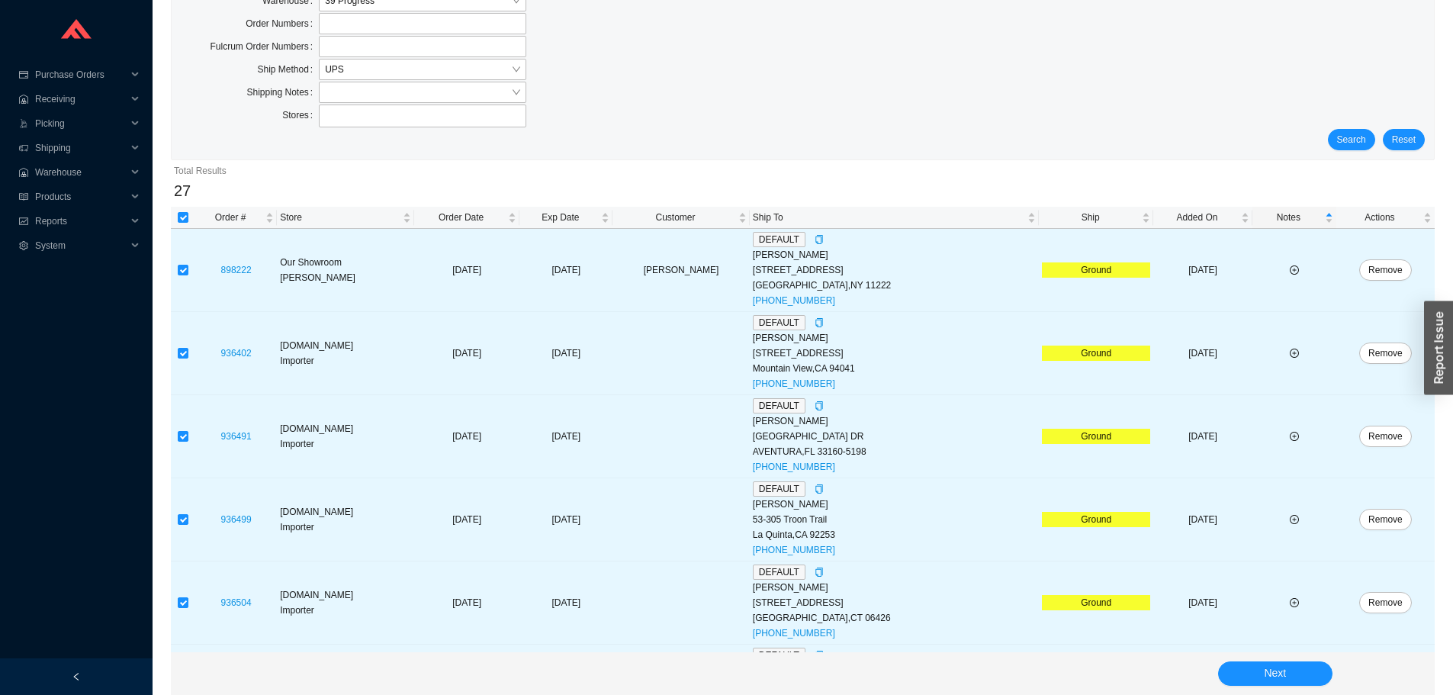
click at [1265, 660] on div "Next" at bounding box center [803, 673] width 1264 height 43
click at [1262, 670] on button "Next" at bounding box center [1275, 673] width 114 height 24
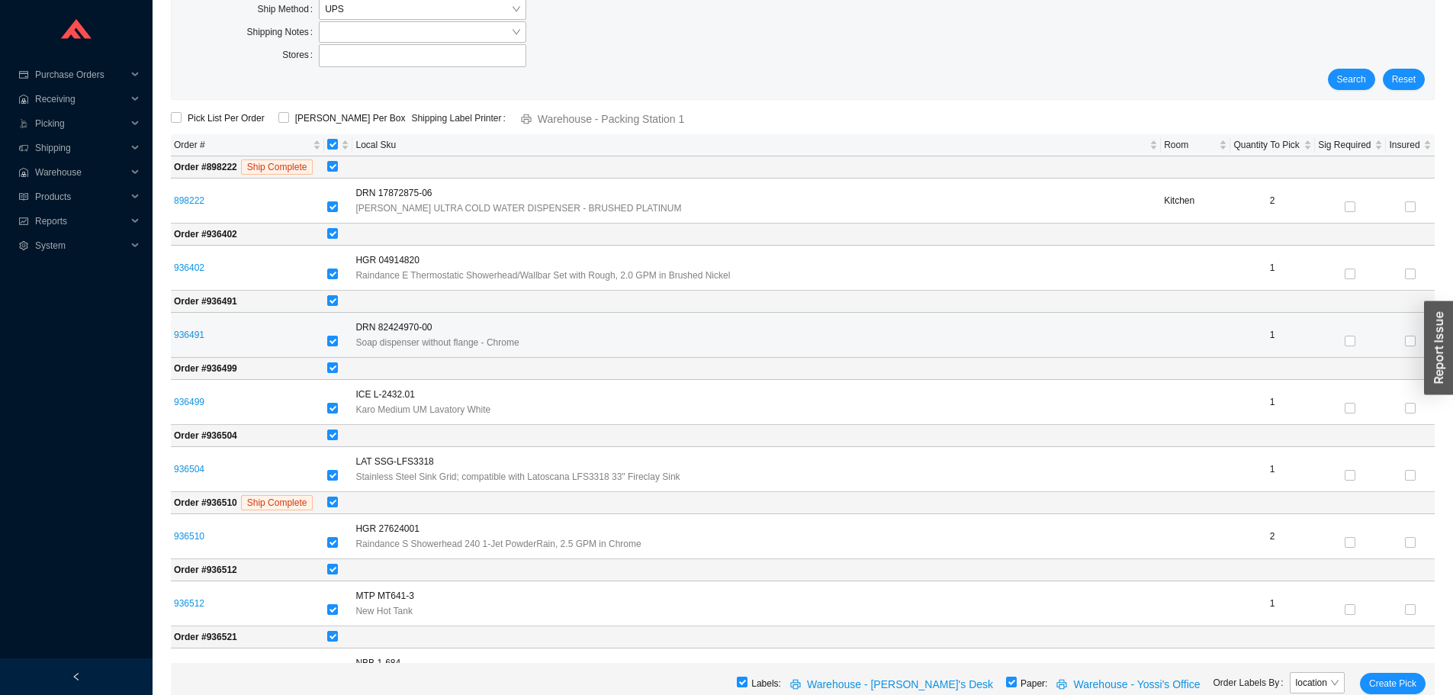
scroll to position [305, 0]
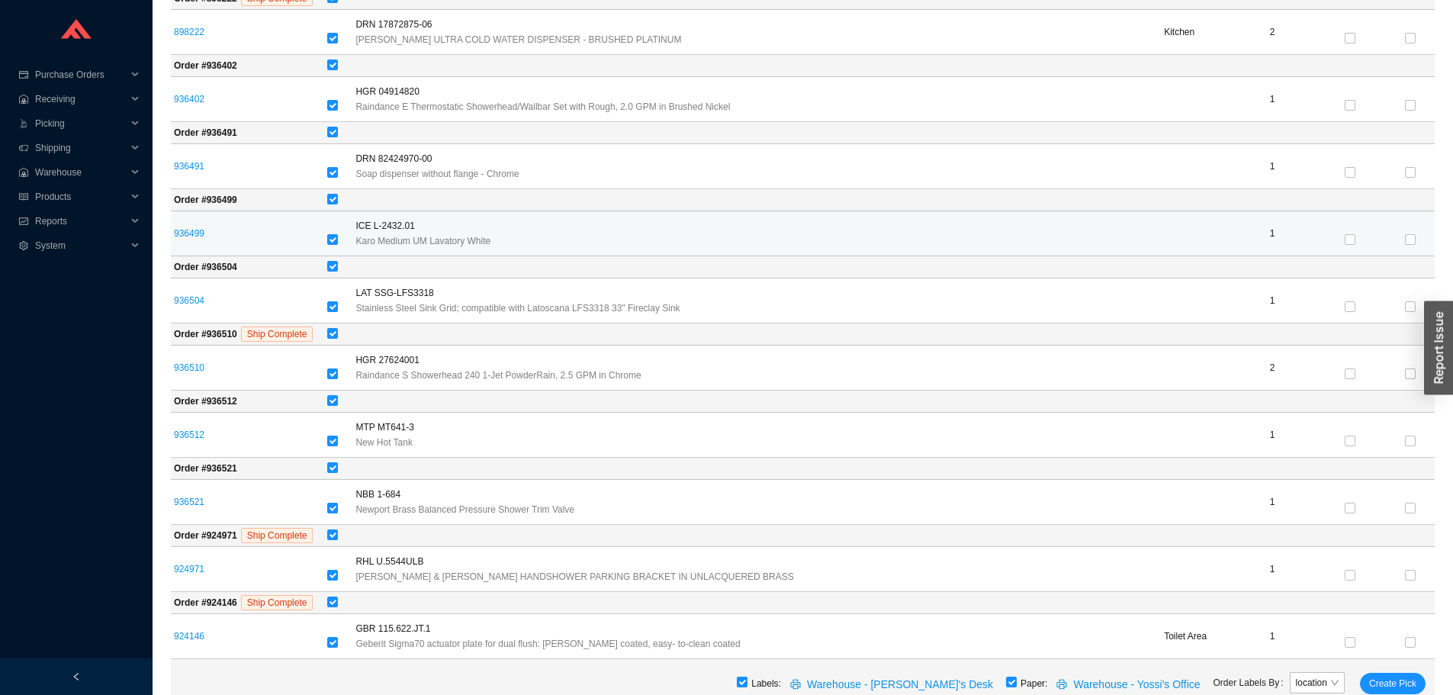
click at [324, 227] on td "936499" at bounding box center [247, 233] width 153 height 45
click at [331, 233] on label at bounding box center [332, 240] width 11 height 15
click at [331, 234] on input "checkbox" at bounding box center [332, 239] width 11 height 11
checkbox input "false"
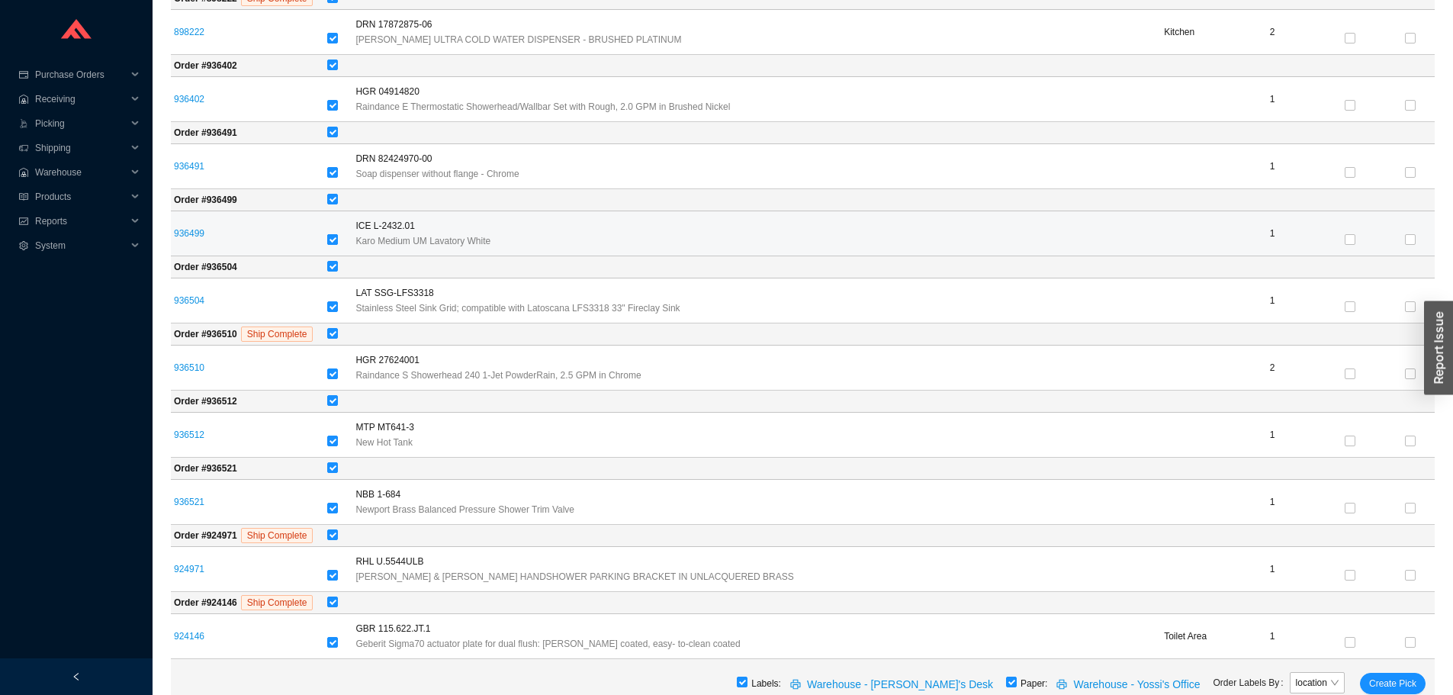
checkbox input "false"
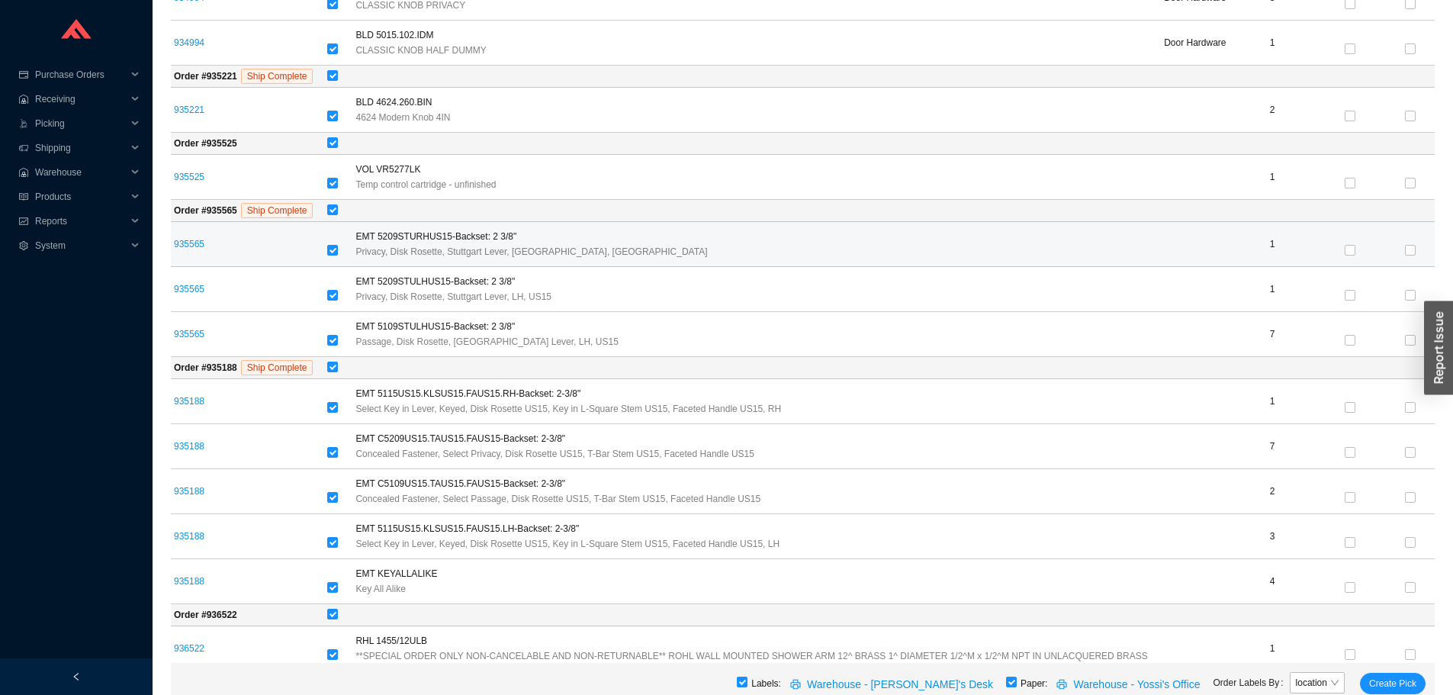
scroll to position [2171, 0]
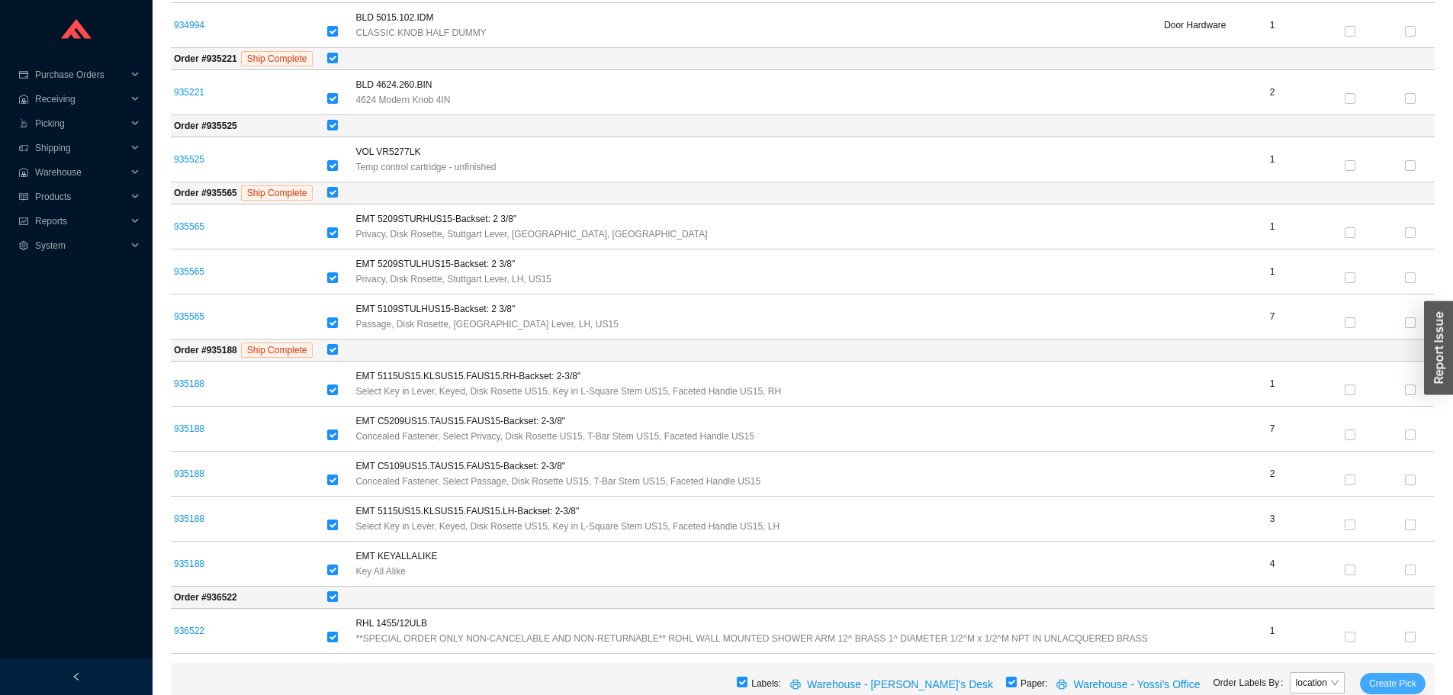
click at [1383, 677] on span "Create Pick" at bounding box center [1392, 683] width 47 height 15
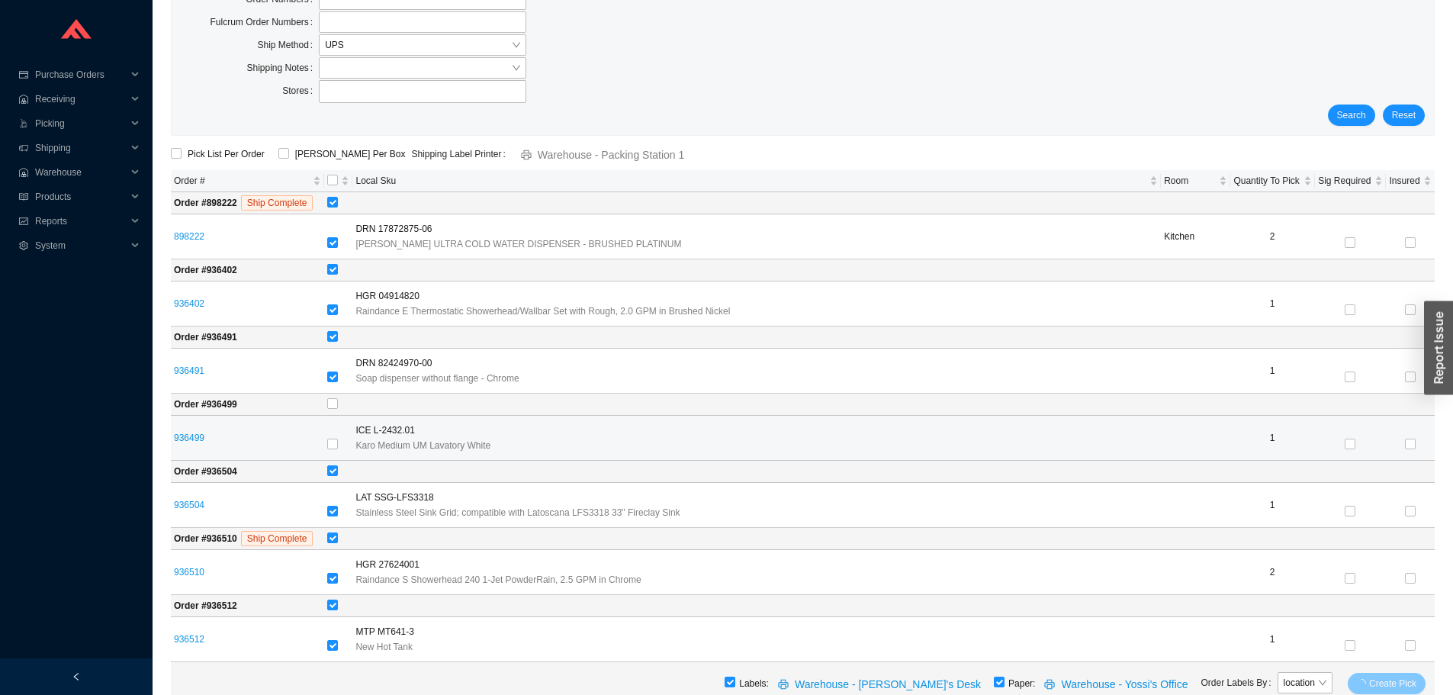
scroll to position [0, 0]
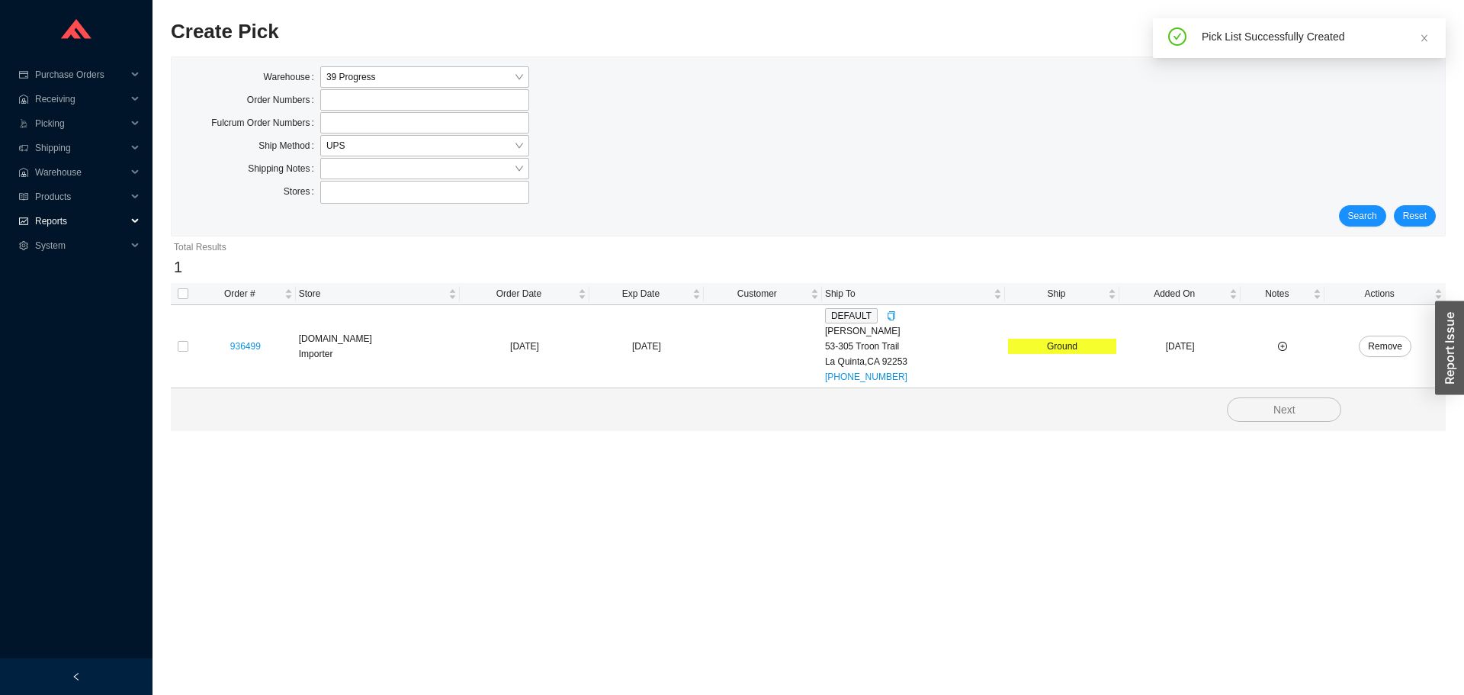
click at [92, 217] on span "Reports" at bounding box center [81, 221] width 92 height 24
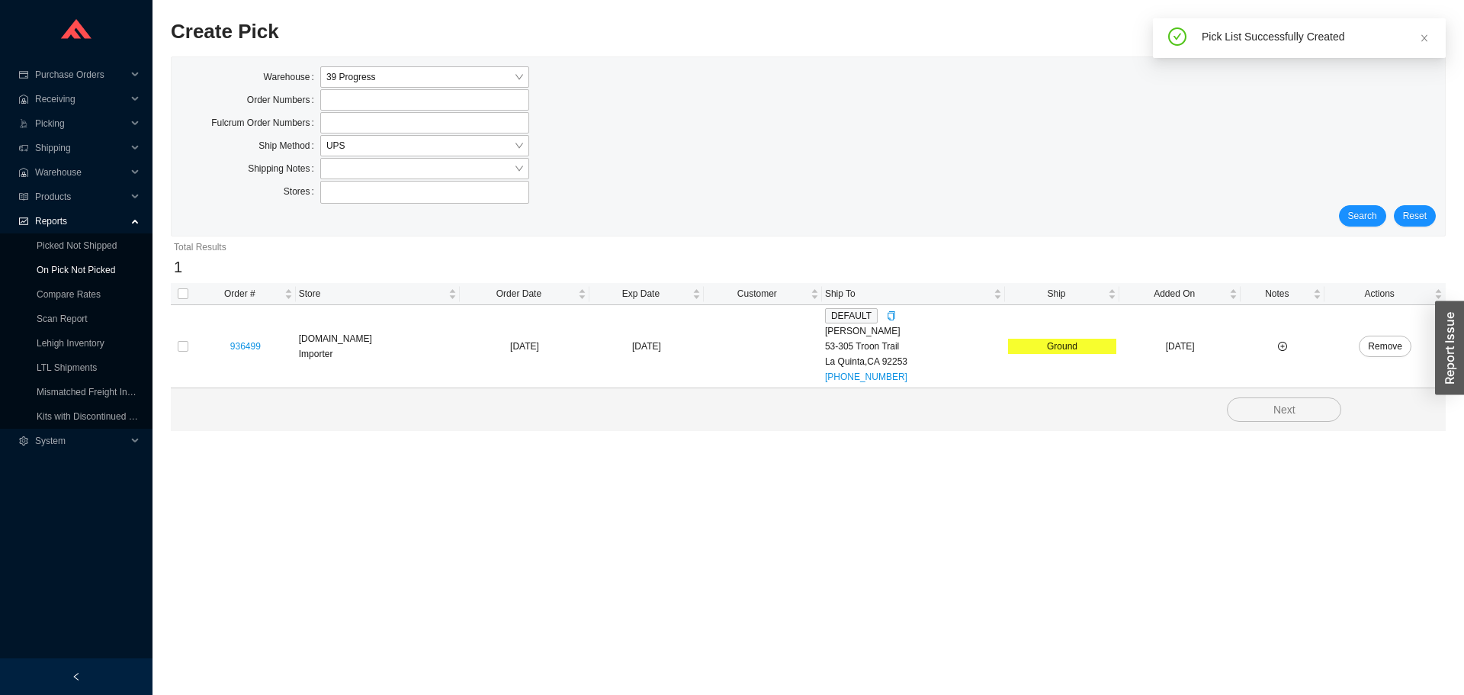
click at [68, 265] on link "On Pick Not Picked" at bounding box center [76, 270] width 79 height 11
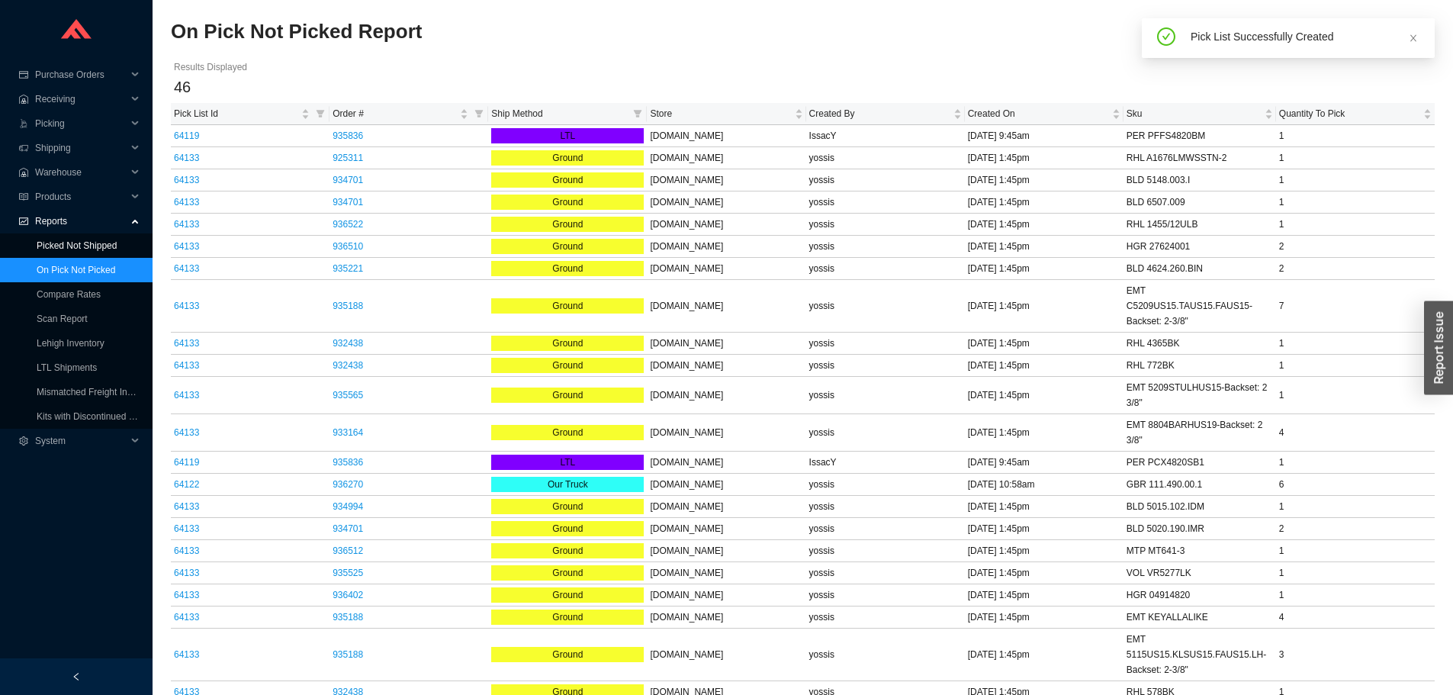
click at [72, 249] on link "Picked Not Shipped" at bounding box center [77, 245] width 80 height 11
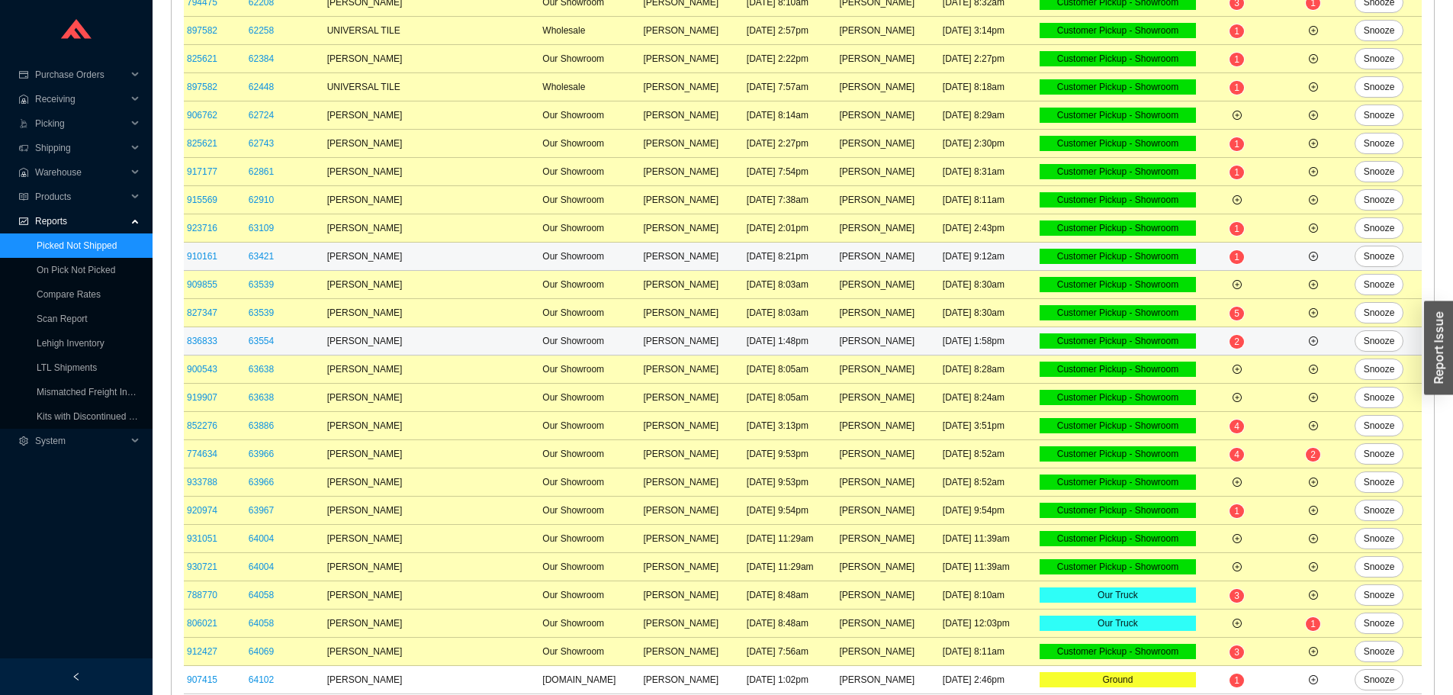
scroll to position [670, 0]
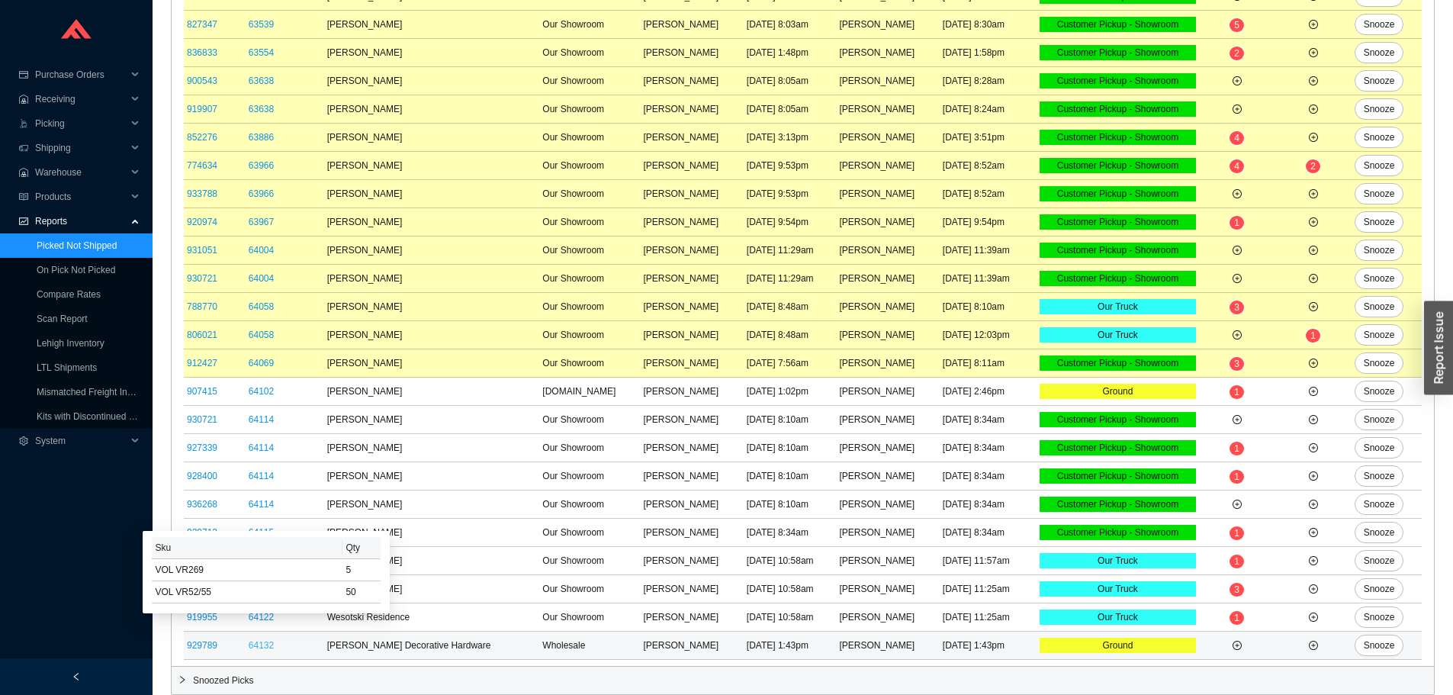
click at [274, 641] on link "64132" at bounding box center [261, 645] width 25 height 11
